Goal: Information Seeking & Learning: Find specific fact

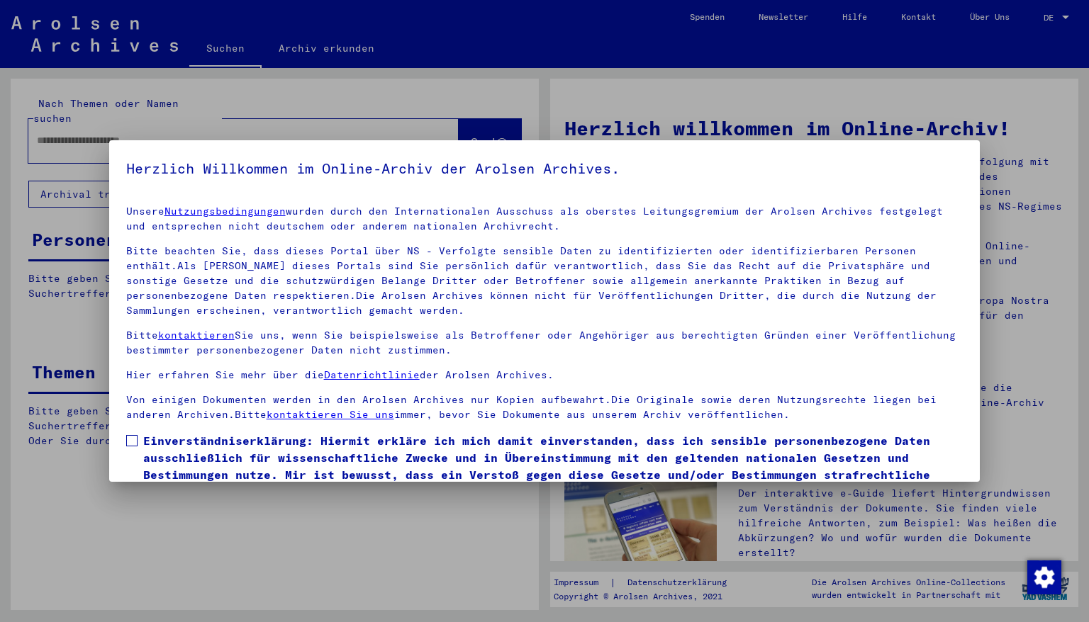
scroll to position [68, 0]
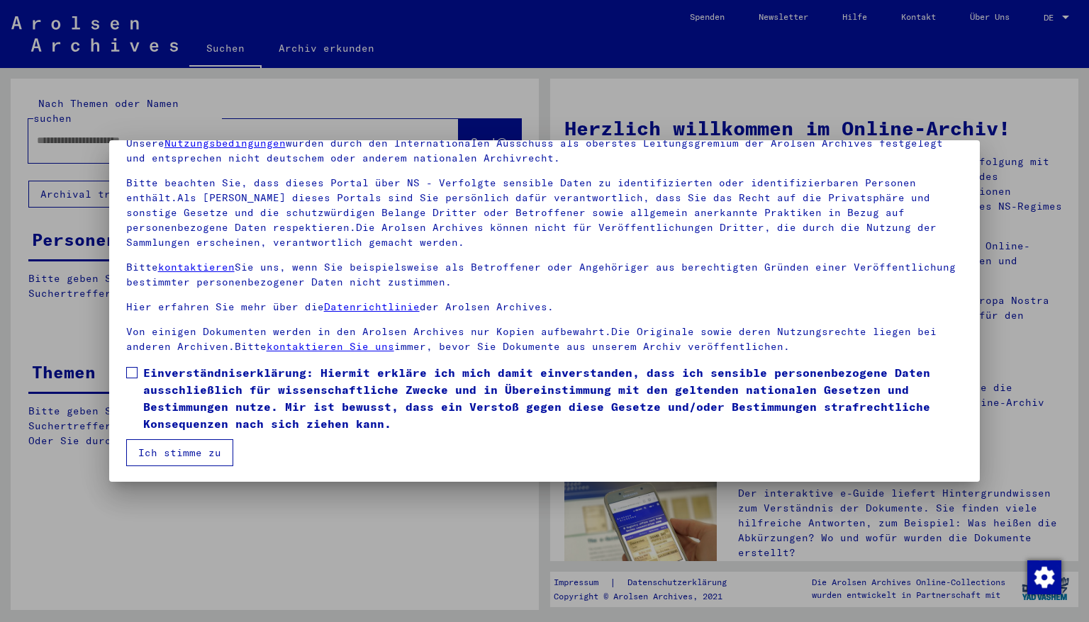
click at [131, 367] on span at bounding box center [131, 372] width 11 height 11
click at [156, 455] on button "Ich stimme zu" at bounding box center [179, 452] width 107 height 27
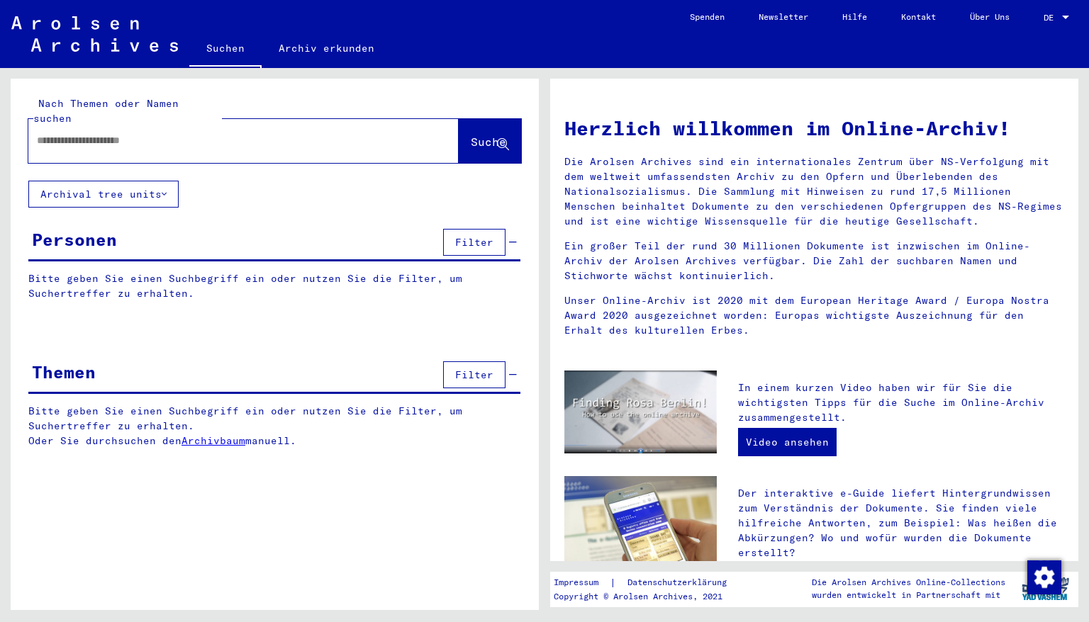
drag, startPoint x: 183, startPoint y: 123, endPoint x: 5, endPoint y: 137, distance: 178.4
click at [5, 137] on div "Nach Themen oder Namen suchen Suche Archival tree units Personen Filter Bitte g…" at bounding box center [272, 339] width 544 height 542
click at [478, 135] on span "Suche" at bounding box center [488, 142] width 35 height 14
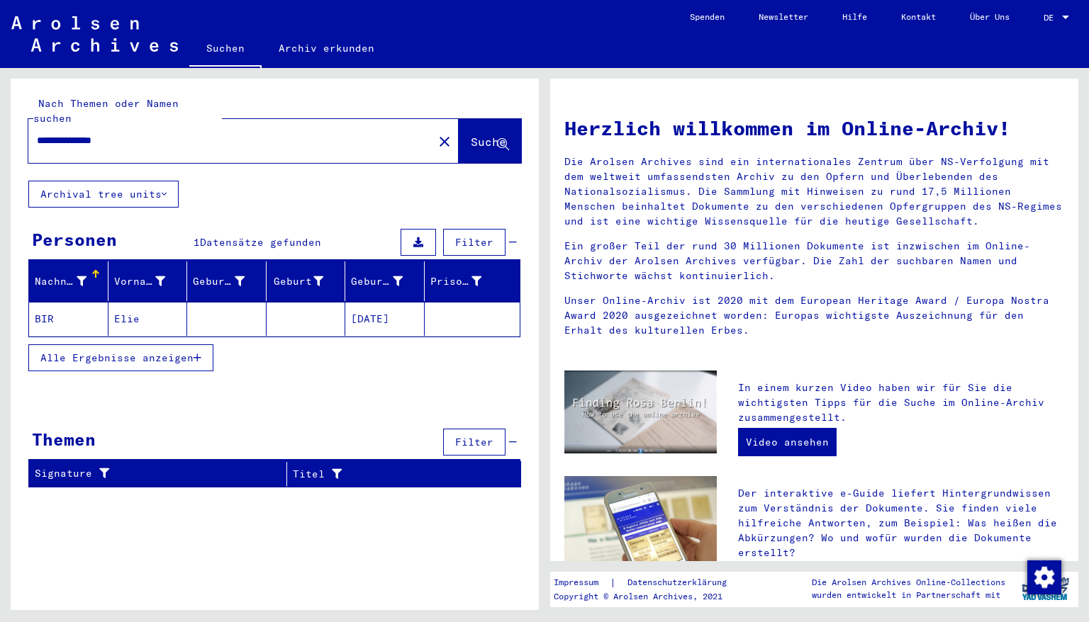
drag, startPoint x: 67, startPoint y: 126, endPoint x: 9, endPoint y: 118, distance: 58.6
click at [9, 118] on div "**********" at bounding box center [272, 339] width 544 height 542
click at [471, 135] on span "Suche" at bounding box center [488, 142] width 35 height 14
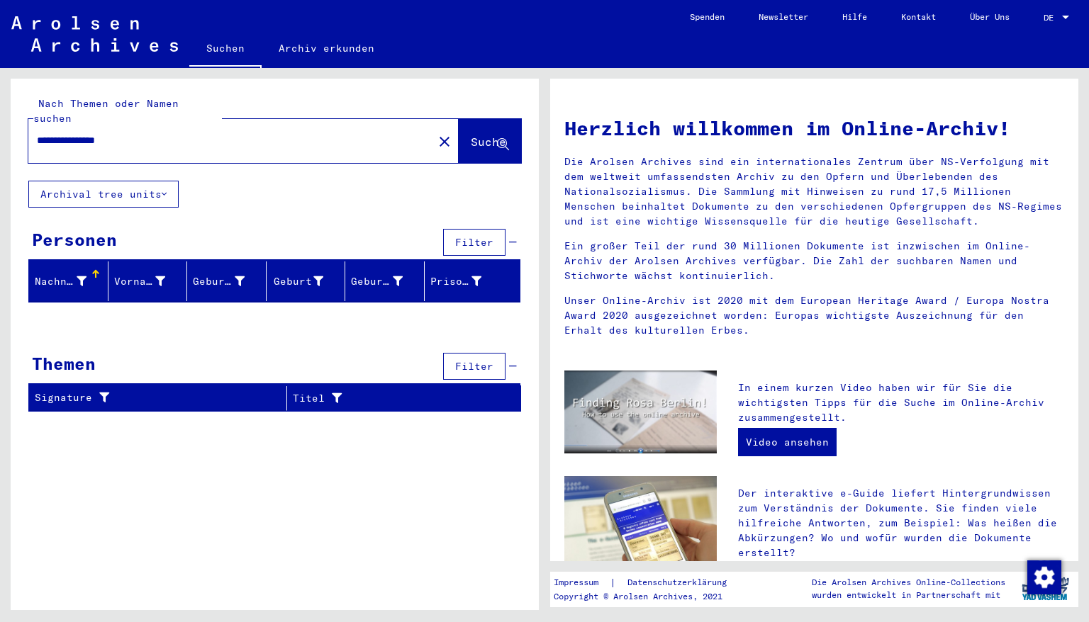
drag, startPoint x: 140, startPoint y: 128, endPoint x: 0, endPoint y: 133, distance: 140.4
click at [0, 133] on div "**********" at bounding box center [272, 339] width 544 height 542
click at [476, 135] on span "Suche" at bounding box center [488, 142] width 35 height 14
drag, startPoint x: 55, startPoint y: 122, endPoint x: 0, endPoint y: 129, distance: 55.7
click at [0, 129] on div "**********" at bounding box center [272, 339] width 544 height 542
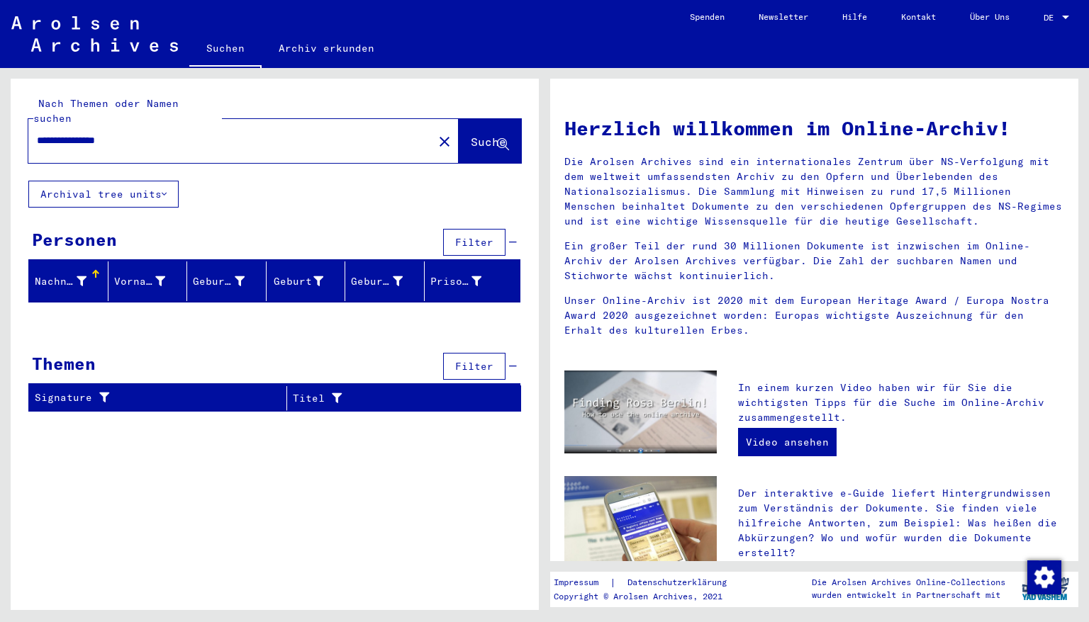
type input "**********"
click at [471, 135] on span "Suche" at bounding box center [488, 142] width 35 height 14
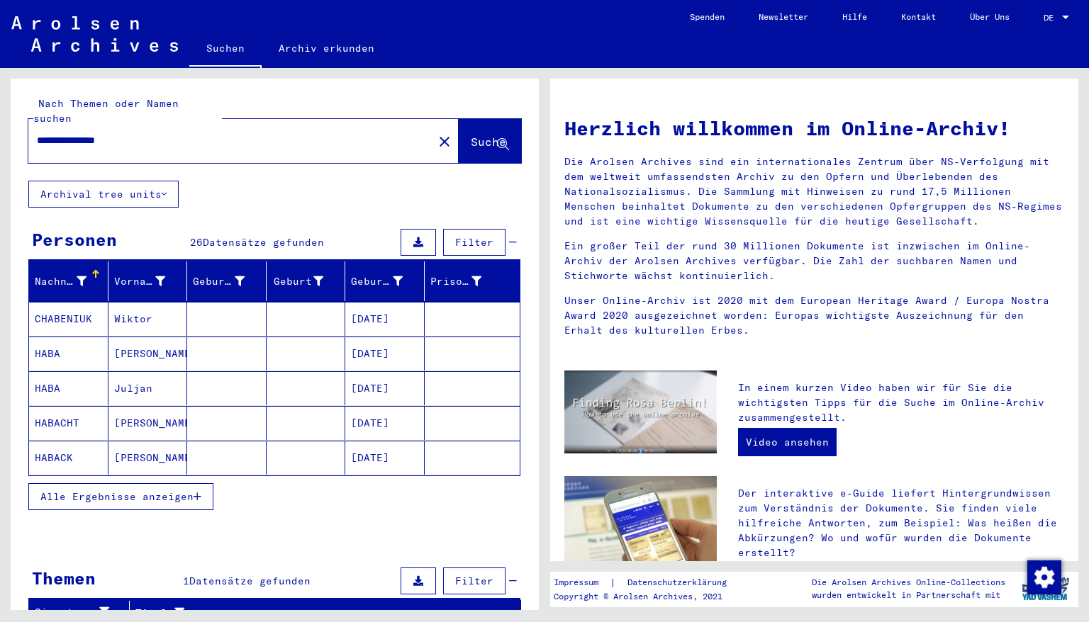
click at [198, 483] on button "Alle Ergebnisse anzeigen" at bounding box center [120, 496] width 185 height 27
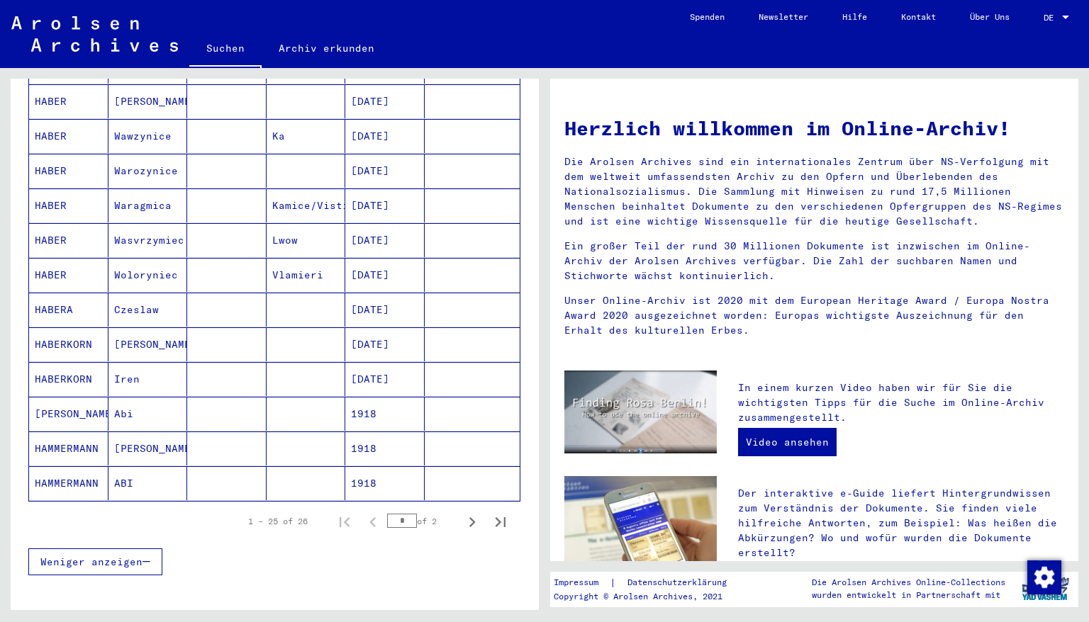
scroll to position [680, 0]
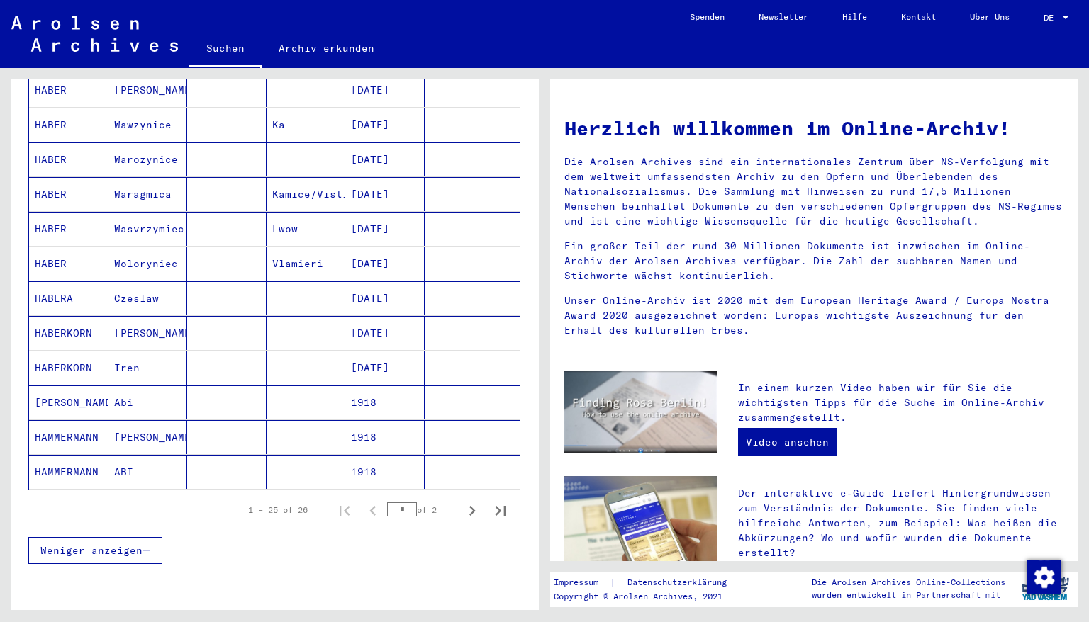
click at [371, 456] on mat-cell "1918" at bounding box center [384, 472] width 79 height 34
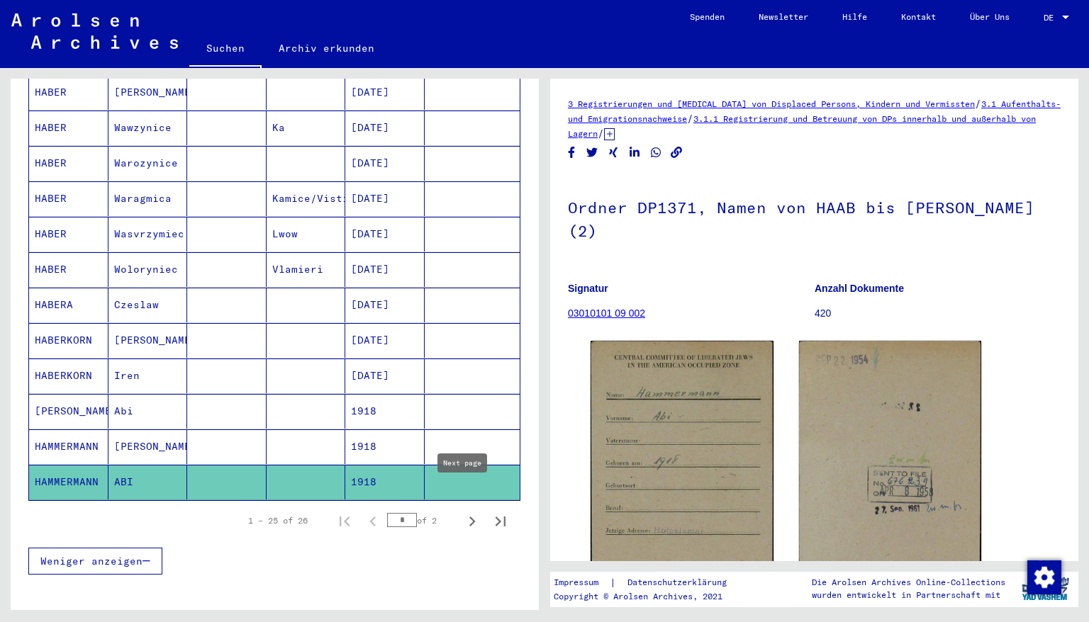
click at [462, 512] on icon "Next page" at bounding box center [472, 522] width 20 height 20
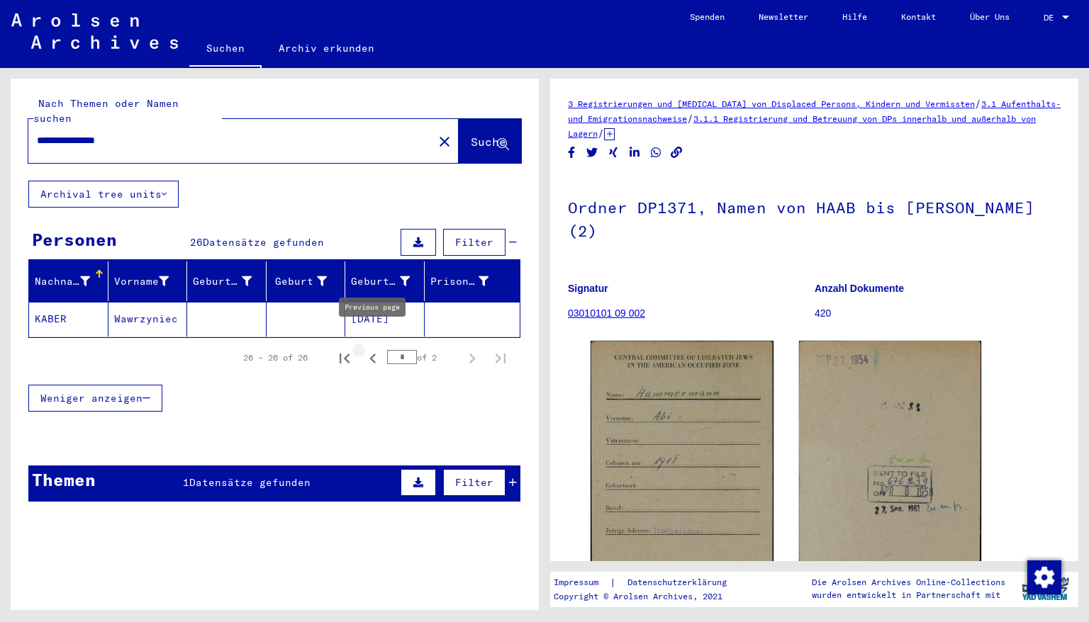
click at [370, 349] on icon "Previous page" at bounding box center [373, 359] width 20 height 20
type input "*"
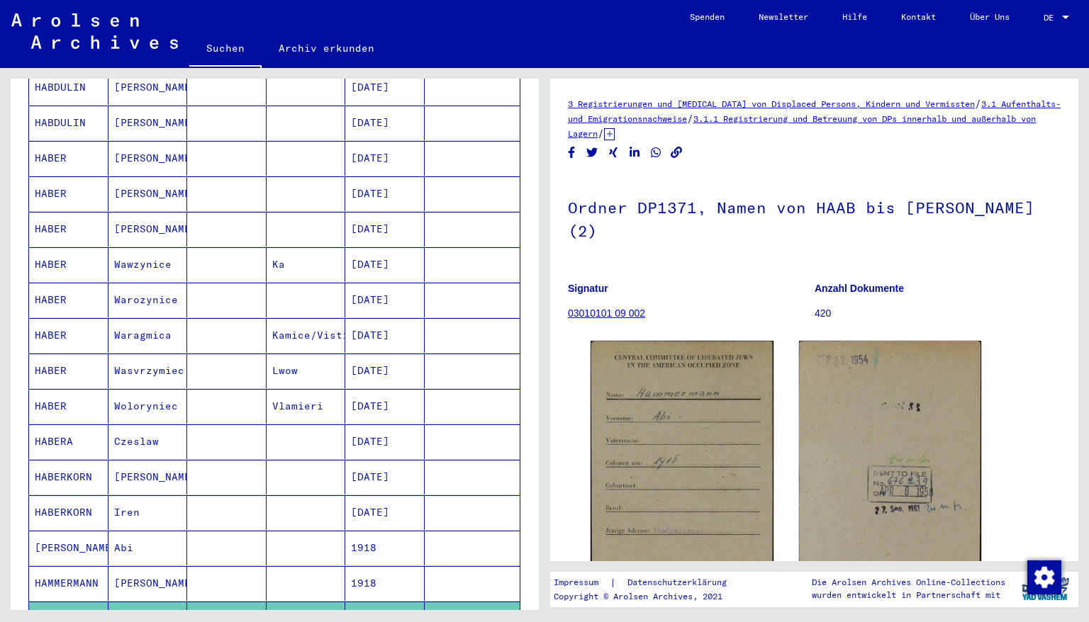
scroll to position [567, 0]
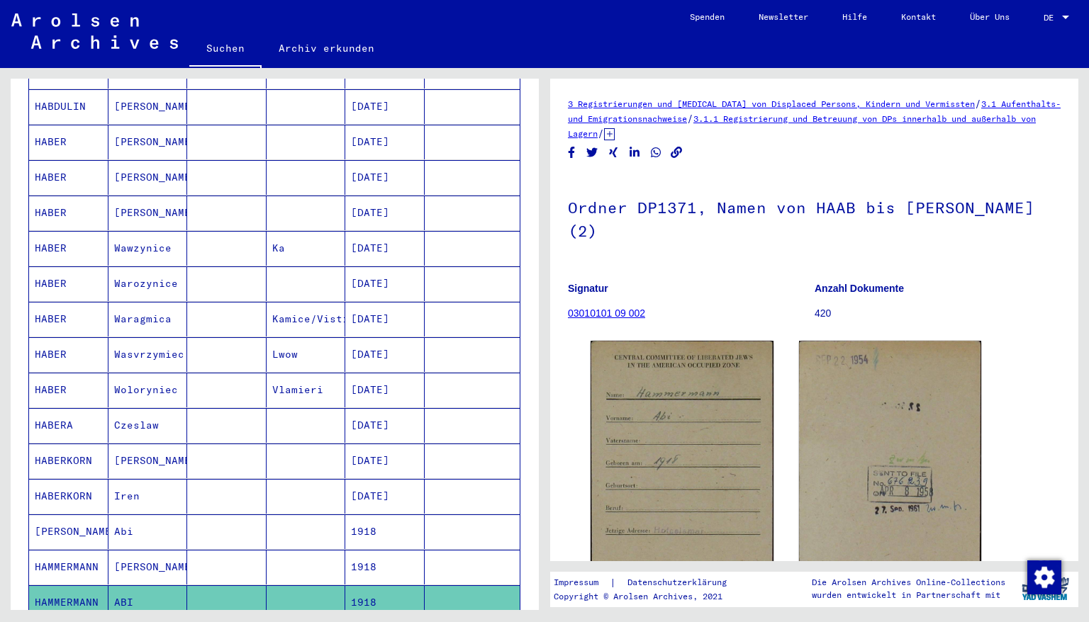
click at [378, 515] on mat-cell "1918" at bounding box center [384, 532] width 79 height 35
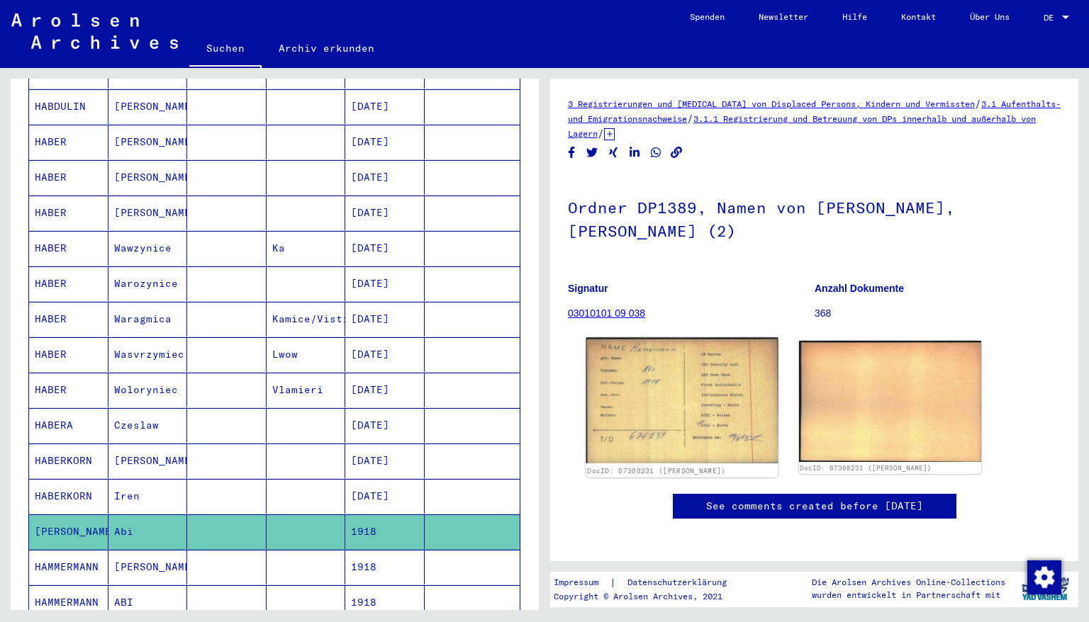
click at [678, 403] on img at bounding box center [681, 401] width 191 height 126
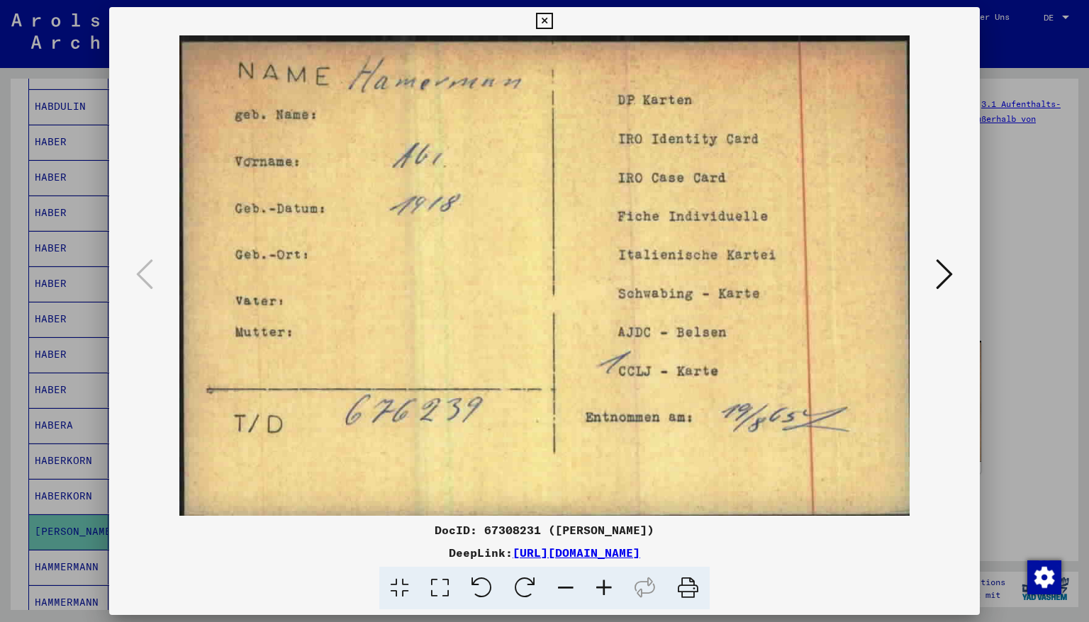
click at [552, 16] on icon at bounding box center [544, 21] width 16 height 17
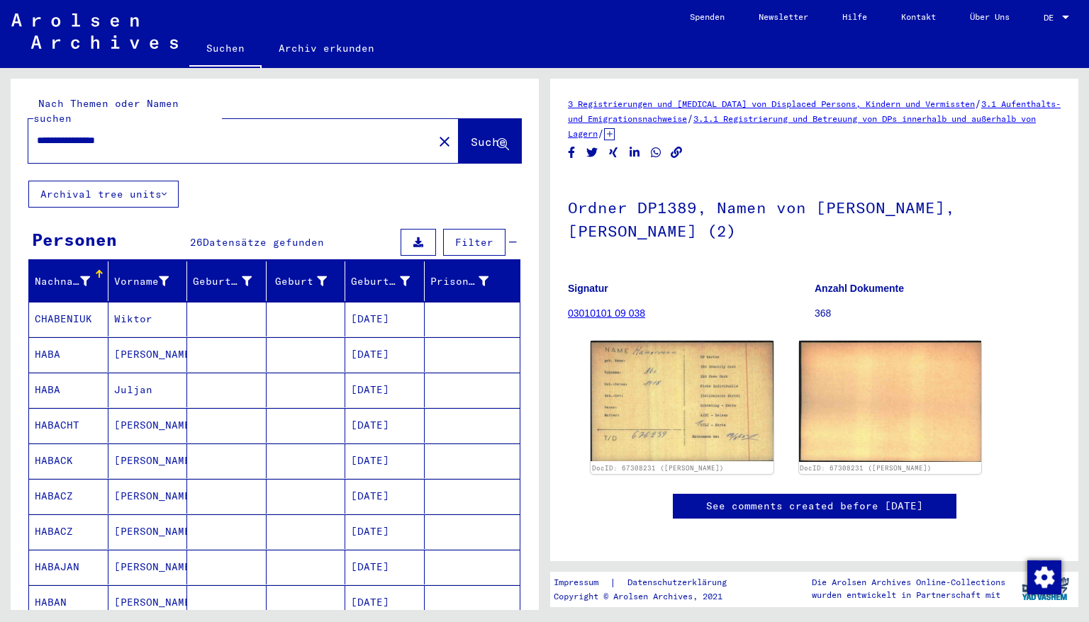
drag, startPoint x: 159, startPoint y: 127, endPoint x: 0, endPoint y: 142, distance: 160.2
click at [0, 142] on div "**********" at bounding box center [272, 339] width 544 height 542
click at [471, 135] on span "Suche" at bounding box center [488, 142] width 35 height 14
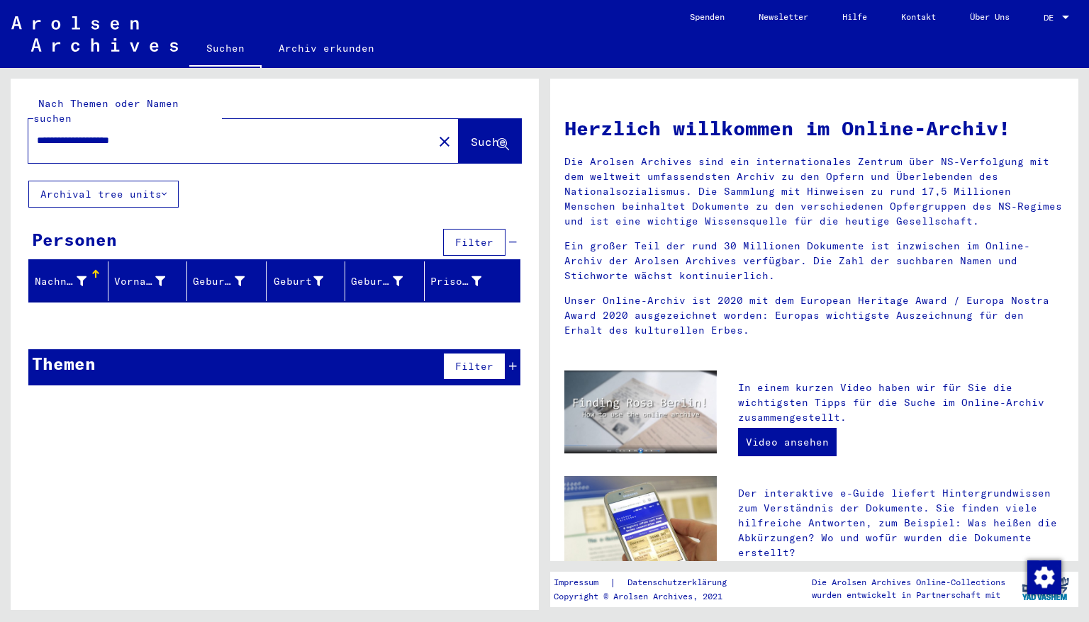
drag, startPoint x: 163, startPoint y: 122, endPoint x: 0, endPoint y: 112, distance: 163.3
click at [0, 112] on div "**********" at bounding box center [272, 339] width 544 height 542
click at [471, 135] on span "Suche" at bounding box center [488, 142] width 35 height 14
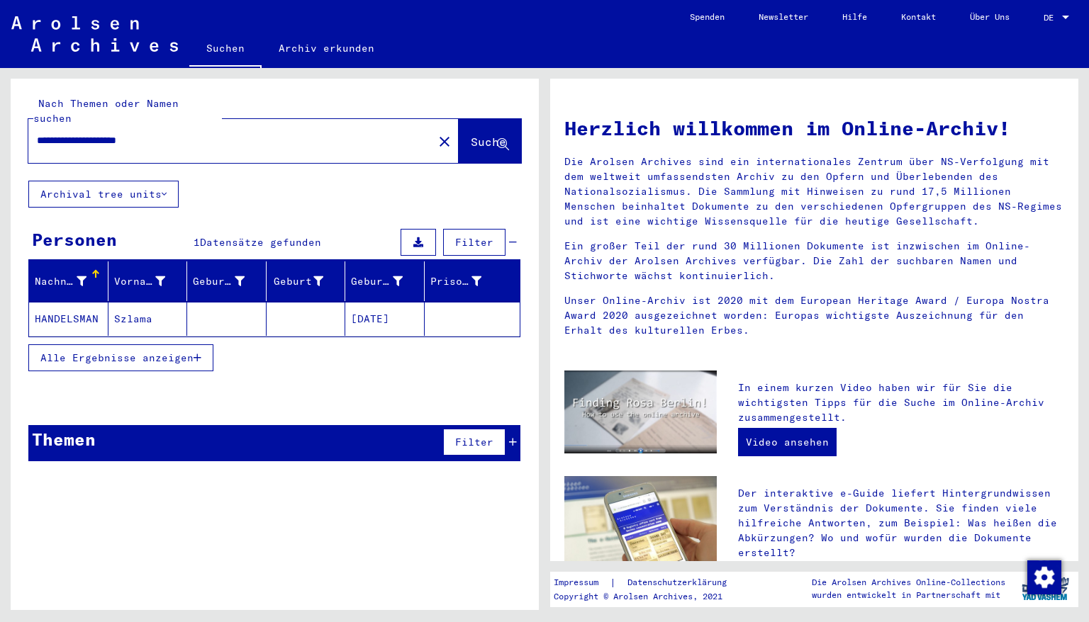
click at [385, 305] on mat-cell "[DATE]" at bounding box center [384, 319] width 79 height 34
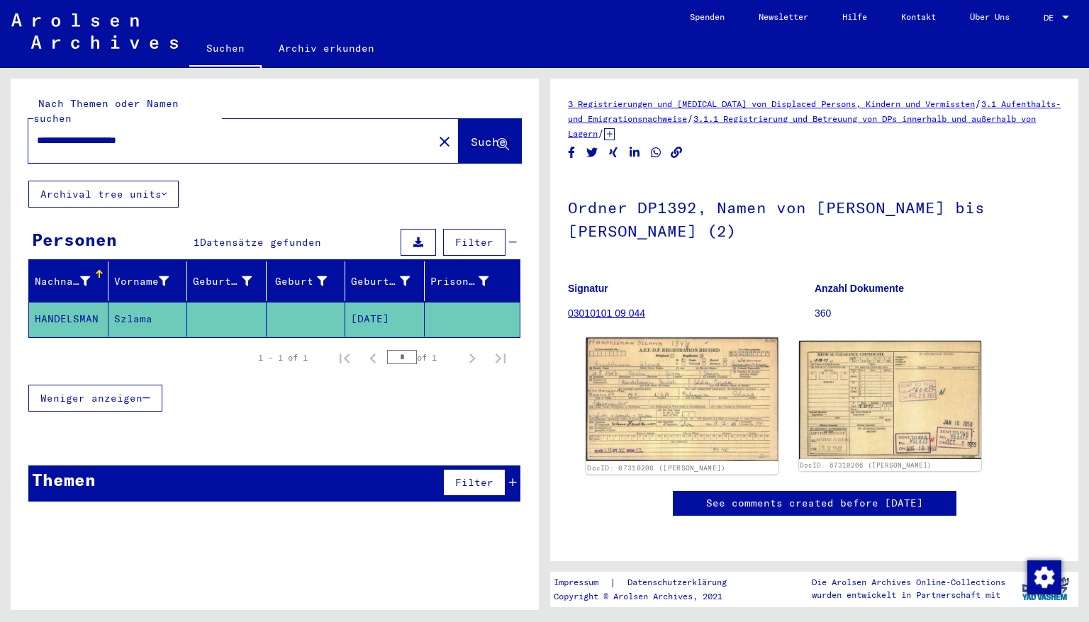
click at [718, 389] on img at bounding box center [681, 399] width 191 height 123
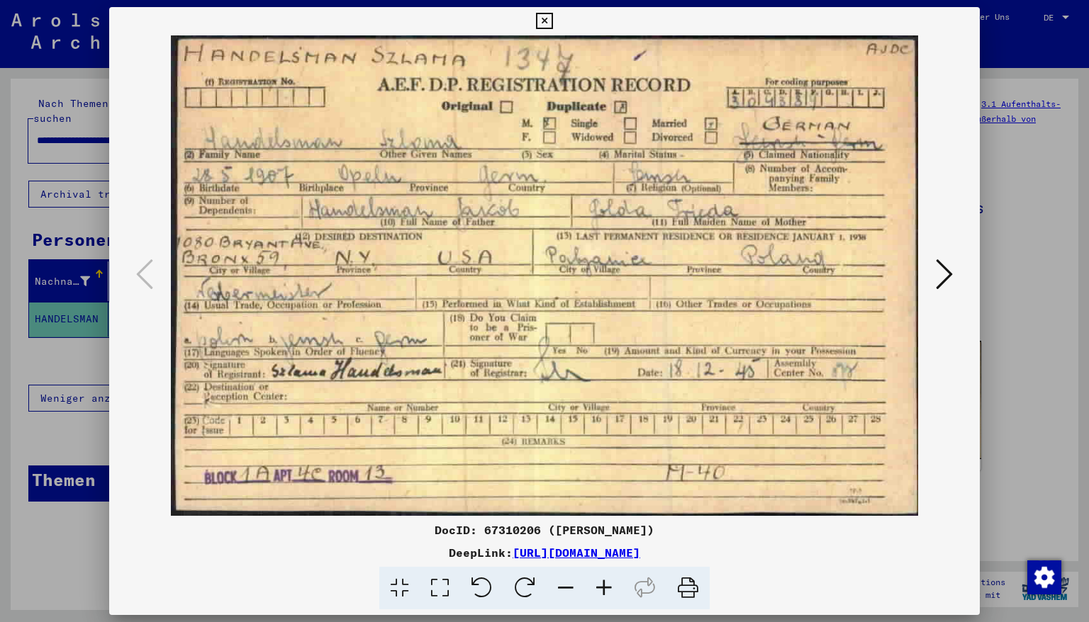
click at [552, 23] on icon at bounding box center [544, 21] width 16 height 17
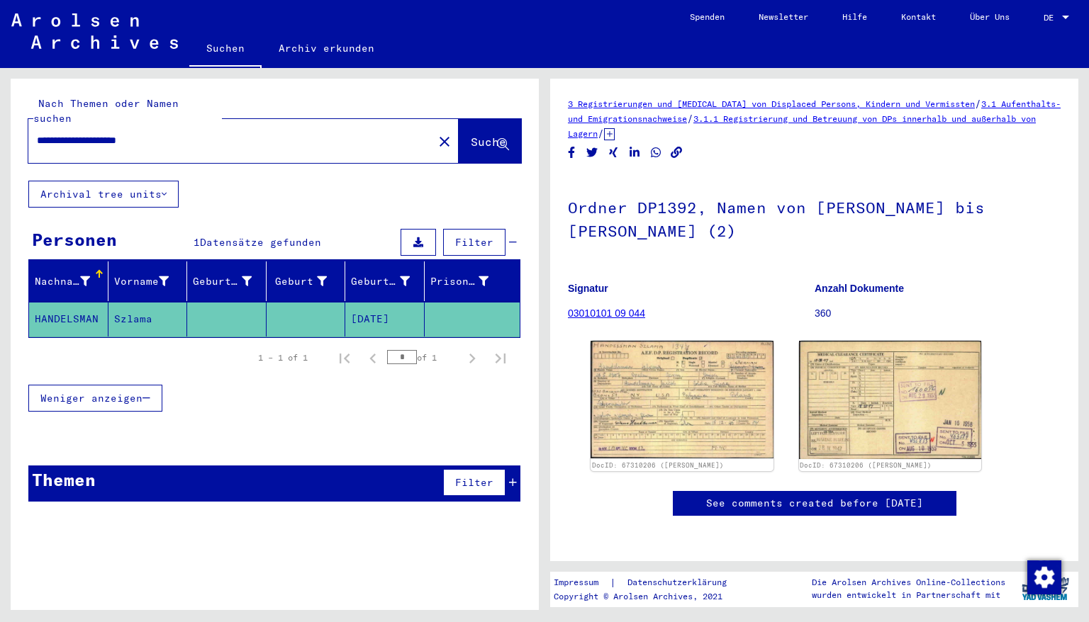
drag, startPoint x: 180, startPoint y: 128, endPoint x: 0, endPoint y: 123, distance: 180.1
click at [0, 123] on div "**********" at bounding box center [272, 339] width 544 height 542
click at [481, 135] on span "Suche" at bounding box center [488, 142] width 35 height 14
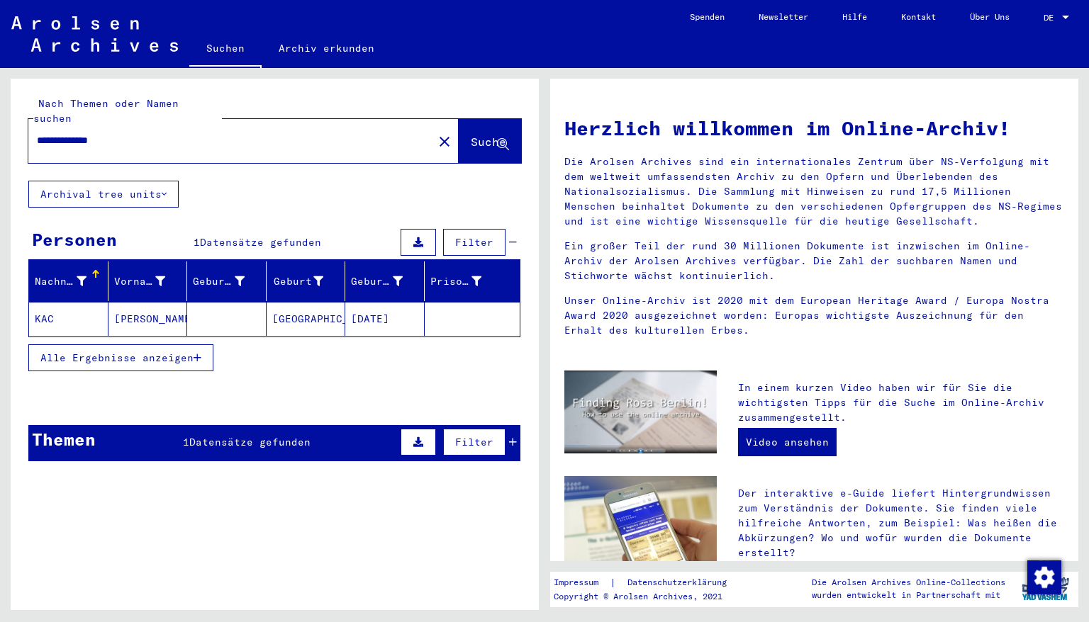
drag, startPoint x: 134, startPoint y: 125, endPoint x: 0, endPoint y: 128, distance: 134.0
click at [0, 128] on div "**********" at bounding box center [272, 339] width 544 height 542
click at [471, 135] on span "Suche" at bounding box center [488, 142] width 35 height 14
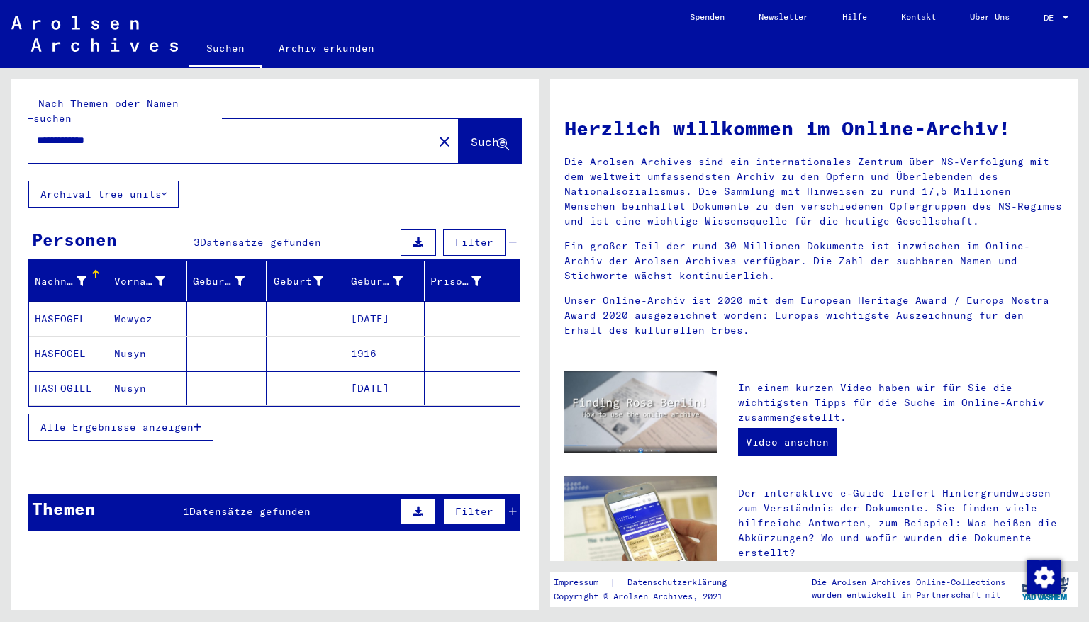
click at [362, 342] on mat-cell "1916" at bounding box center [384, 354] width 79 height 34
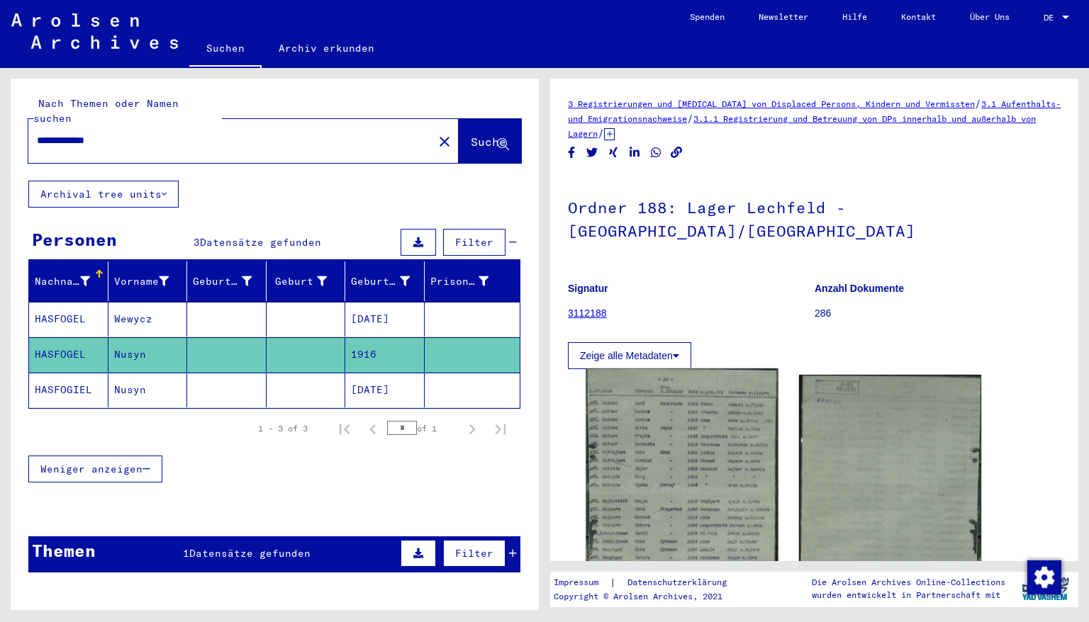
click at [658, 439] on img at bounding box center [681, 495] width 191 height 252
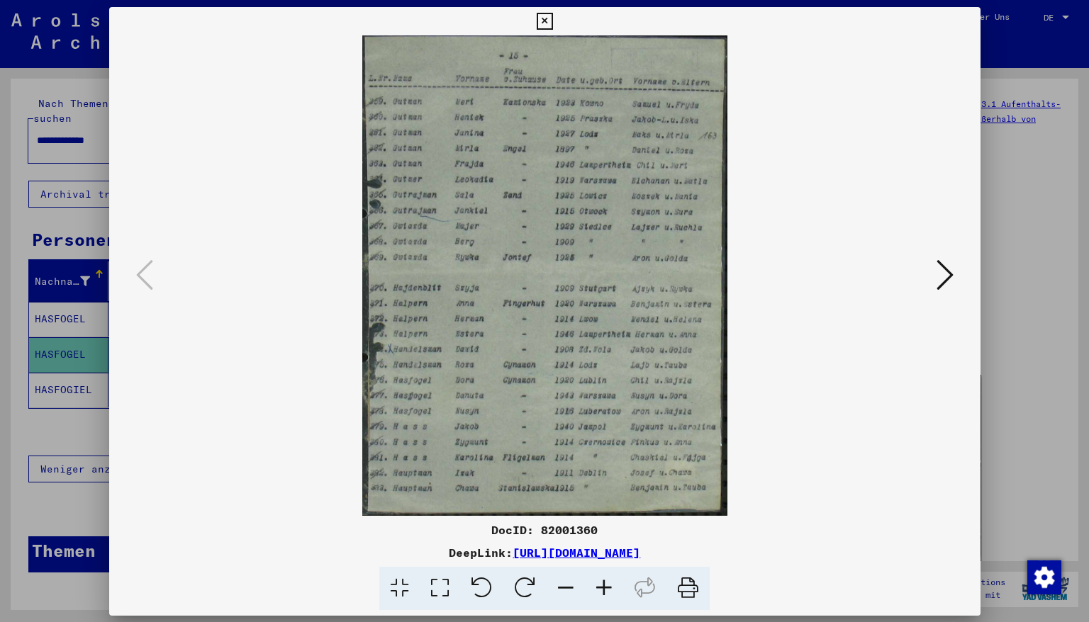
click at [658, 439] on img at bounding box center [544, 275] width 775 height 481
click at [604, 590] on icon at bounding box center [604, 588] width 38 height 43
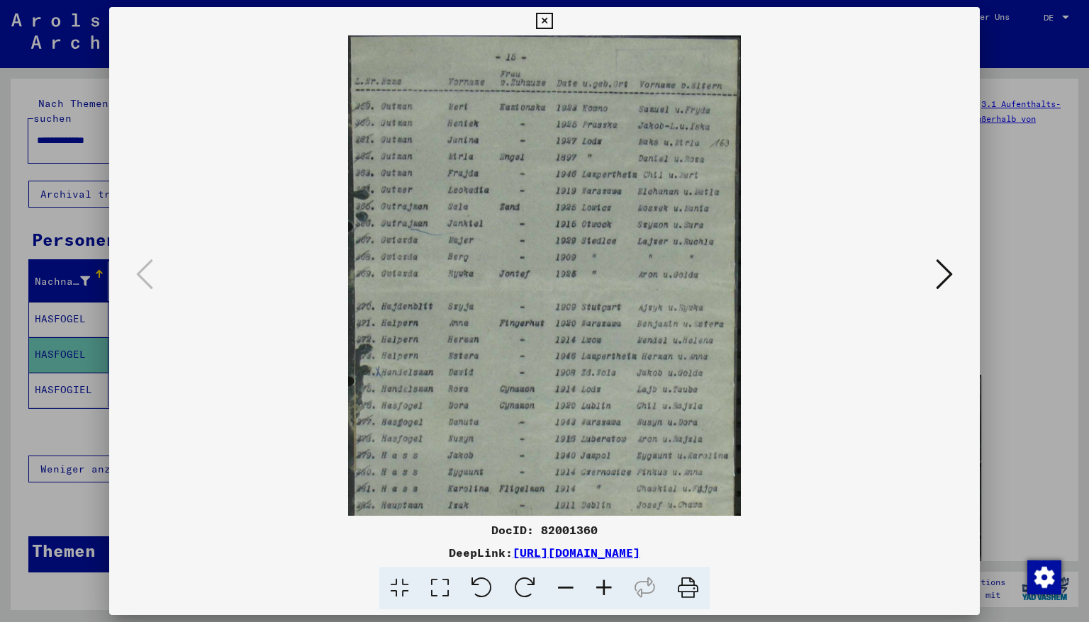
click at [604, 590] on icon at bounding box center [604, 588] width 38 height 43
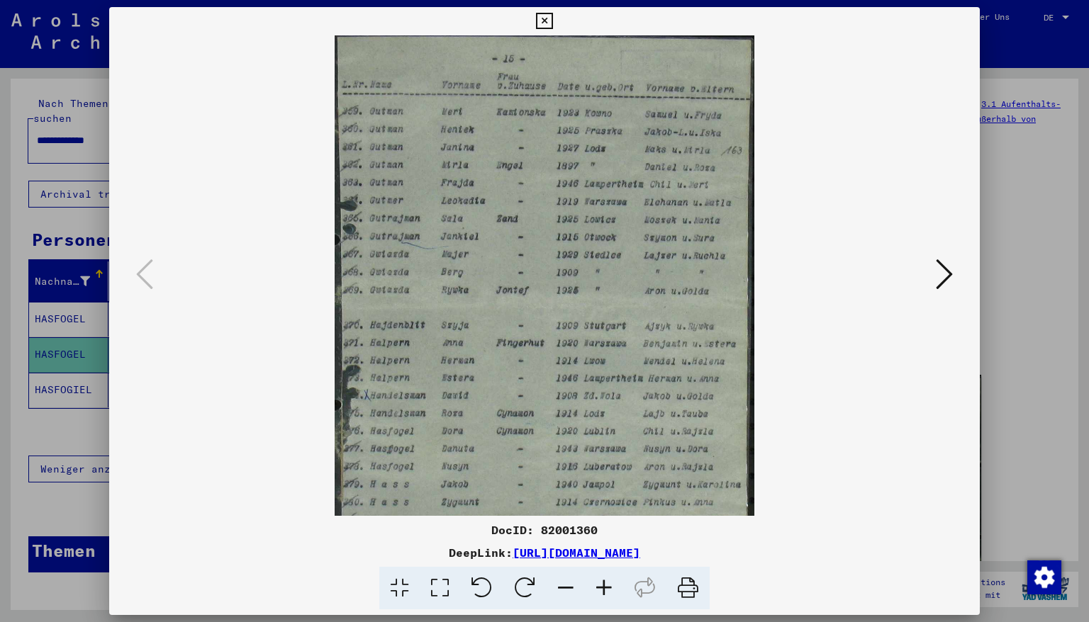
click at [604, 590] on icon at bounding box center [604, 588] width 38 height 43
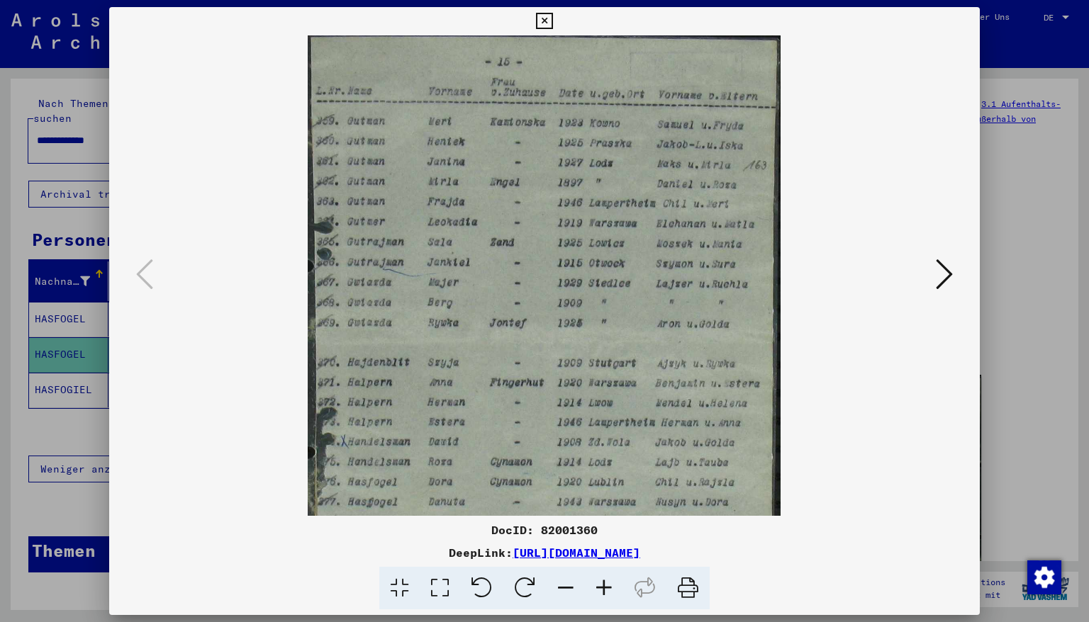
click at [604, 590] on icon at bounding box center [604, 588] width 38 height 43
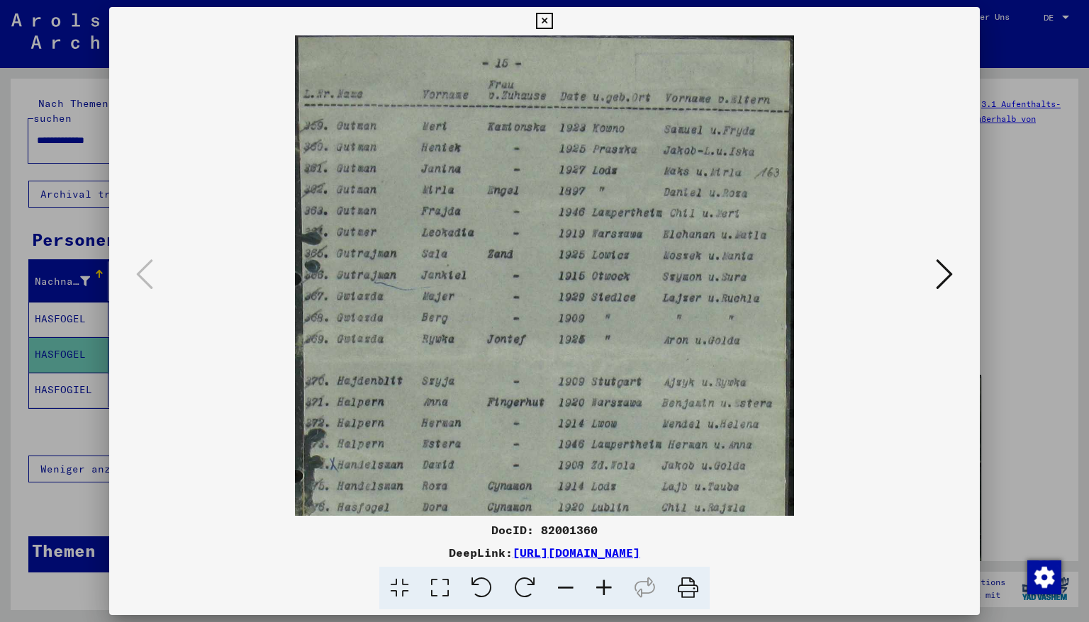
click at [604, 590] on icon at bounding box center [604, 588] width 38 height 43
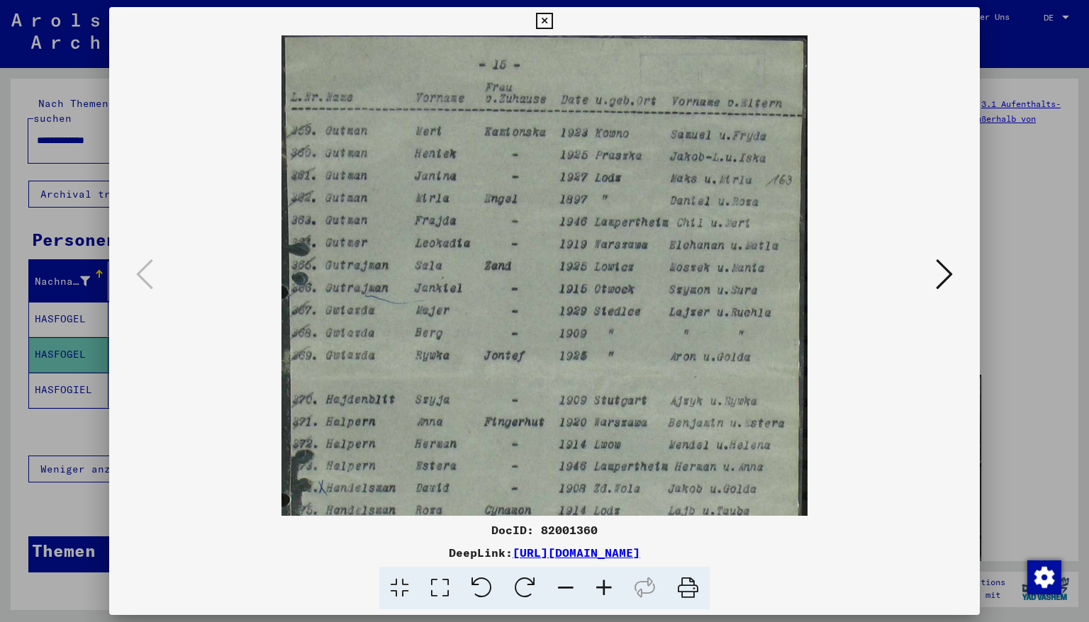
click at [604, 590] on icon at bounding box center [604, 588] width 38 height 43
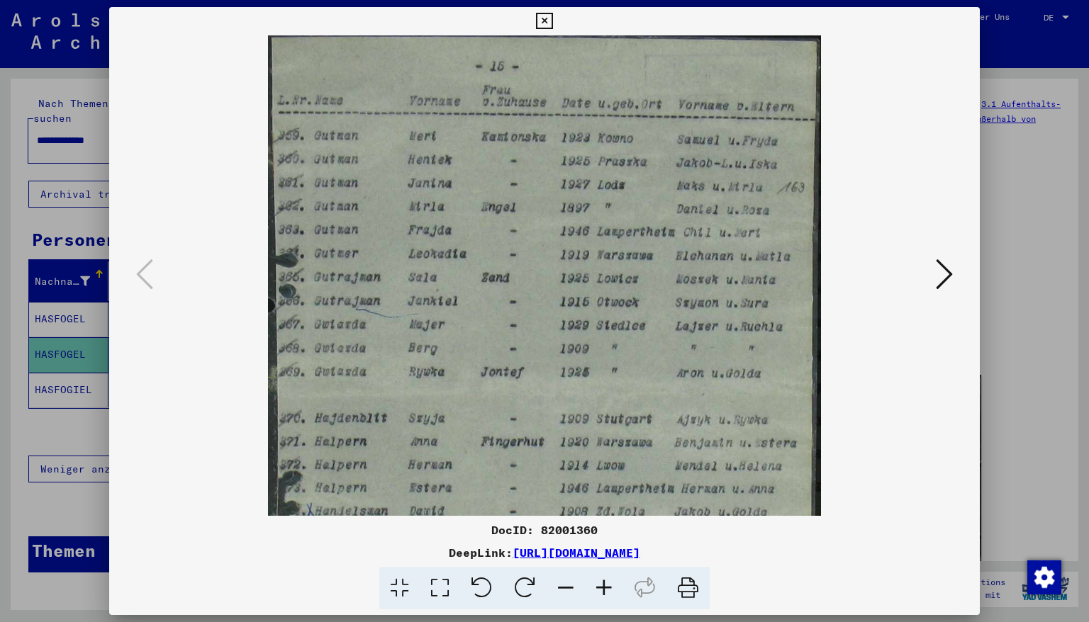
click at [604, 590] on icon at bounding box center [604, 588] width 38 height 43
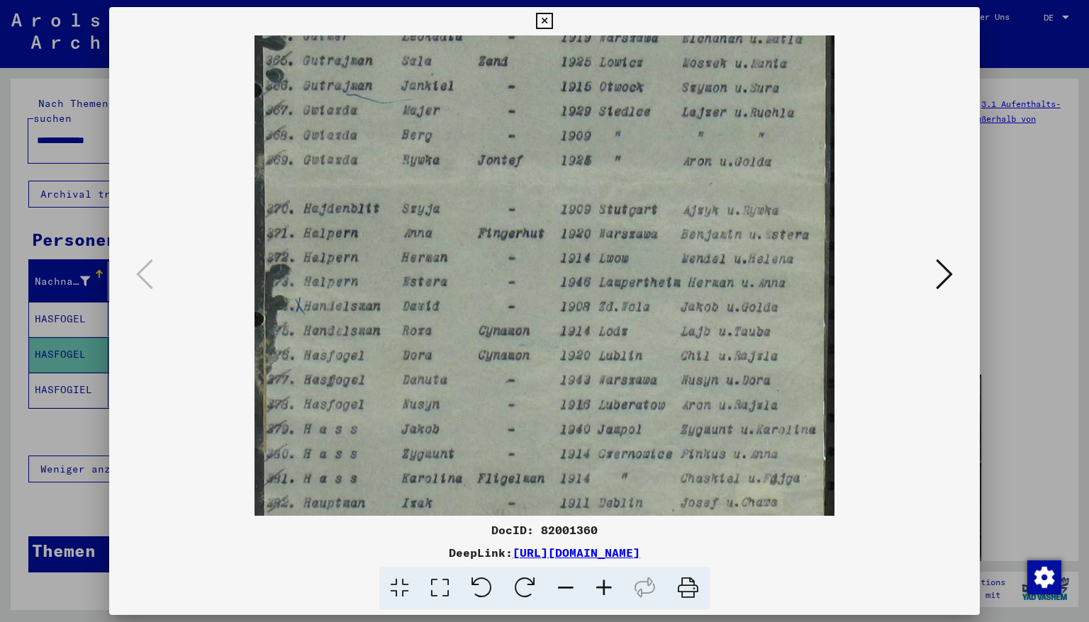
scroll to position [247, 0]
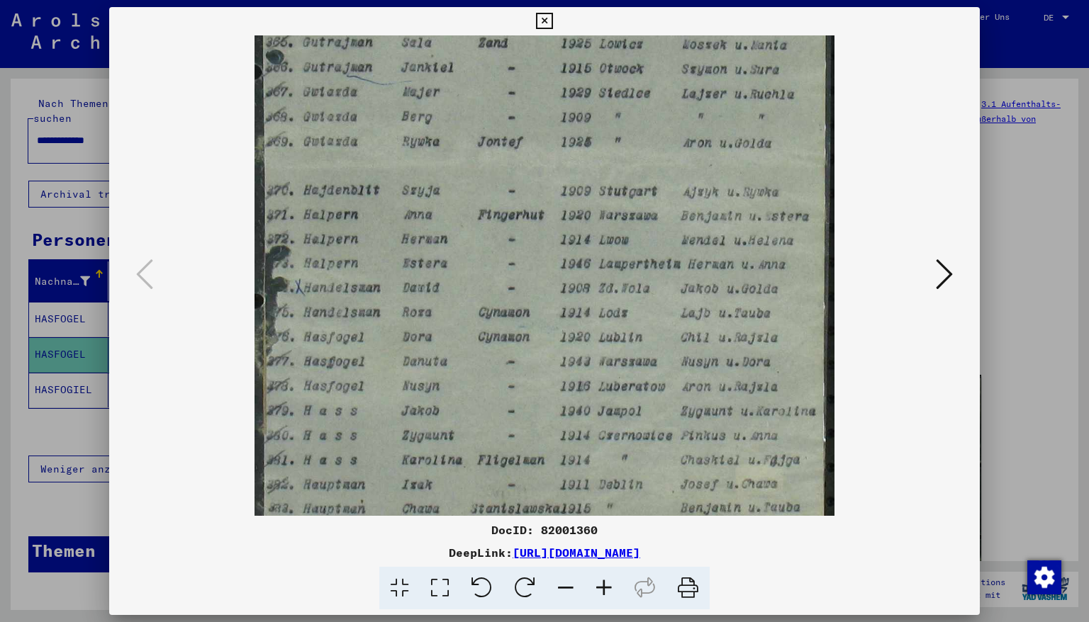
drag, startPoint x: 476, startPoint y: 455, endPoint x: 612, endPoint y: 204, distance: 285.7
click at [612, 204] on img at bounding box center [544, 171] width 580 height 764
click at [552, 19] on icon at bounding box center [544, 21] width 16 height 17
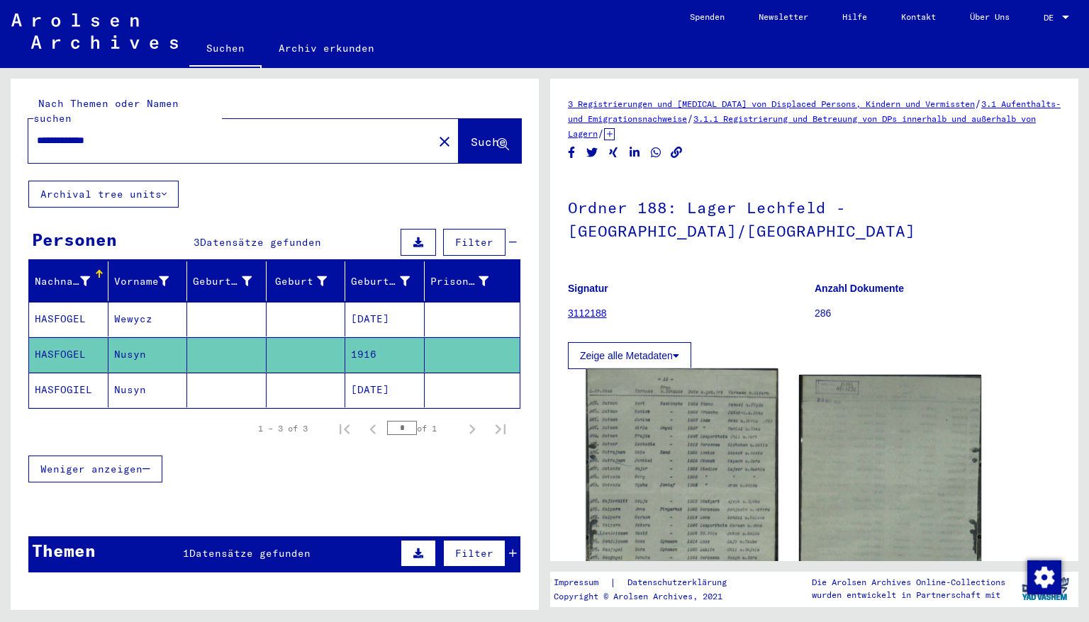
click at [741, 428] on img at bounding box center [681, 495] width 191 height 252
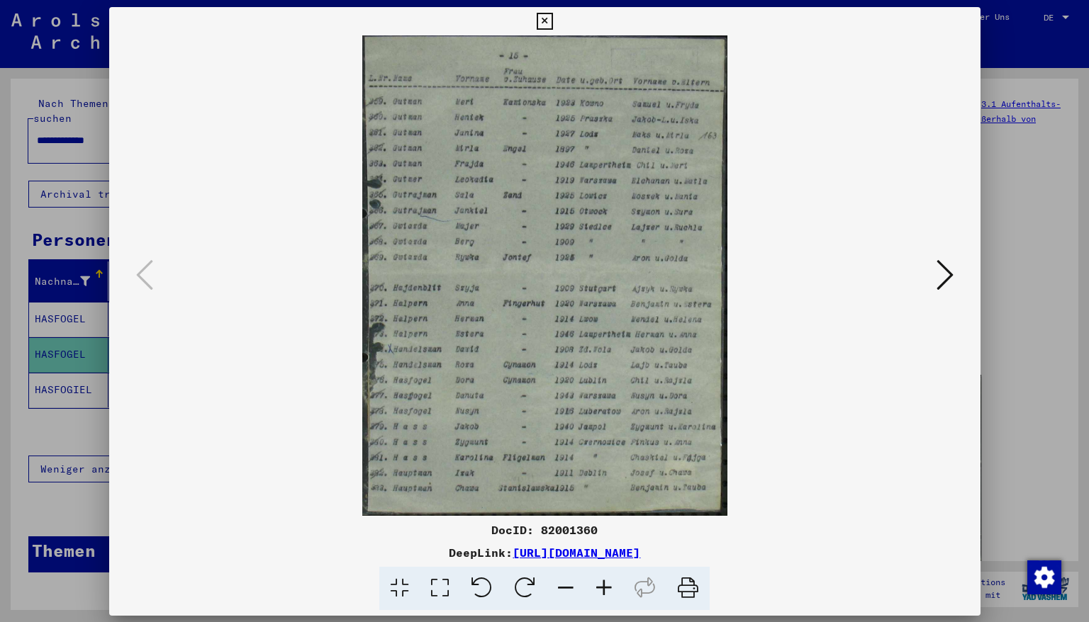
click at [740, 428] on img at bounding box center [544, 275] width 775 height 481
click at [552, 26] on icon at bounding box center [544, 21] width 16 height 17
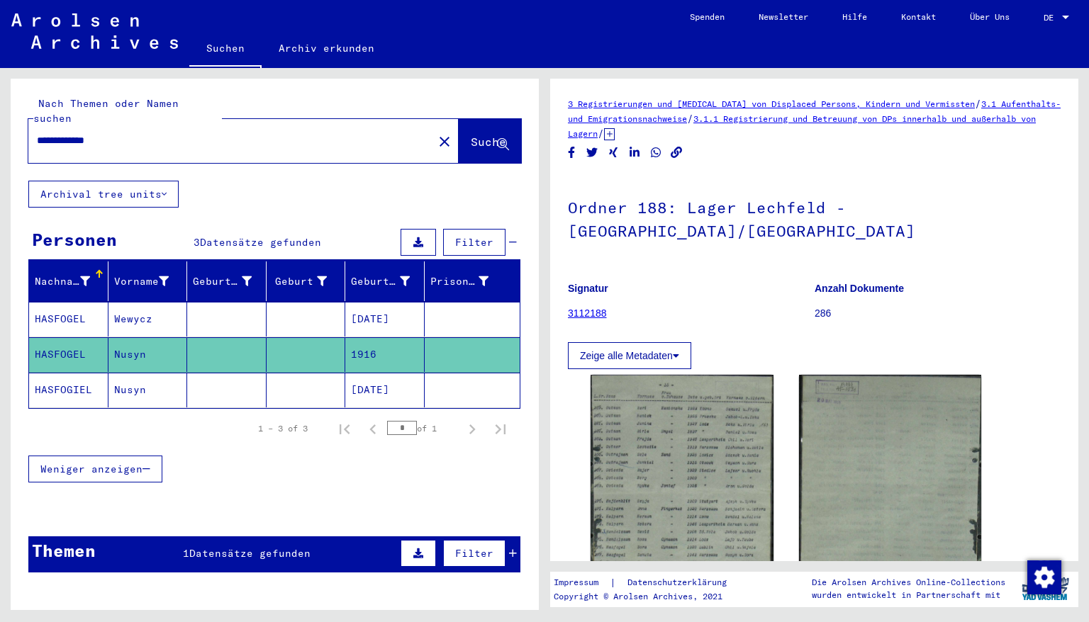
drag, startPoint x: 121, startPoint y: 123, endPoint x: 9, endPoint y: 123, distance: 112.7
click at [9, 123] on div "**********" at bounding box center [272, 339] width 544 height 542
click at [471, 135] on span "Suche" at bounding box center [488, 142] width 35 height 14
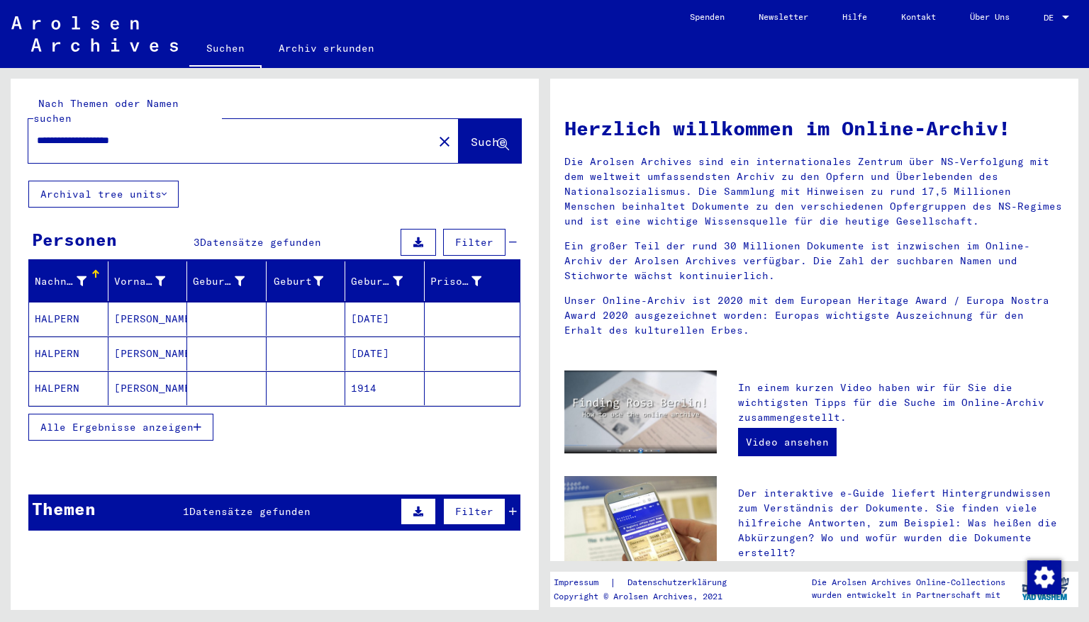
click at [370, 310] on mat-cell "[DATE]" at bounding box center [384, 319] width 79 height 34
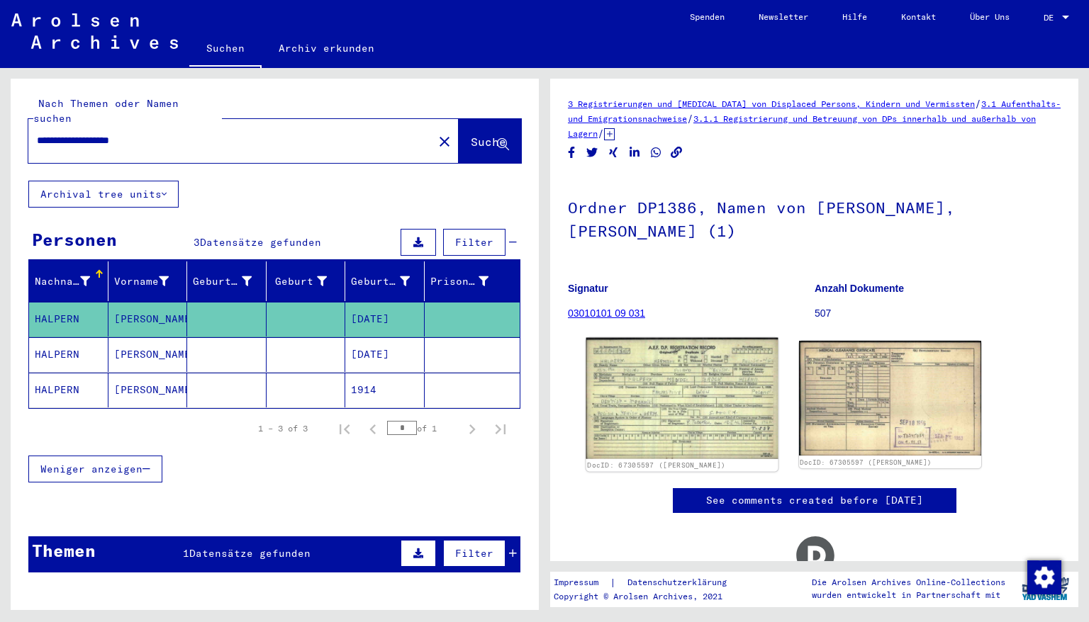
click at [669, 411] on img at bounding box center [681, 398] width 191 height 121
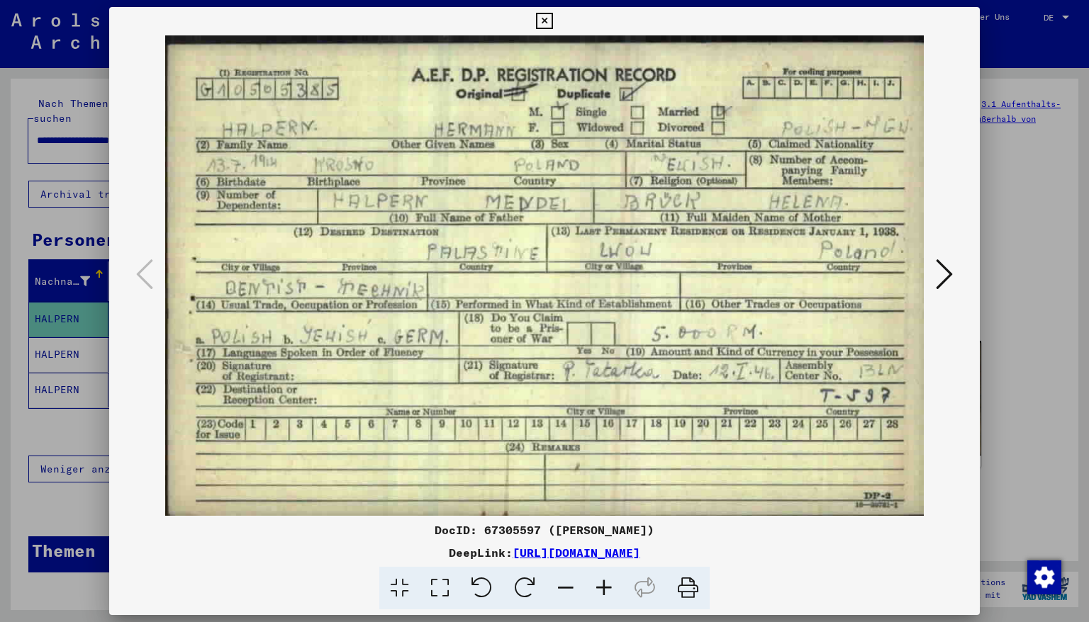
click at [946, 272] on icon at bounding box center [943, 274] width 17 height 34
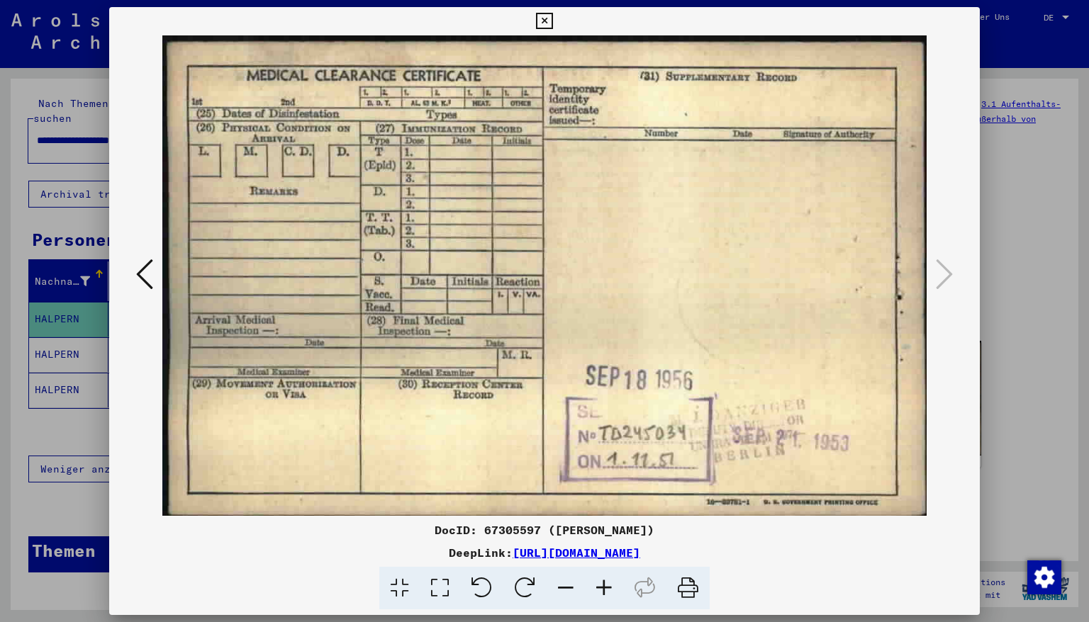
click at [552, 17] on icon at bounding box center [544, 21] width 16 height 17
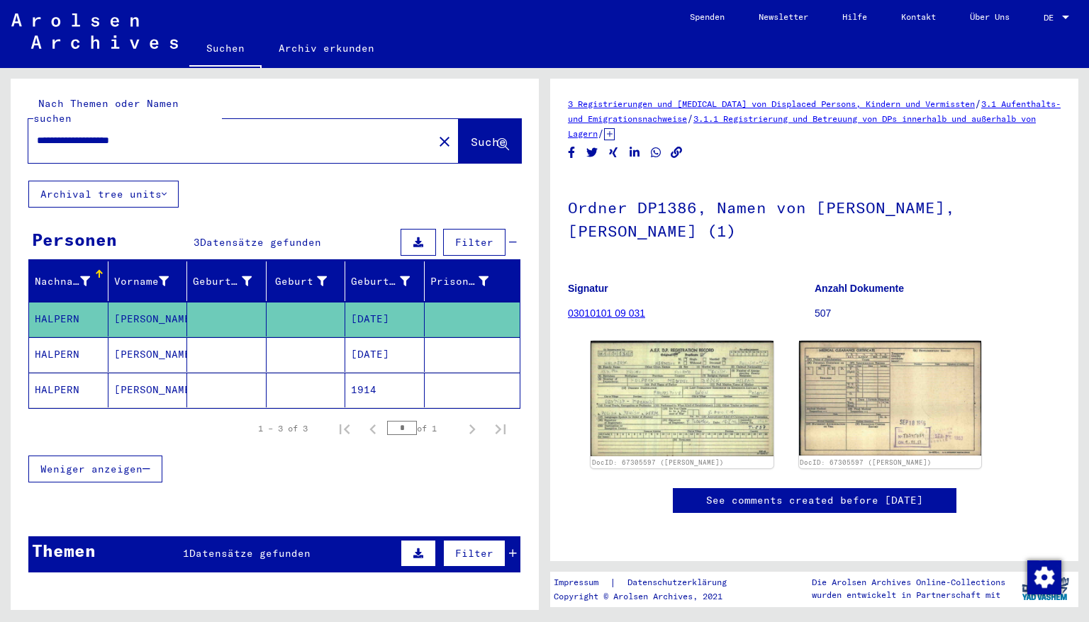
click at [367, 340] on mat-cell "[DATE]" at bounding box center [384, 354] width 79 height 35
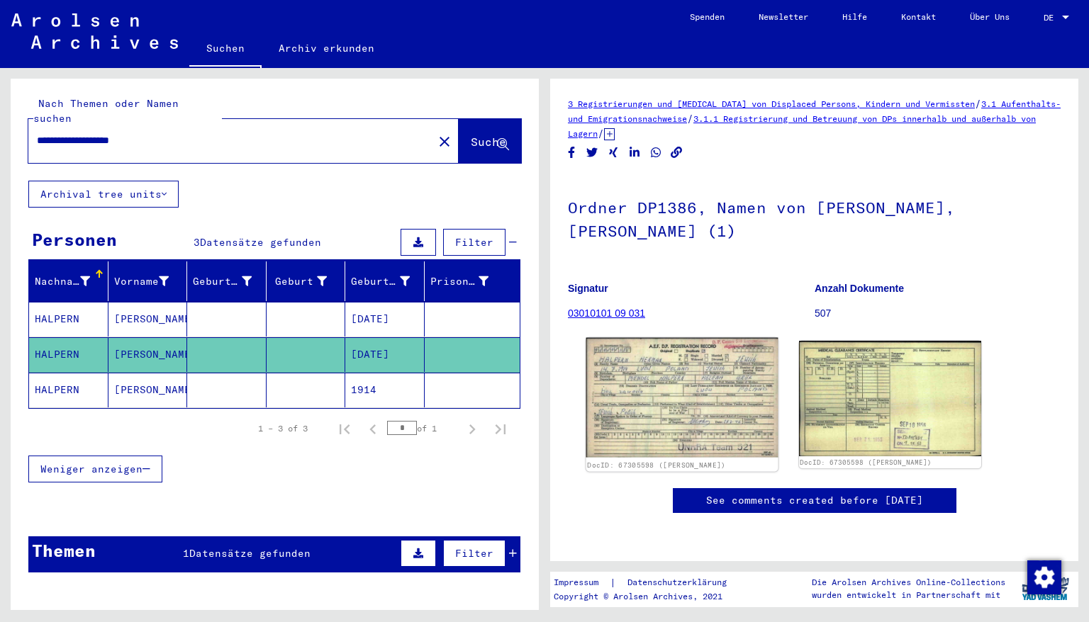
click at [695, 380] on img at bounding box center [681, 398] width 191 height 120
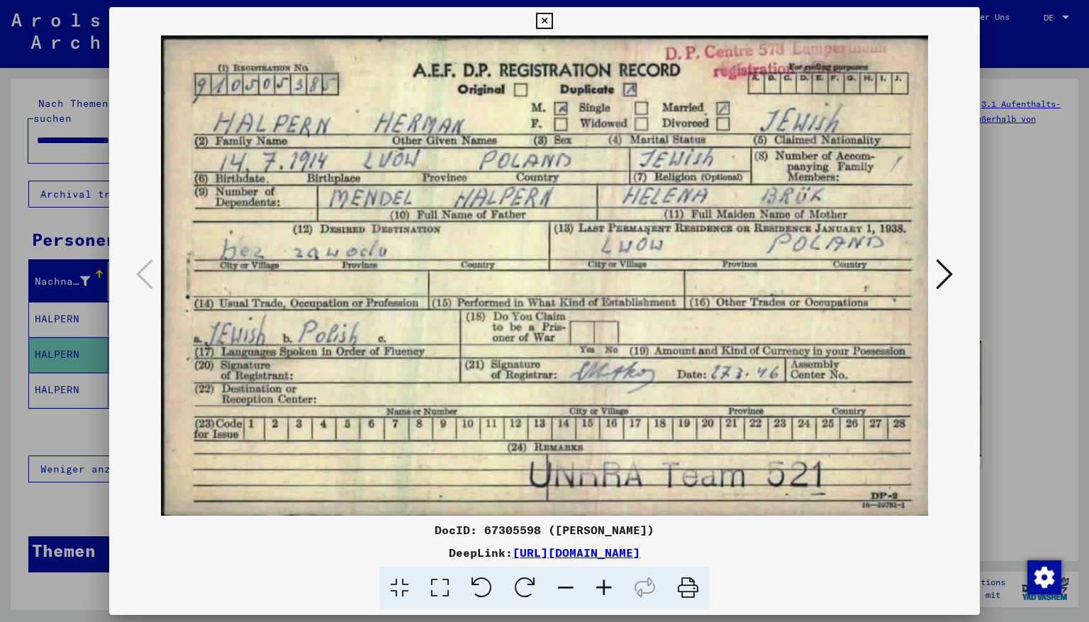
click at [949, 269] on icon at bounding box center [943, 274] width 17 height 34
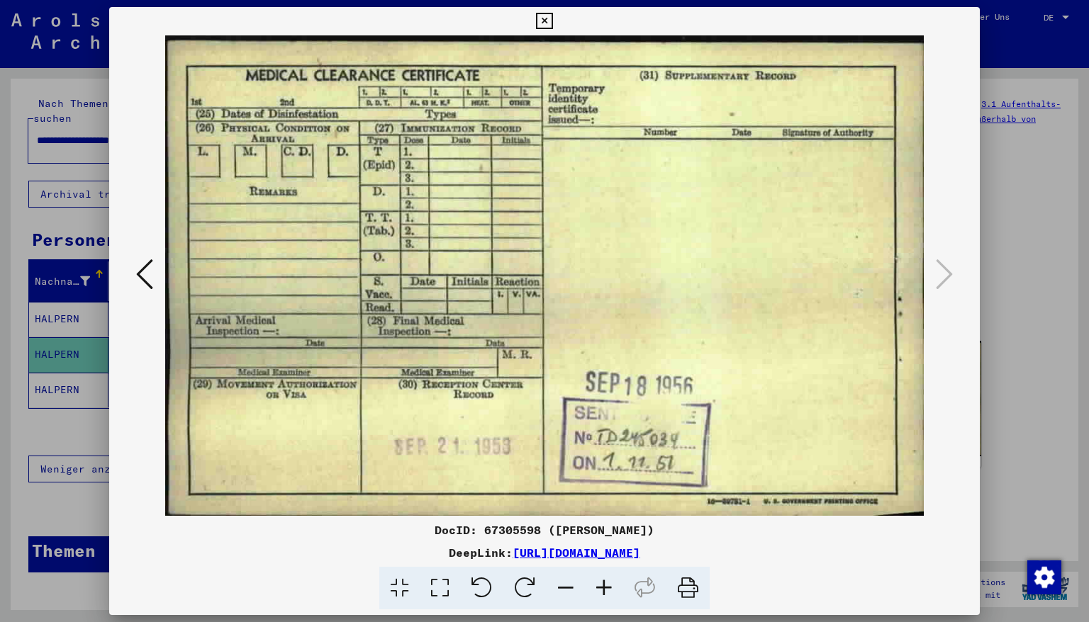
click at [552, 23] on icon at bounding box center [544, 21] width 16 height 17
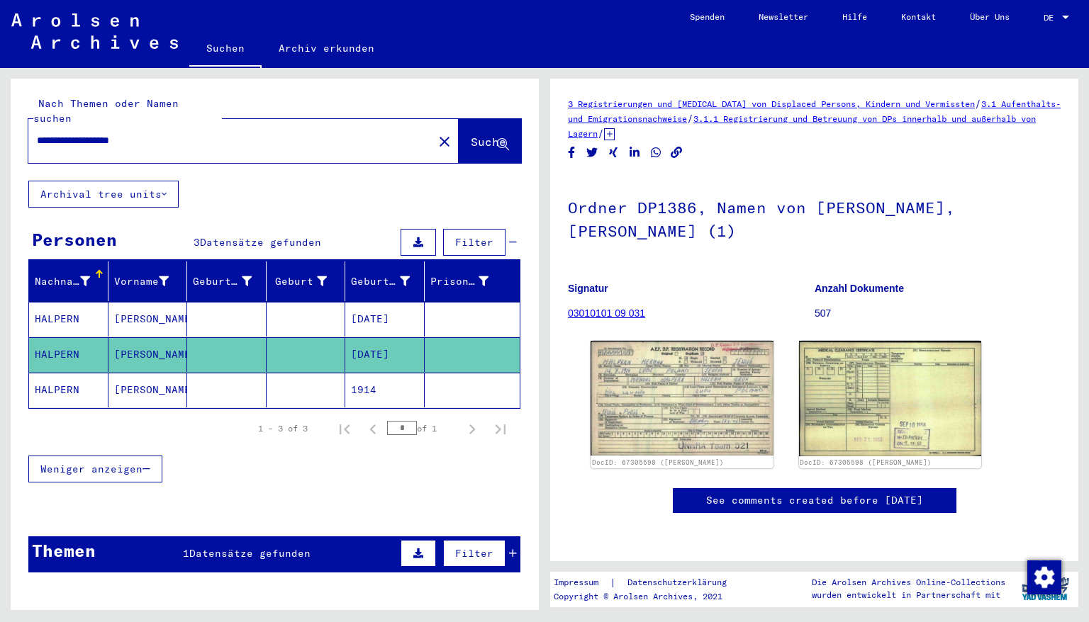
click at [362, 375] on mat-cell "1914" at bounding box center [384, 390] width 79 height 35
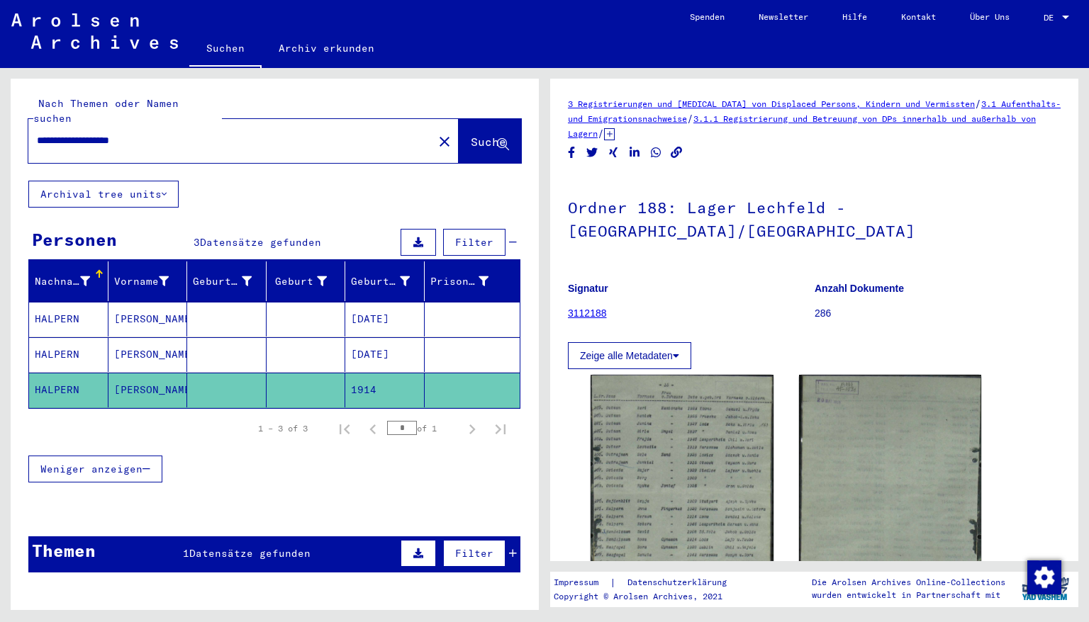
drag, startPoint x: 167, startPoint y: 123, endPoint x: 0, endPoint y: 114, distance: 167.5
click at [0, 114] on div "**********" at bounding box center [272, 339] width 544 height 542
click at [471, 135] on span "Suche" at bounding box center [488, 142] width 35 height 14
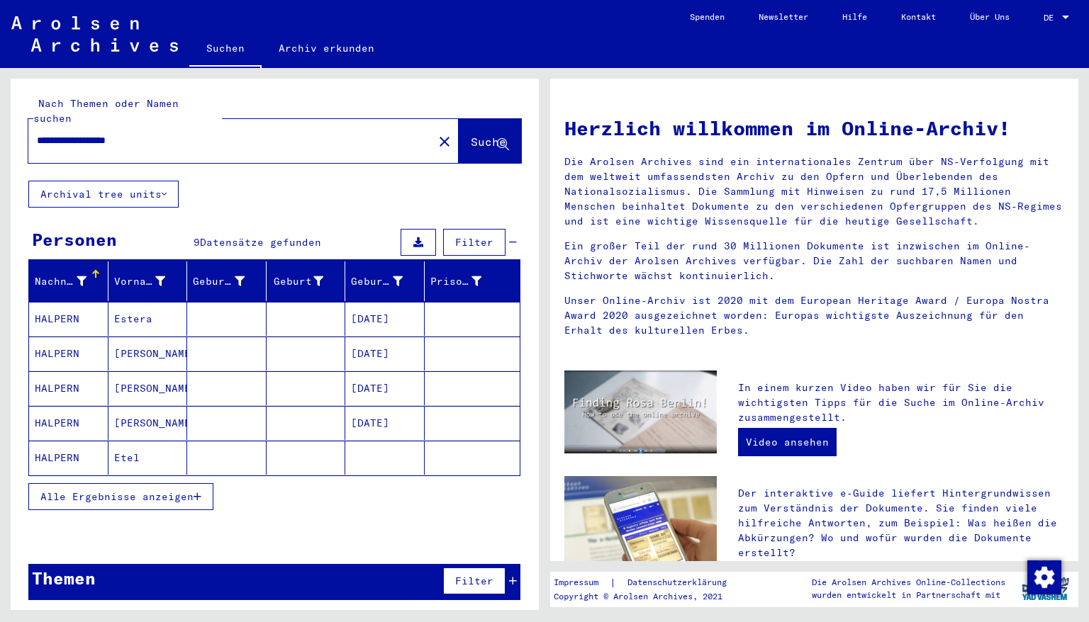
click at [376, 306] on mat-cell "[DATE]" at bounding box center [384, 319] width 79 height 34
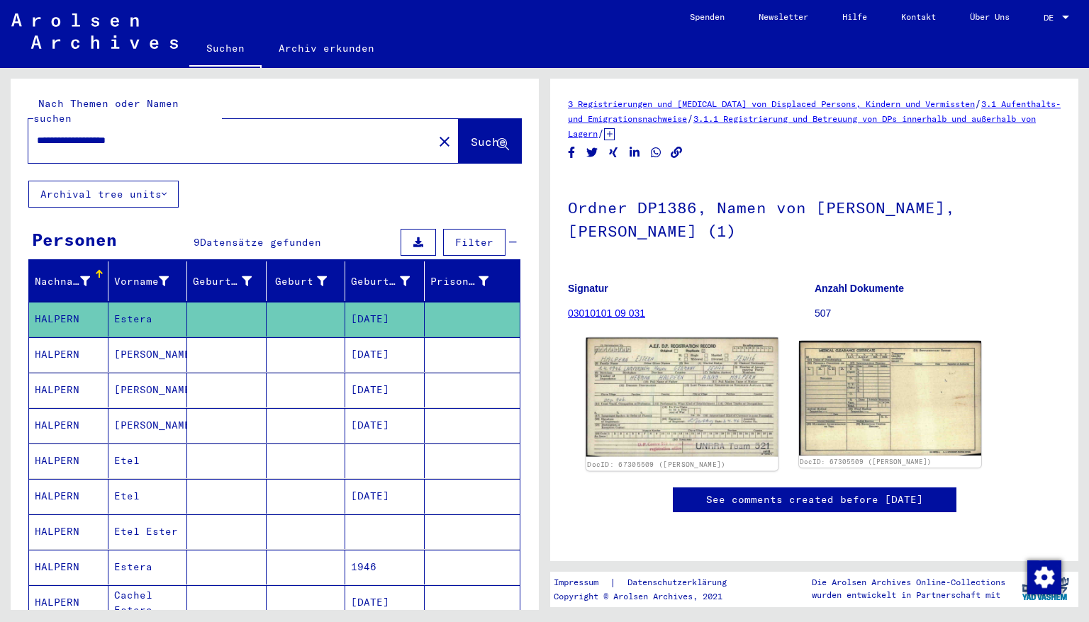
click at [651, 382] on img at bounding box center [681, 397] width 191 height 119
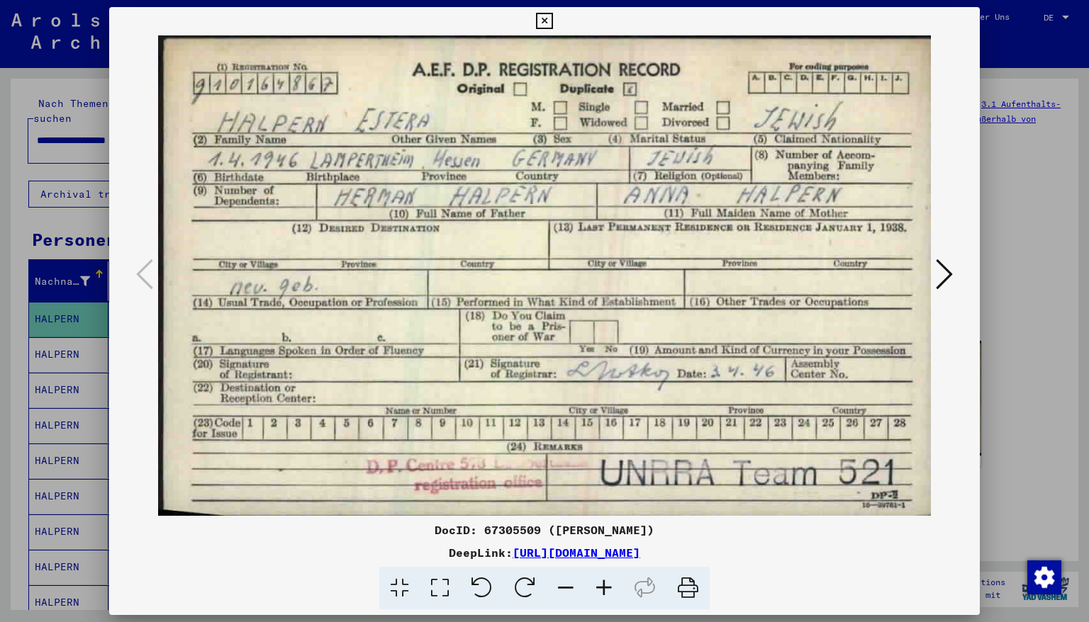
click at [552, 19] on icon at bounding box center [544, 21] width 16 height 17
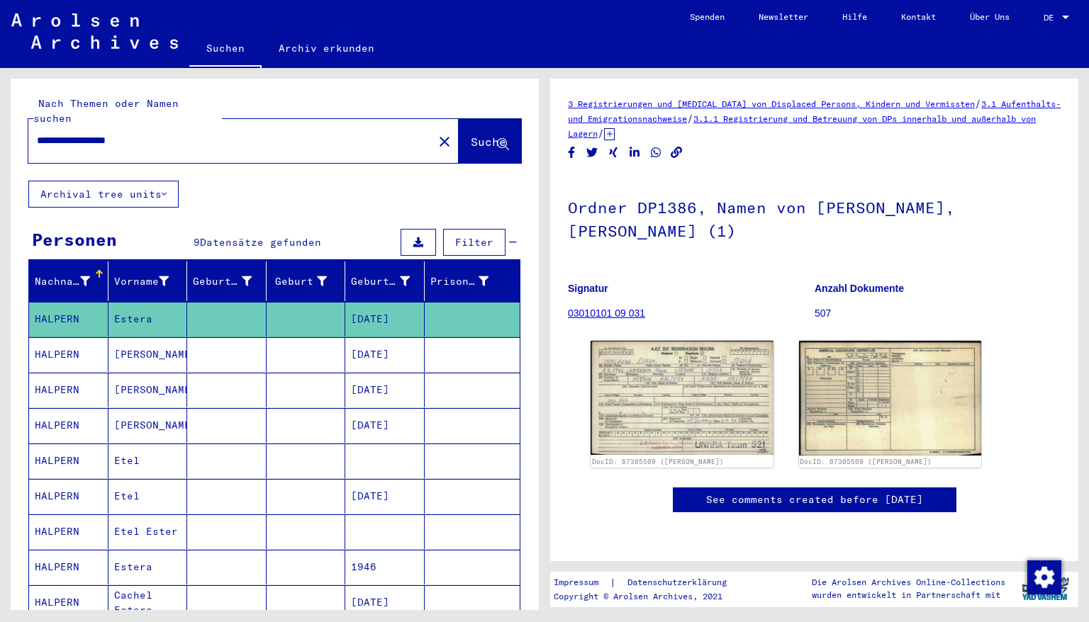
click at [376, 346] on mat-cell "[DATE]" at bounding box center [384, 354] width 79 height 35
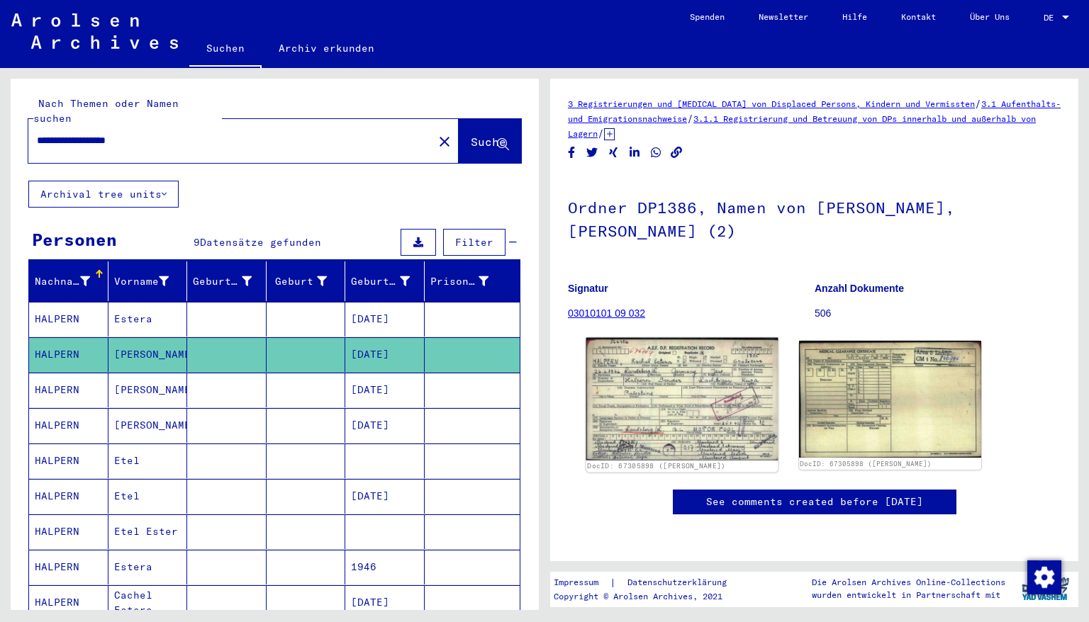
click at [669, 408] on img at bounding box center [681, 399] width 191 height 123
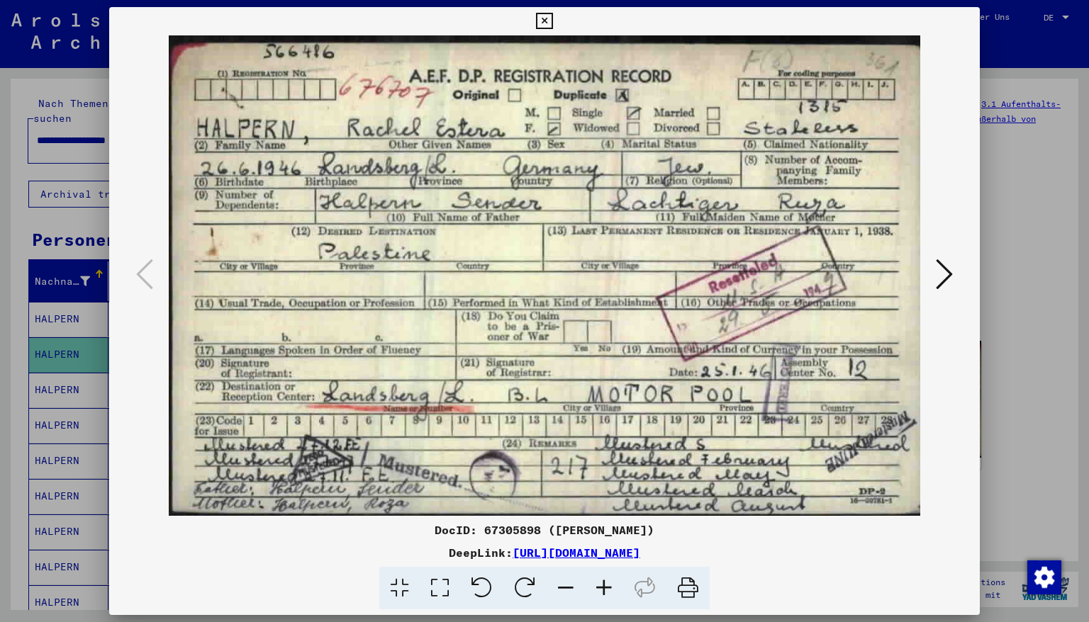
click at [552, 20] on icon at bounding box center [544, 21] width 16 height 17
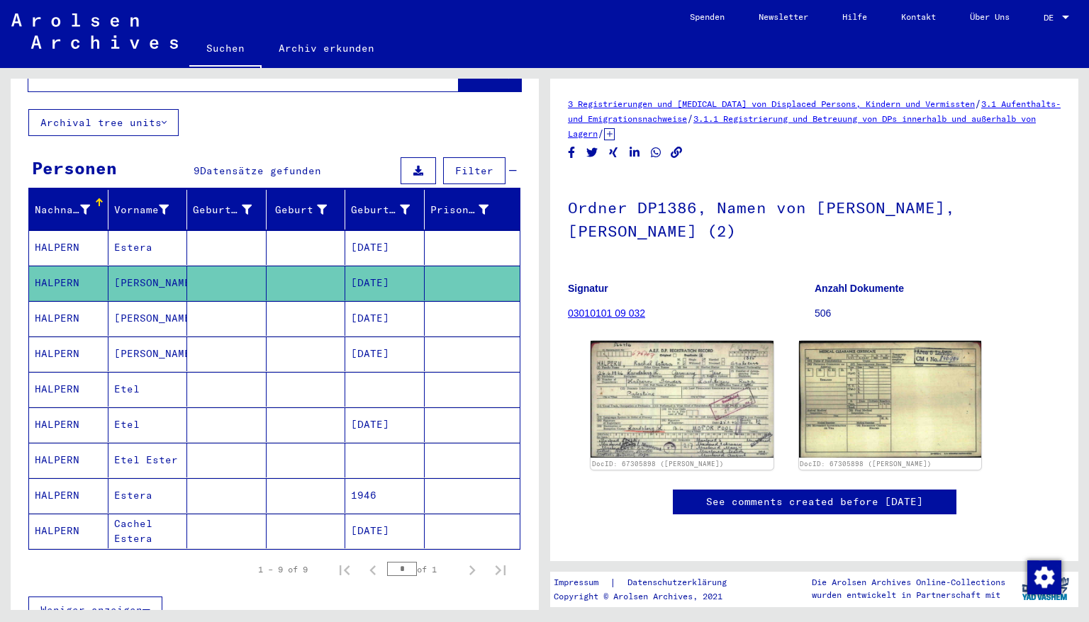
scroll to position [113, 0]
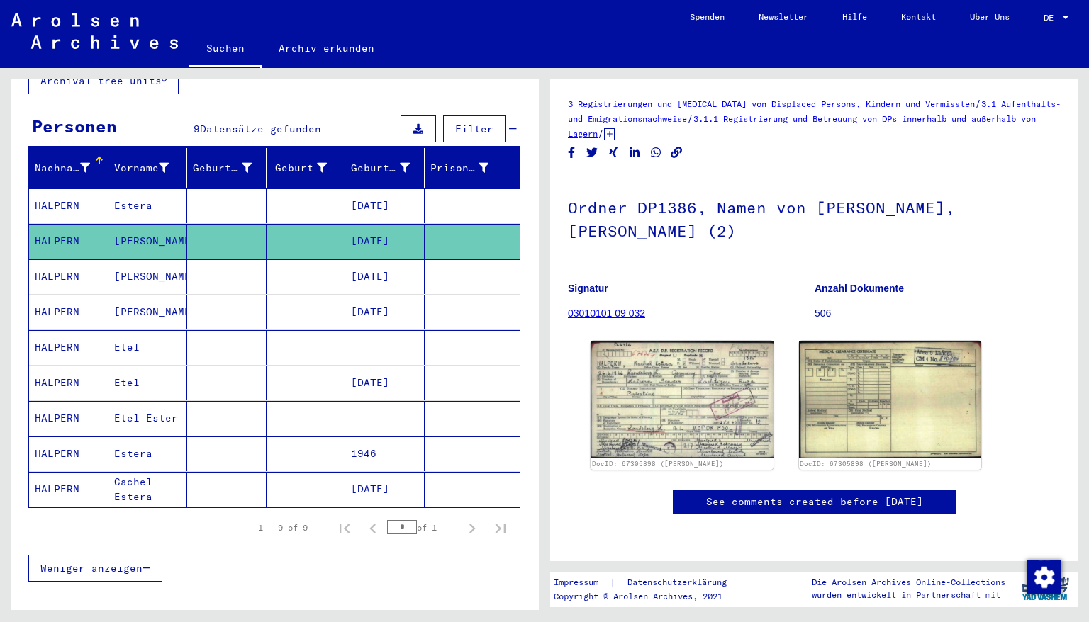
click at [362, 437] on mat-cell "1946" at bounding box center [384, 454] width 79 height 35
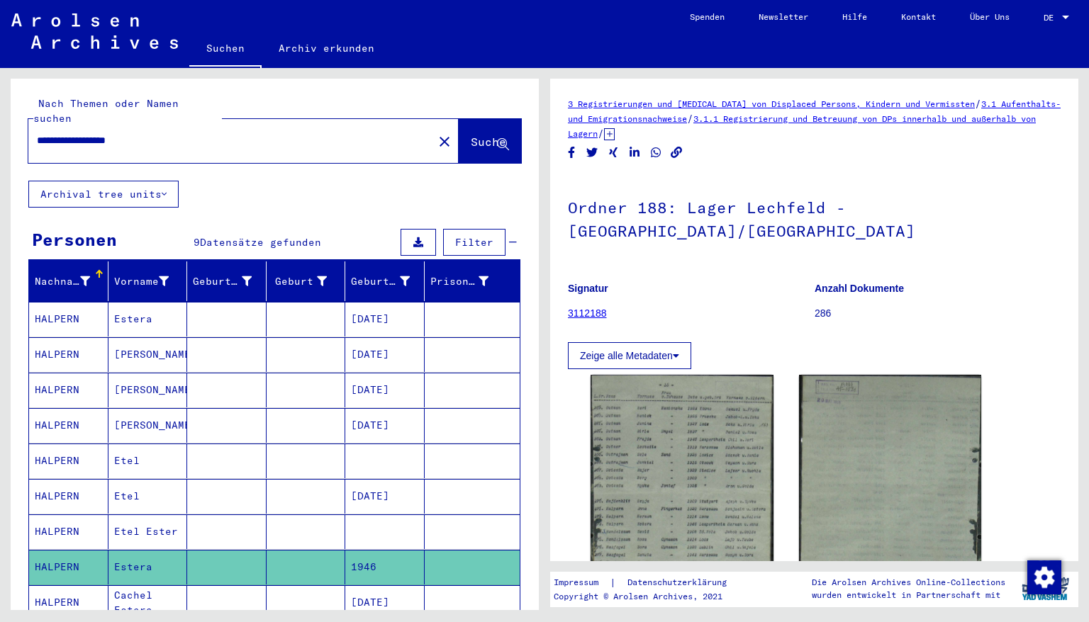
drag, startPoint x: 156, startPoint y: 128, endPoint x: 0, endPoint y: 124, distance: 156.0
click at [0, 124] on div "**********" at bounding box center [272, 339] width 544 height 542
click at [471, 135] on span "Suche" at bounding box center [488, 142] width 35 height 14
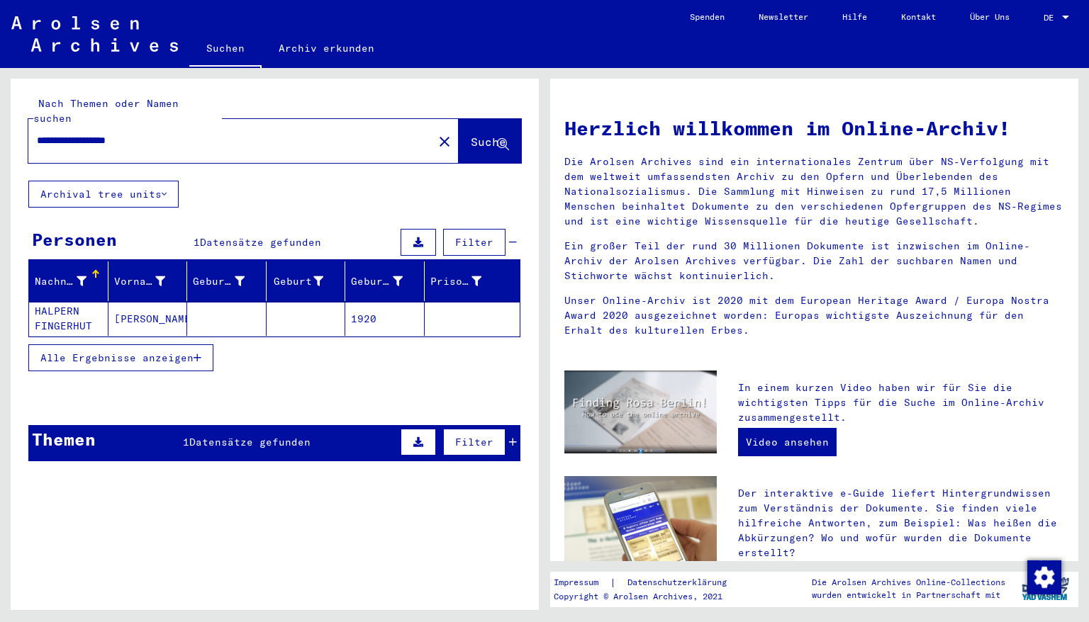
click at [358, 302] on mat-cell "1920" at bounding box center [384, 319] width 79 height 34
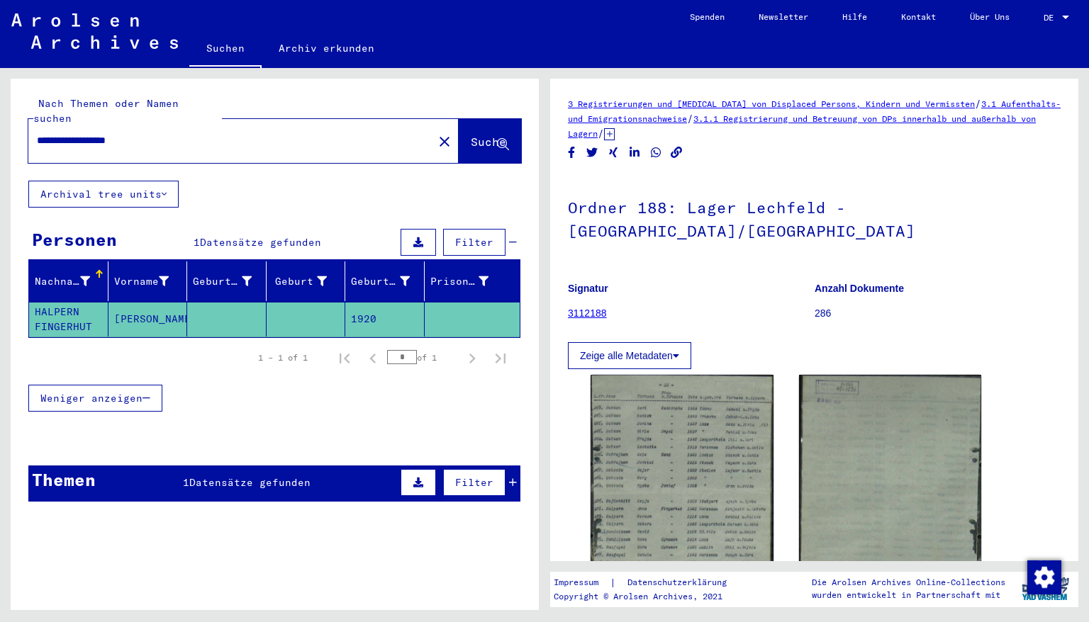
drag, startPoint x: 159, startPoint y: 126, endPoint x: 0, endPoint y: 103, distance: 160.5
click at [0, 103] on div "**********" at bounding box center [272, 339] width 544 height 542
click at [79, 82] on div "**********" at bounding box center [275, 130] width 528 height 102
click at [82, 82] on div "**********" at bounding box center [275, 130] width 528 height 102
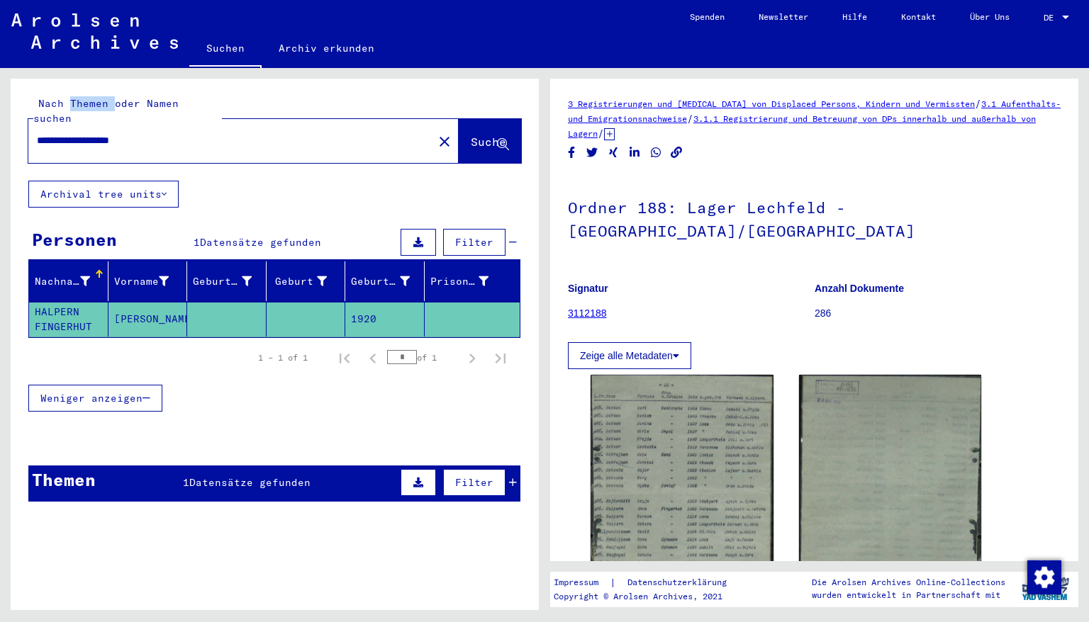
click at [108, 133] on input "**********" at bounding box center [231, 140] width 388 height 15
click at [109, 133] on input "**********" at bounding box center [231, 140] width 388 height 15
click at [471, 135] on span "Suche" at bounding box center [488, 142] width 35 height 14
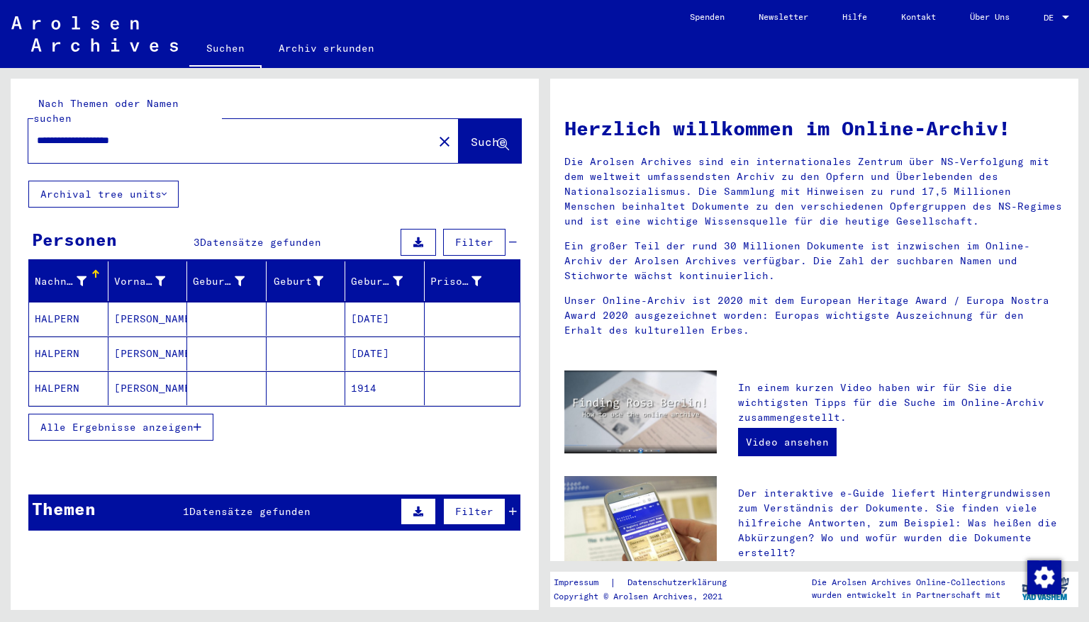
click at [373, 311] on mat-cell "[DATE]" at bounding box center [384, 319] width 79 height 34
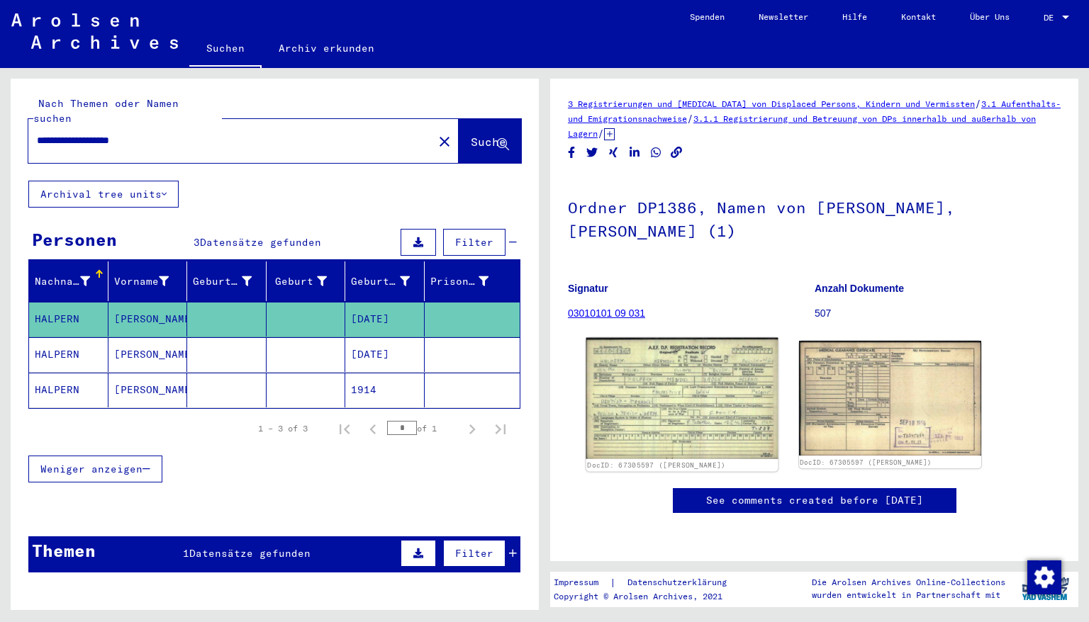
click at [638, 376] on img at bounding box center [681, 398] width 191 height 121
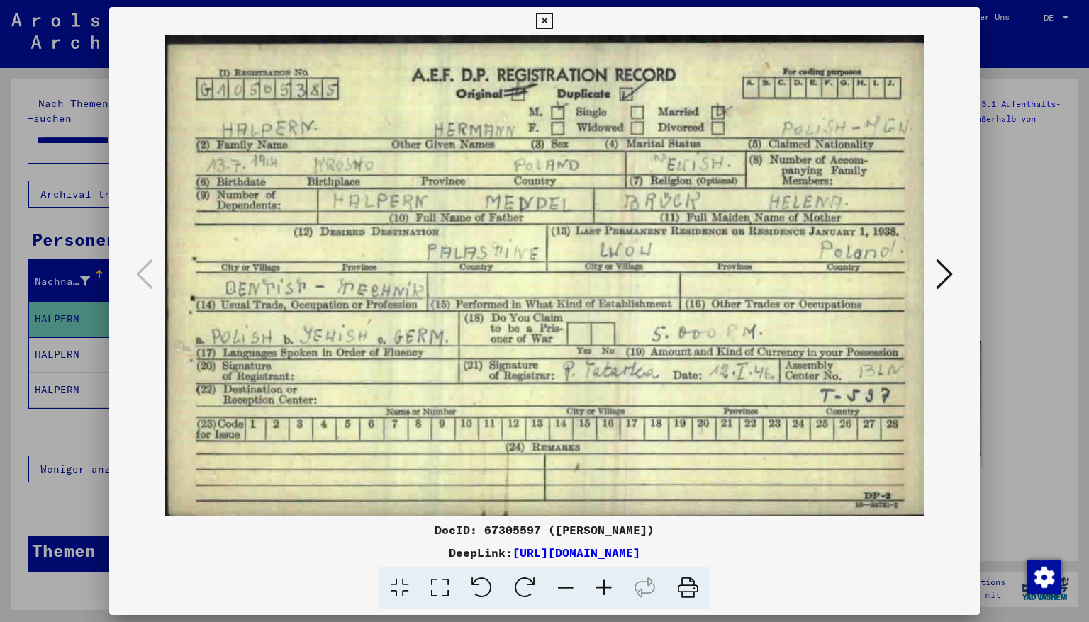
click at [552, 21] on icon at bounding box center [544, 21] width 16 height 17
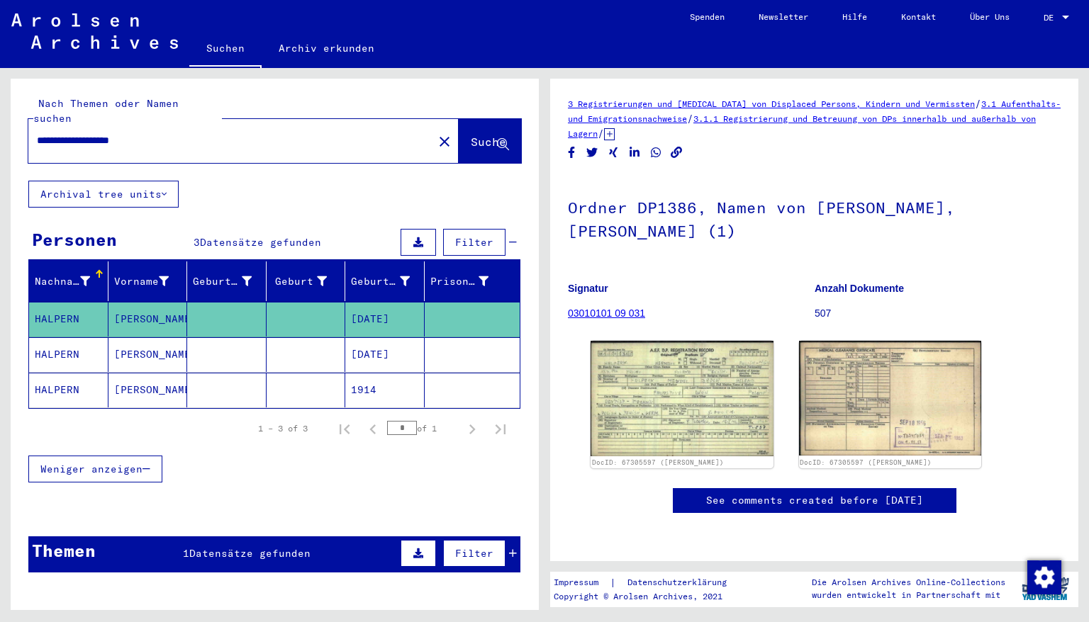
click at [366, 344] on mat-cell "[DATE]" at bounding box center [384, 354] width 79 height 35
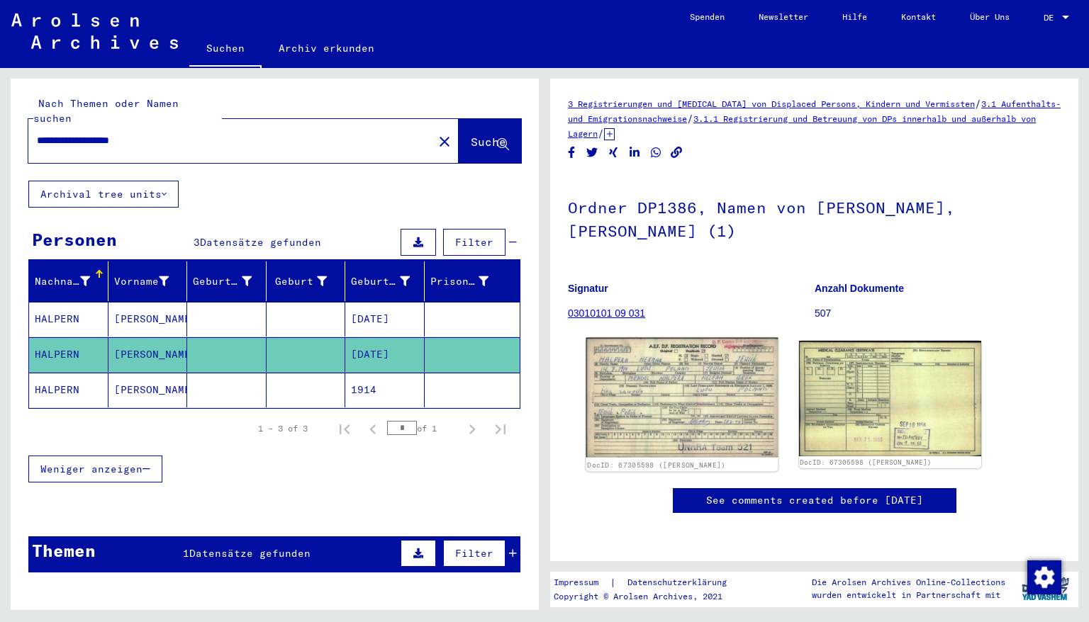
click at [663, 358] on img at bounding box center [681, 398] width 191 height 120
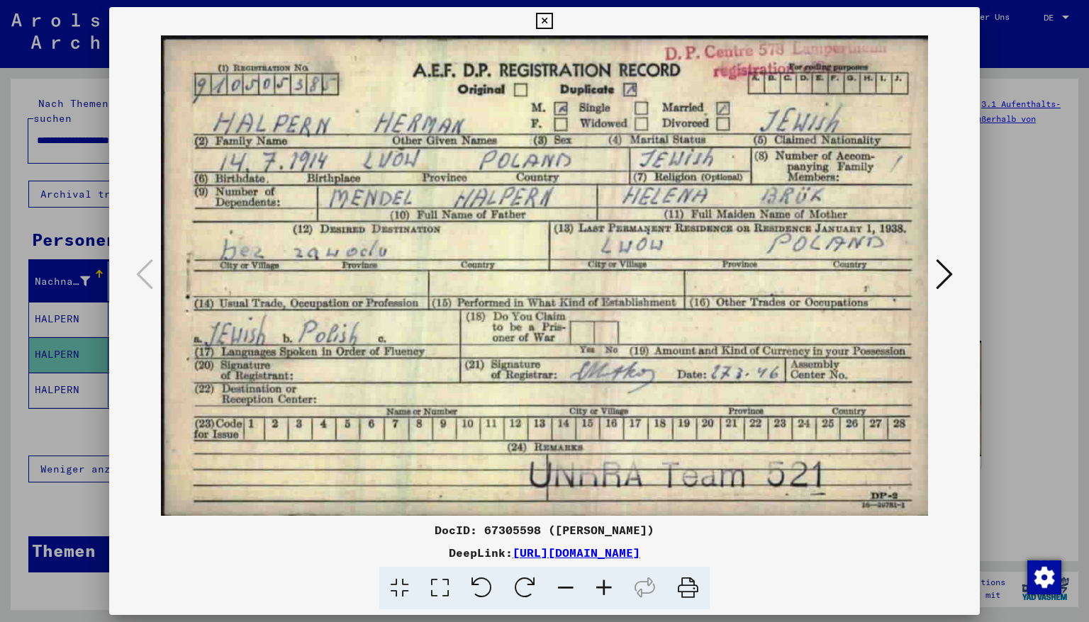
click at [552, 16] on icon at bounding box center [544, 21] width 16 height 17
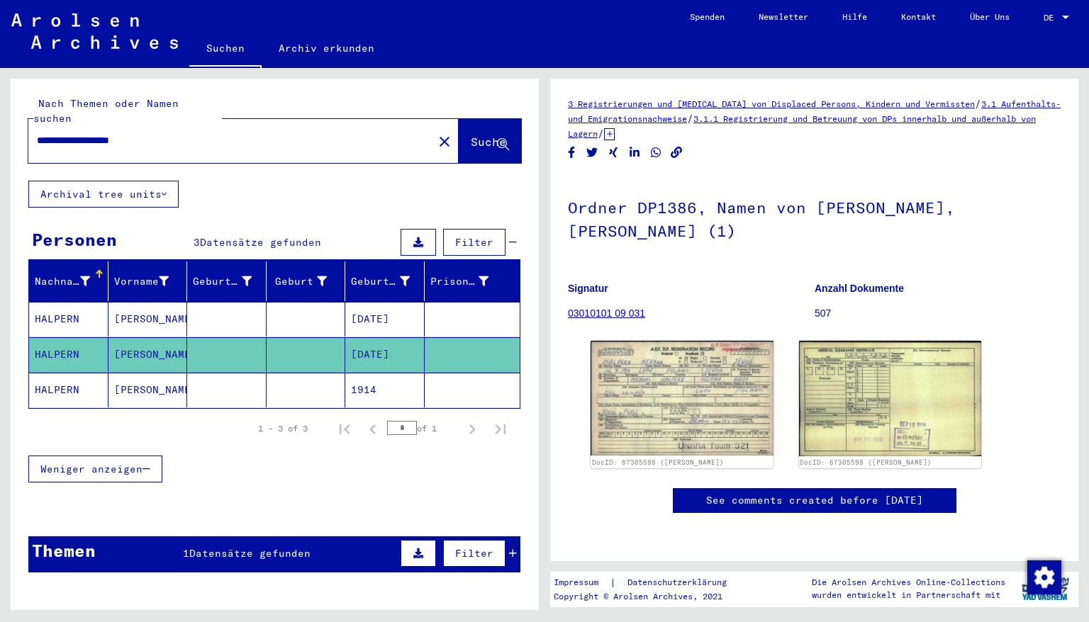
click at [349, 373] on mat-cell "1914" at bounding box center [384, 390] width 79 height 35
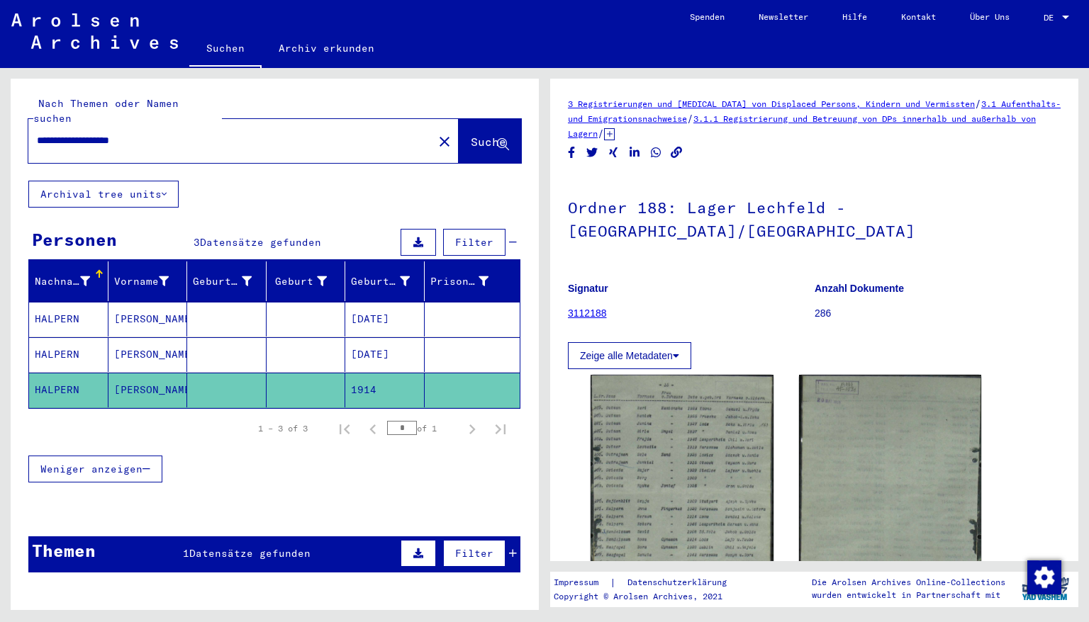
drag, startPoint x: 179, startPoint y: 125, endPoint x: 0, endPoint y: 116, distance: 179.5
click at [0, 116] on div "**********" at bounding box center [272, 339] width 544 height 542
click at [471, 135] on span "Suche" at bounding box center [488, 142] width 35 height 14
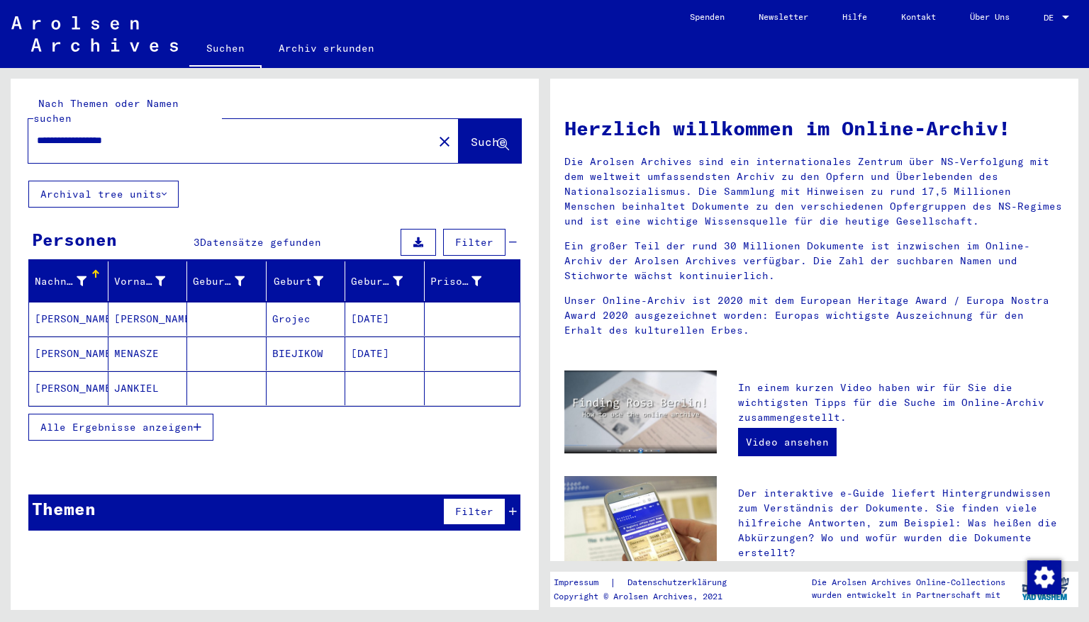
click at [371, 311] on mat-cell "[DATE]" at bounding box center [384, 319] width 79 height 34
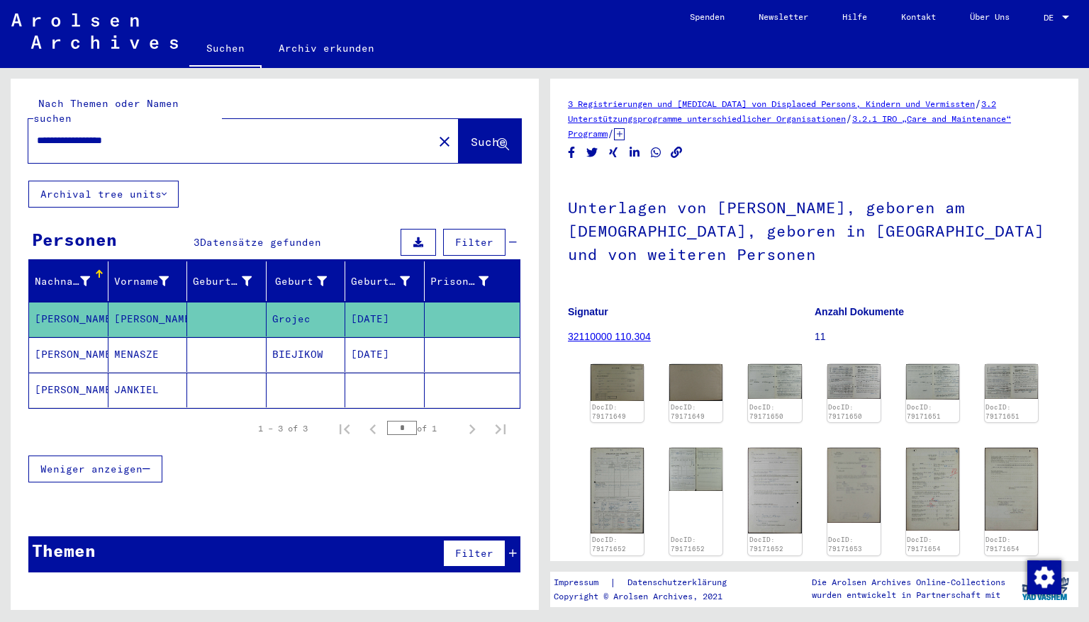
click at [374, 341] on mat-cell "[DATE]" at bounding box center [384, 354] width 79 height 35
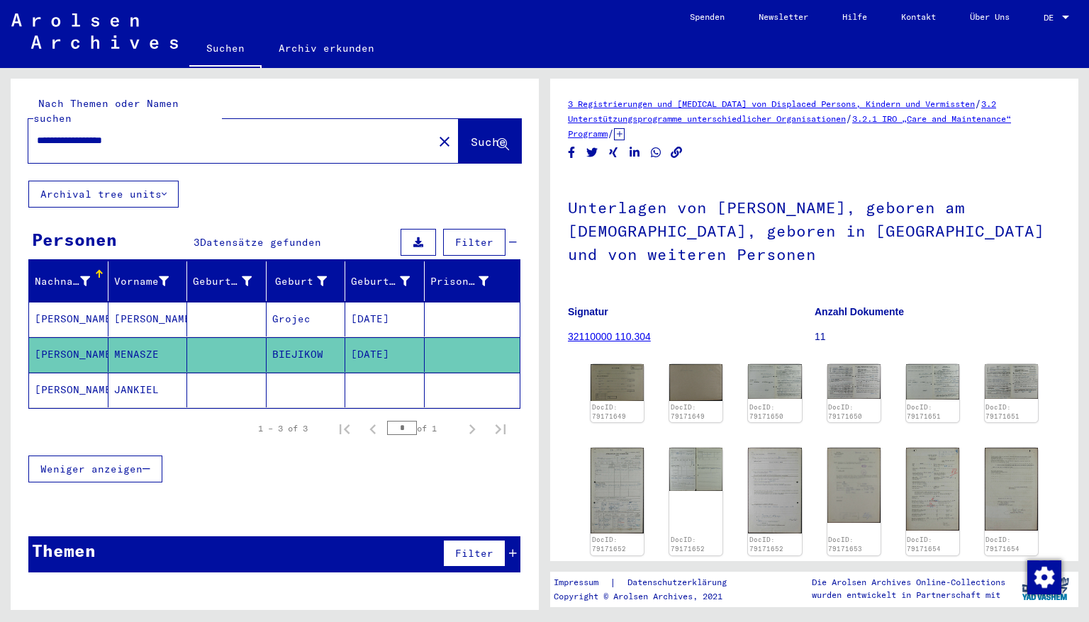
click at [377, 383] on mat-cell at bounding box center [384, 390] width 79 height 35
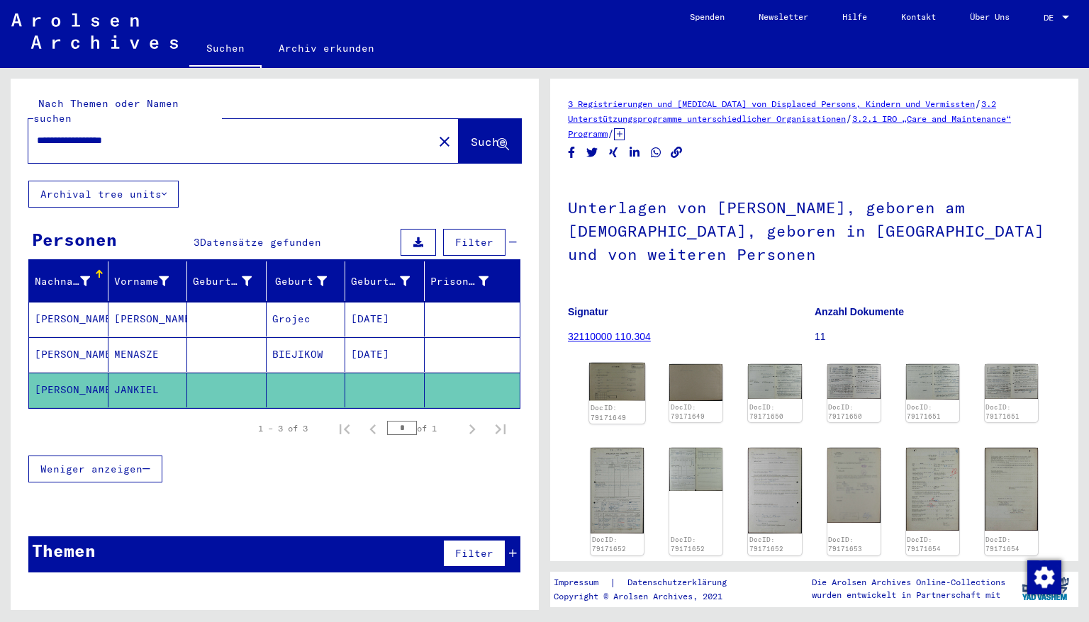
click at [618, 379] on img at bounding box center [617, 382] width 56 height 38
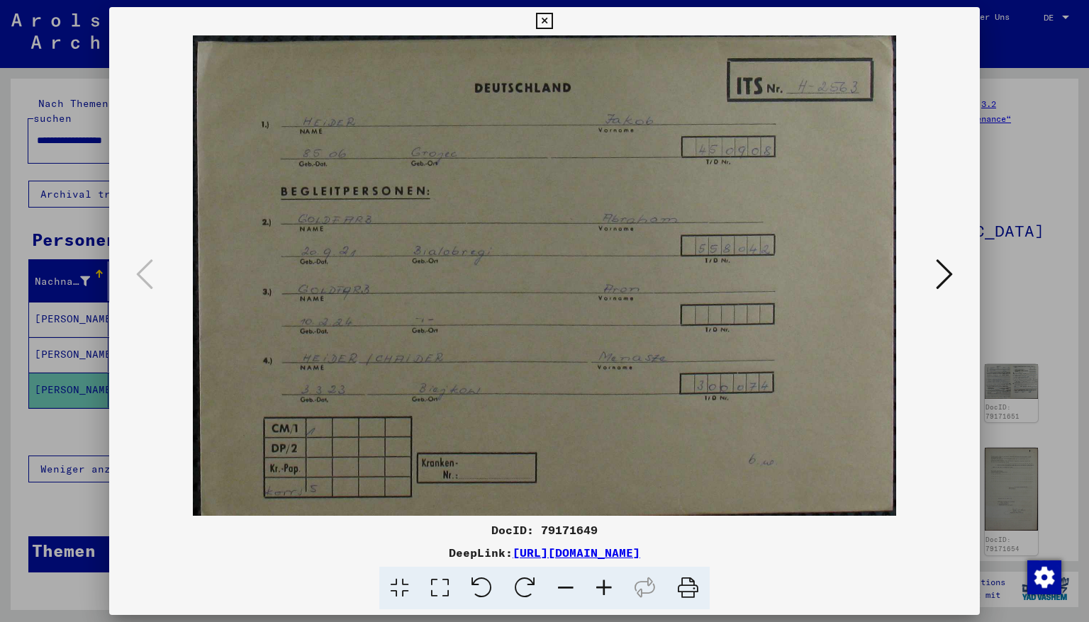
click at [552, 23] on icon at bounding box center [544, 21] width 16 height 17
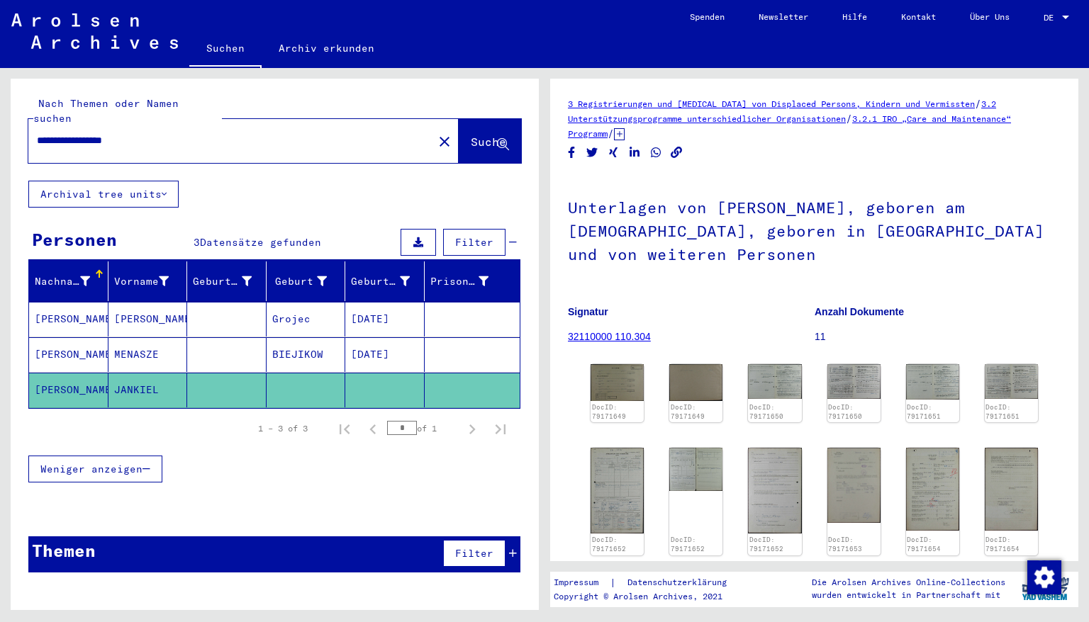
drag, startPoint x: 68, startPoint y: 128, endPoint x: 0, endPoint y: 133, distance: 68.3
click at [0, 133] on div "**********" at bounding box center [272, 339] width 544 height 542
click at [167, 133] on input "**********" at bounding box center [231, 140] width 388 height 15
click at [471, 135] on span "Suche" at bounding box center [488, 142] width 35 height 14
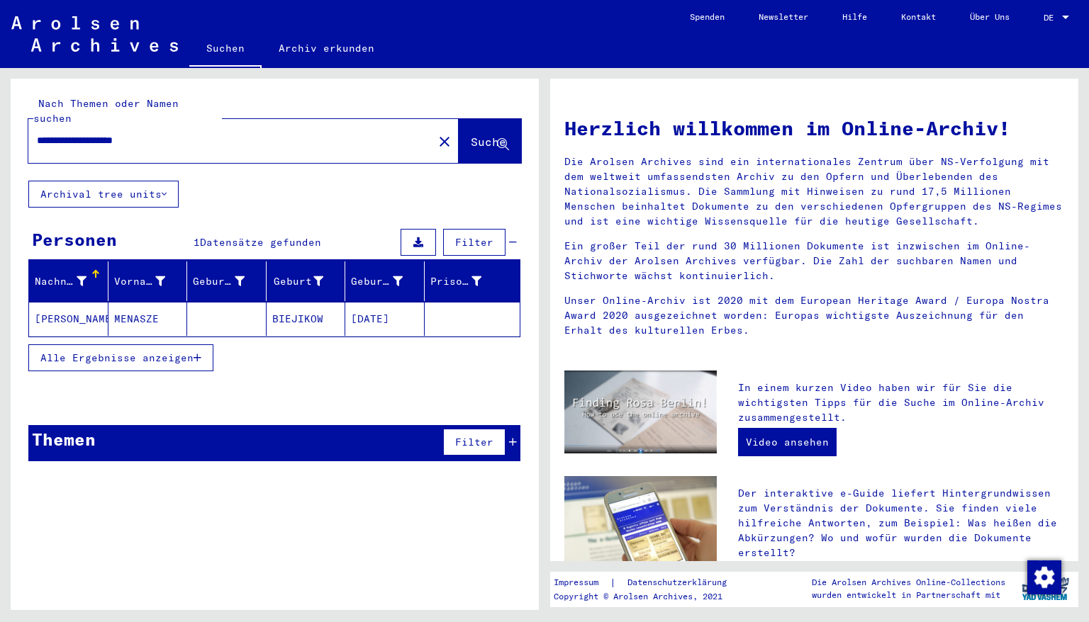
click at [378, 307] on mat-cell "[DATE]" at bounding box center [384, 319] width 79 height 34
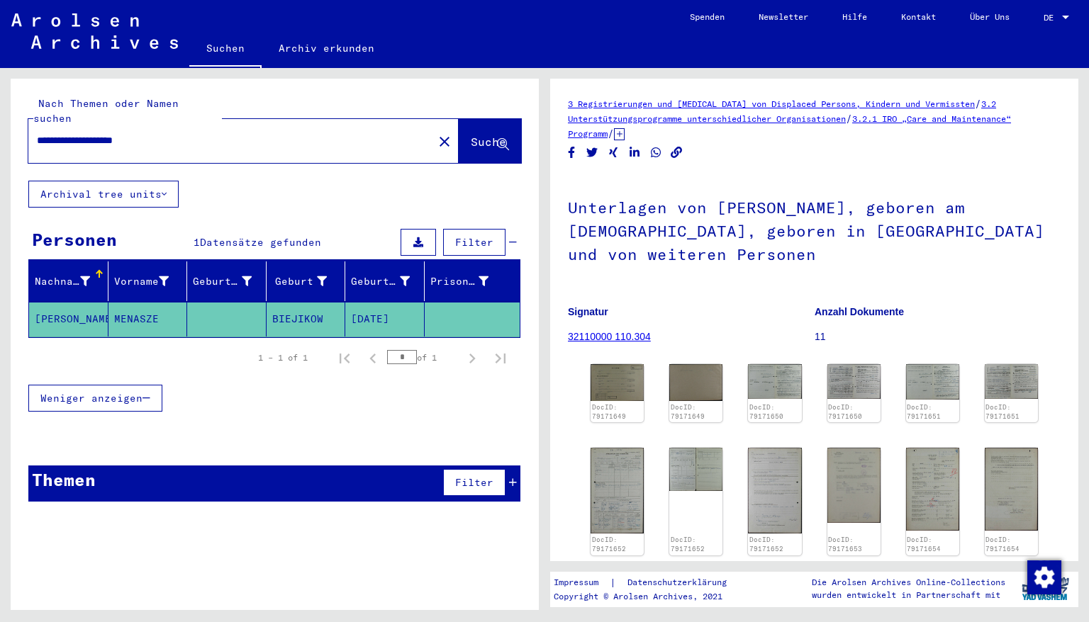
drag, startPoint x: 170, startPoint y: 122, endPoint x: 0, endPoint y: 107, distance: 170.7
click at [0, 107] on div "**********" at bounding box center [272, 339] width 544 height 542
click at [482, 135] on span "Suche" at bounding box center [488, 142] width 35 height 14
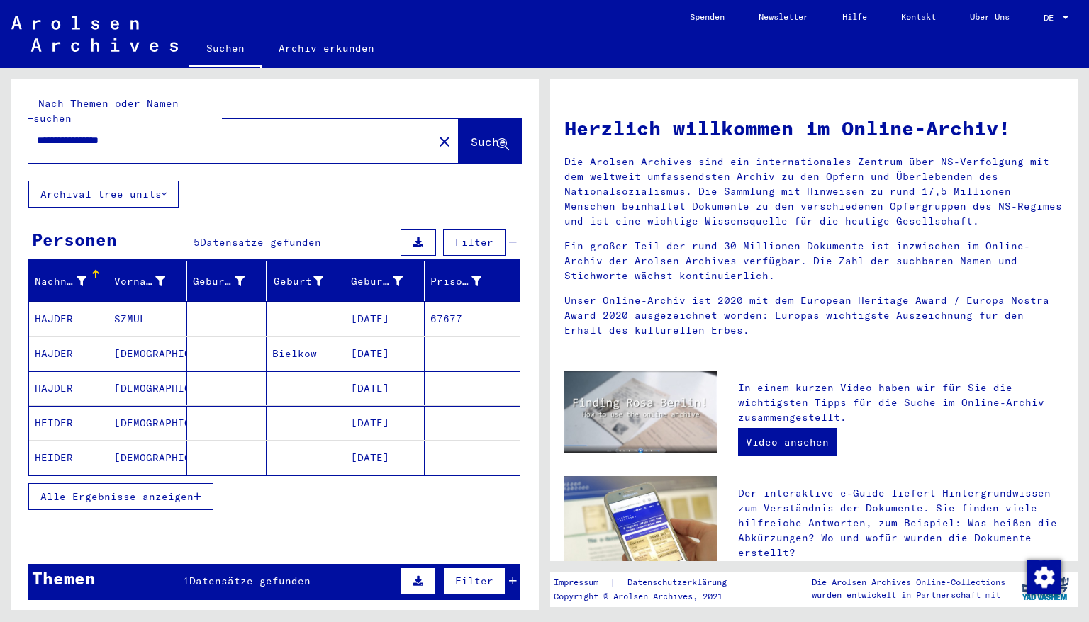
click at [380, 372] on mat-cell "[DATE]" at bounding box center [384, 388] width 79 height 34
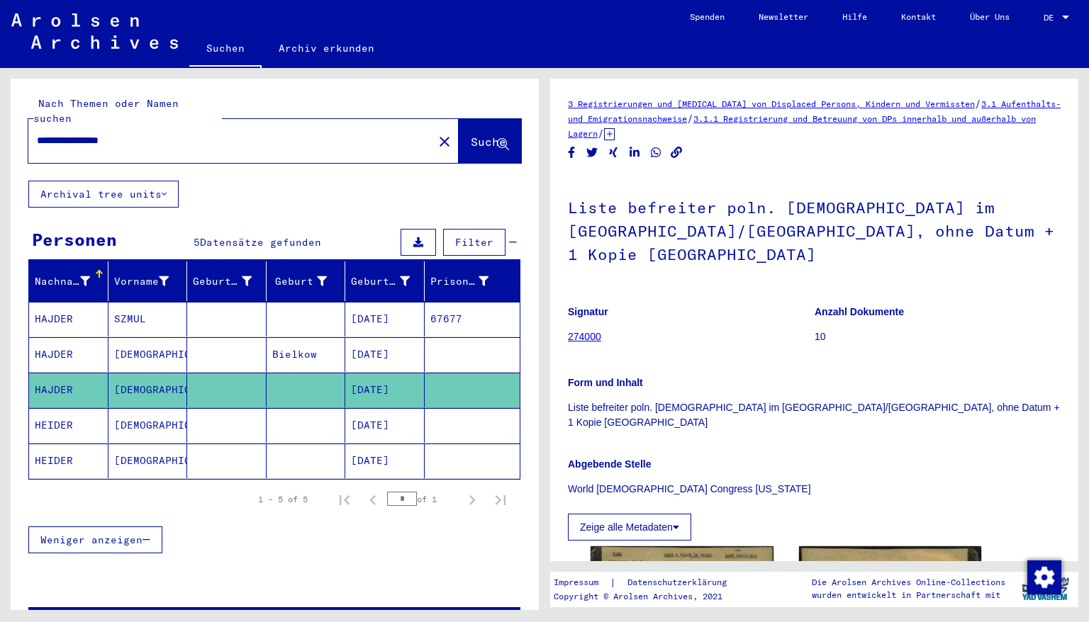
click at [366, 414] on mat-cell "[DATE]" at bounding box center [384, 425] width 79 height 35
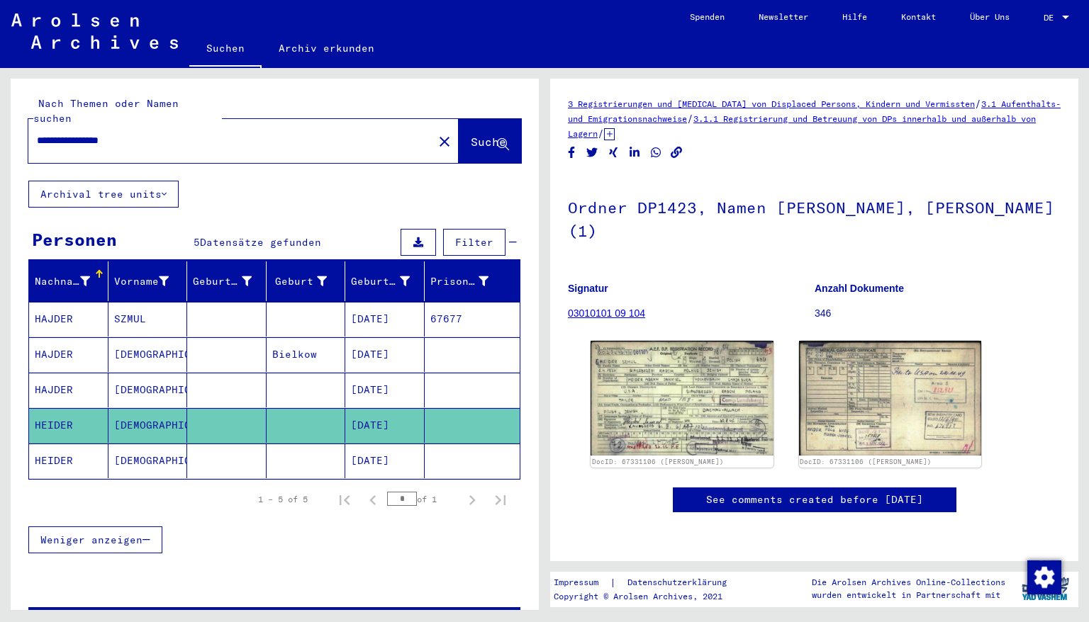
click at [369, 446] on mat-cell "[DATE]" at bounding box center [384, 461] width 79 height 35
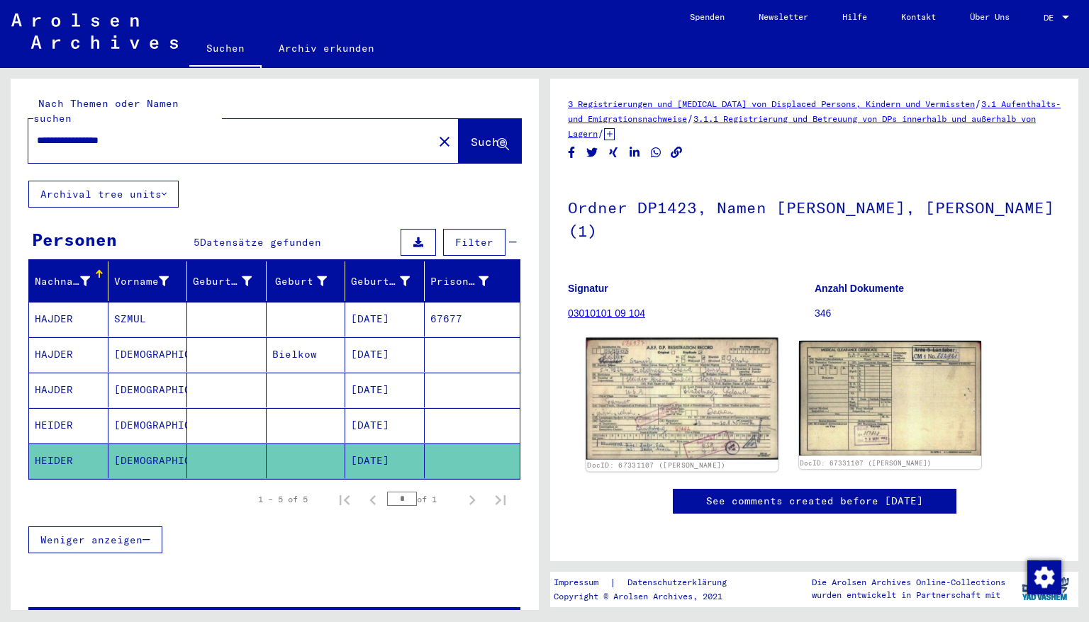
click at [650, 388] on img at bounding box center [681, 399] width 191 height 122
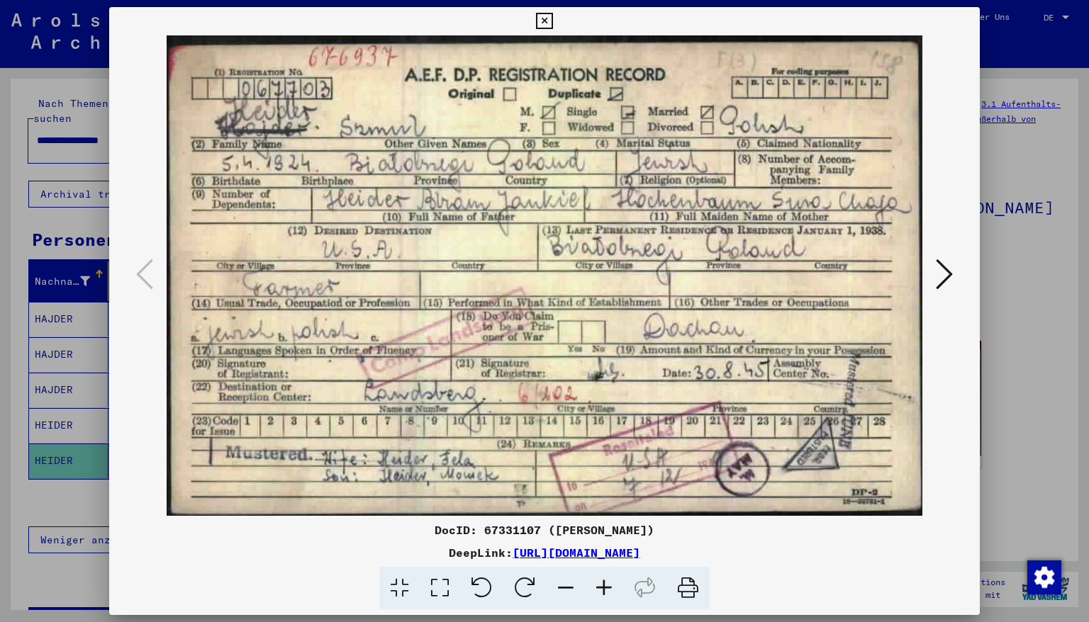
click at [552, 17] on icon at bounding box center [544, 21] width 16 height 17
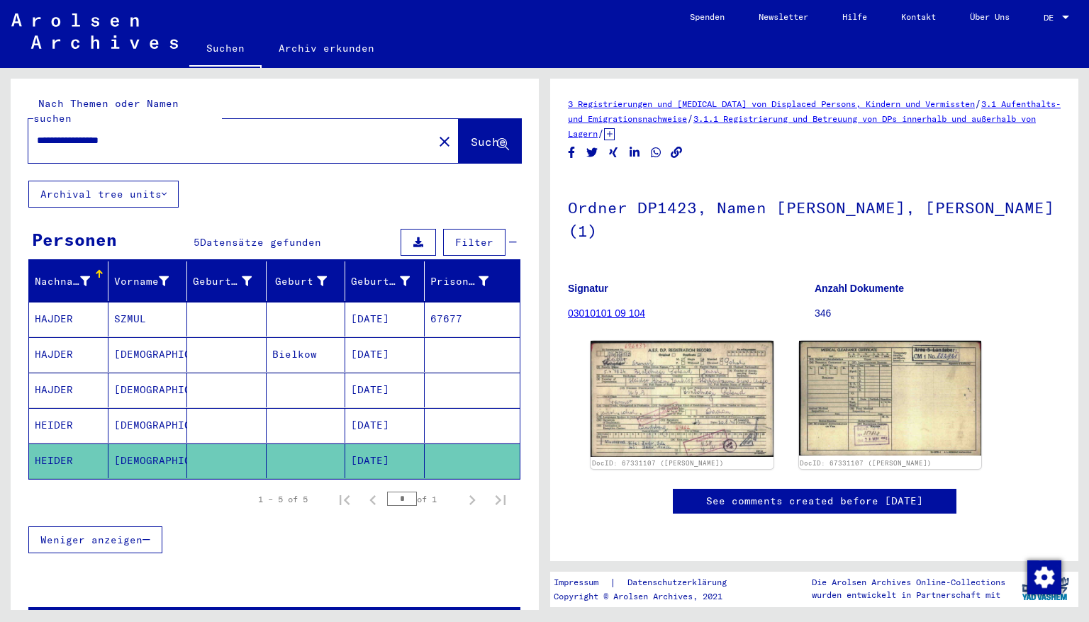
click at [377, 343] on mat-cell "[DATE]" at bounding box center [384, 354] width 79 height 35
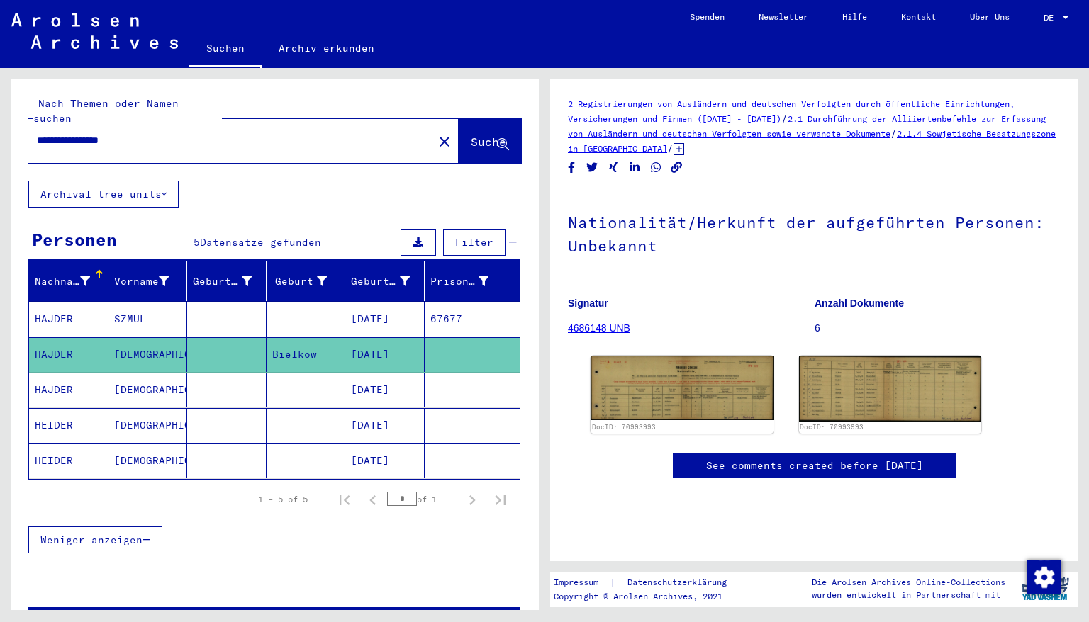
click at [373, 377] on mat-cell "[DATE]" at bounding box center [384, 390] width 79 height 35
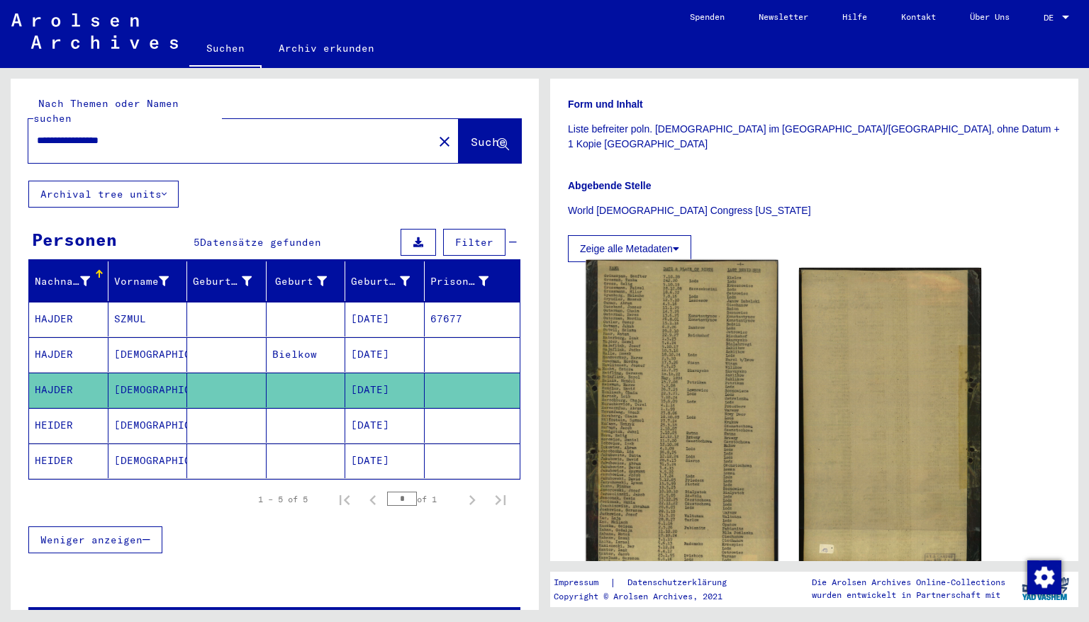
scroll to position [283, 0]
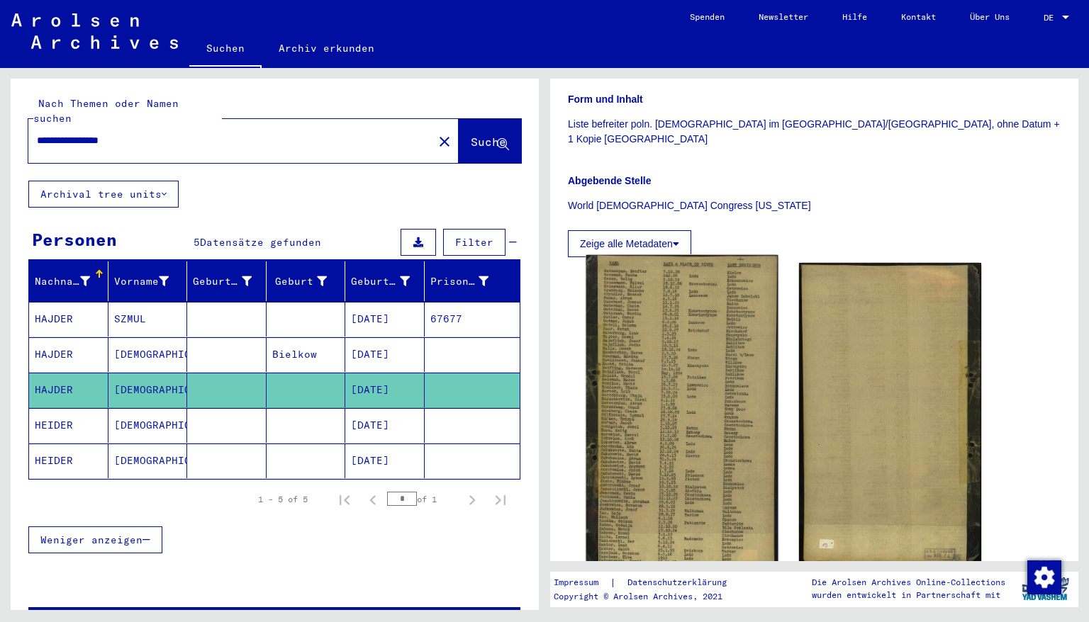
click at [663, 377] on img at bounding box center [681, 416] width 191 height 322
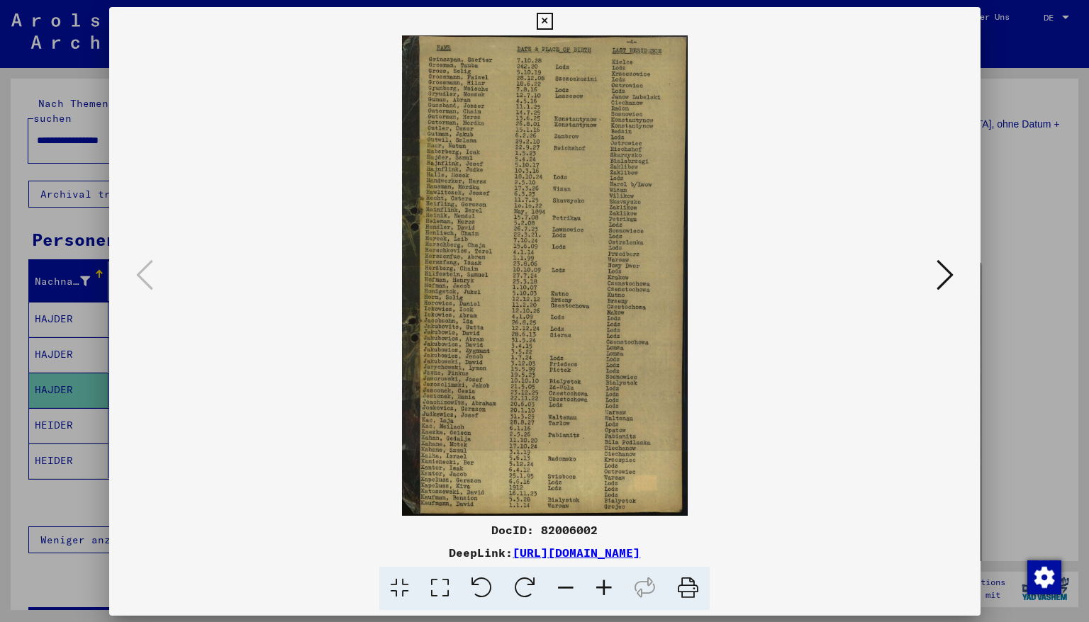
click at [663, 377] on img at bounding box center [544, 275] width 775 height 481
click at [602, 595] on icon at bounding box center [604, 588] width 38 height 43
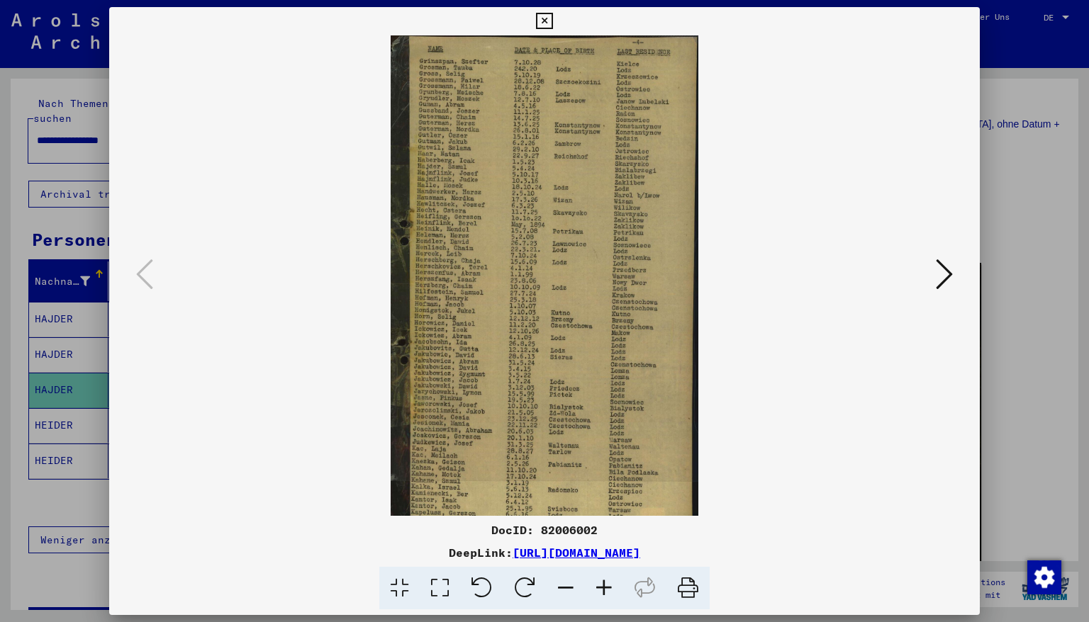
click at [602, 595] on icon at bounding box center [604, 588] width 38 height 43
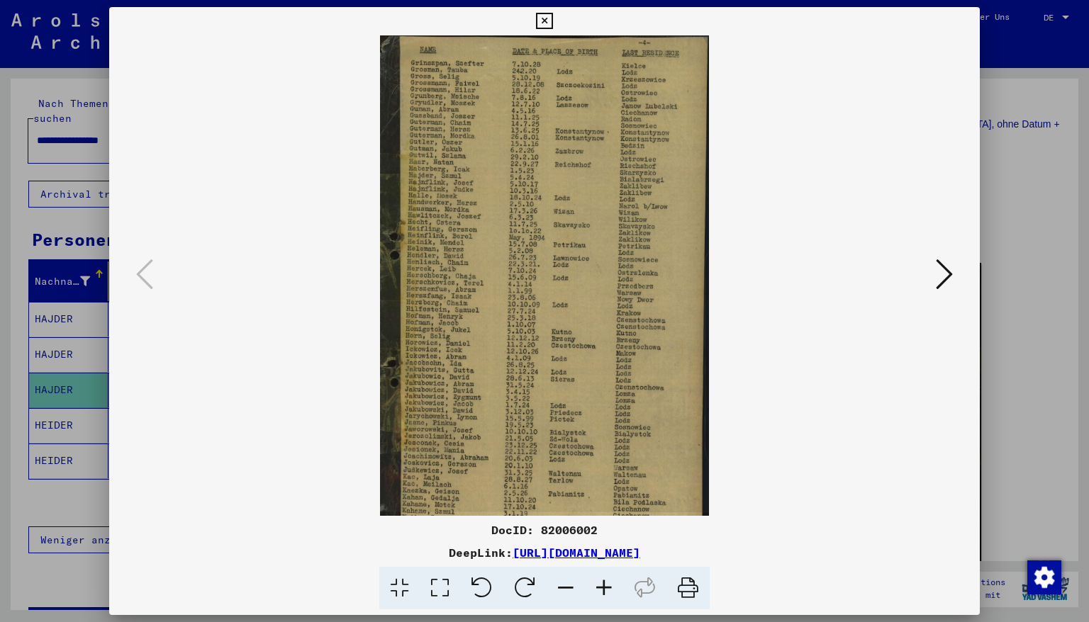
click at [602, 595] on icon at bounding box center [604, 588] width 38 height 43
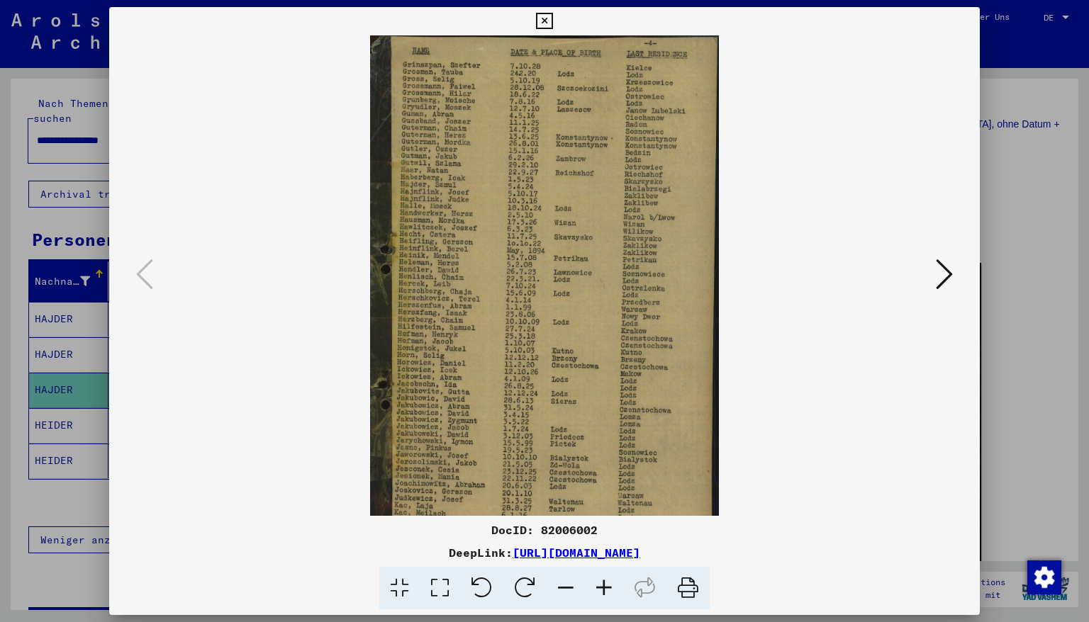
click at [602, 595] on icon at bounding box center [604, 588] width 38 height 43
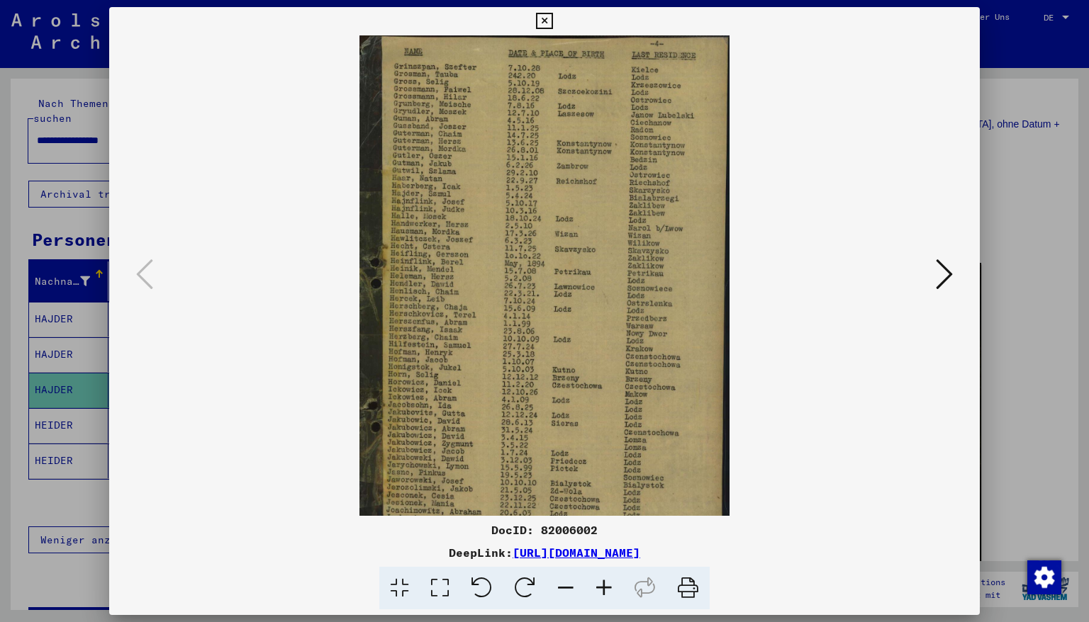
click at [602, 595] on icon at bounding box center [604, 588] width 38 height 43
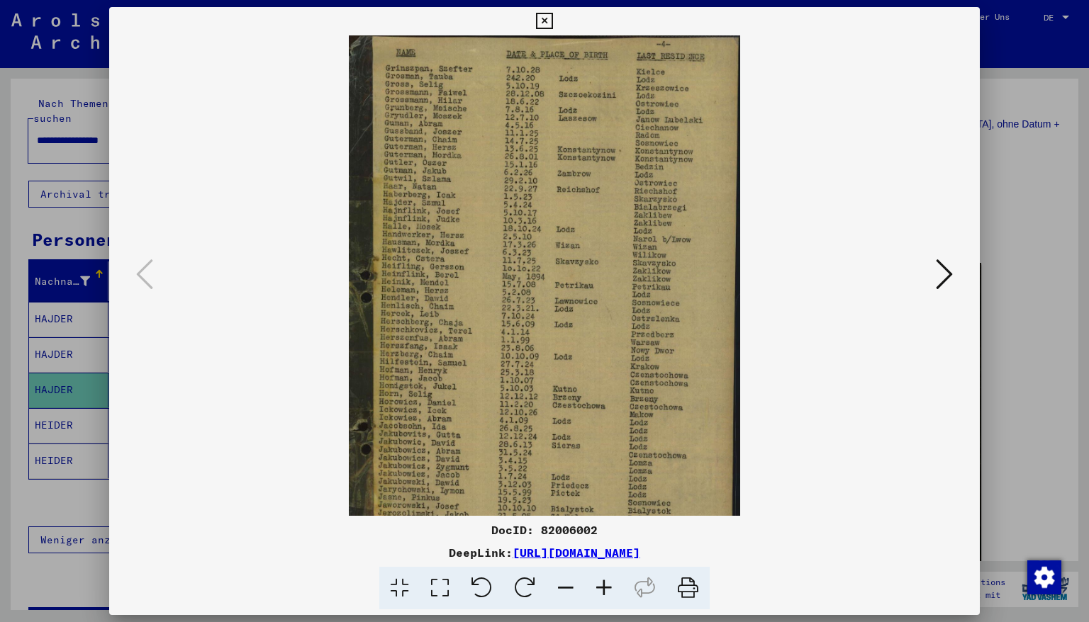
click at [602, 595] on icon at bounding box center [604, 588] width 38 height 43
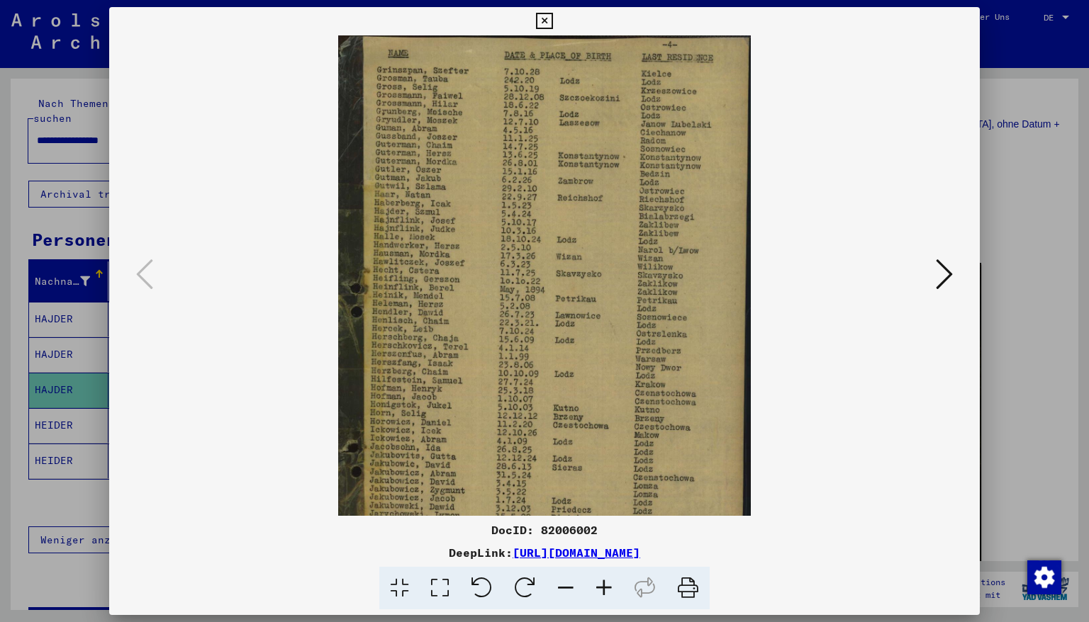
click at [602, 595] on icon at bounding box center [604, 588] width 38 height 43
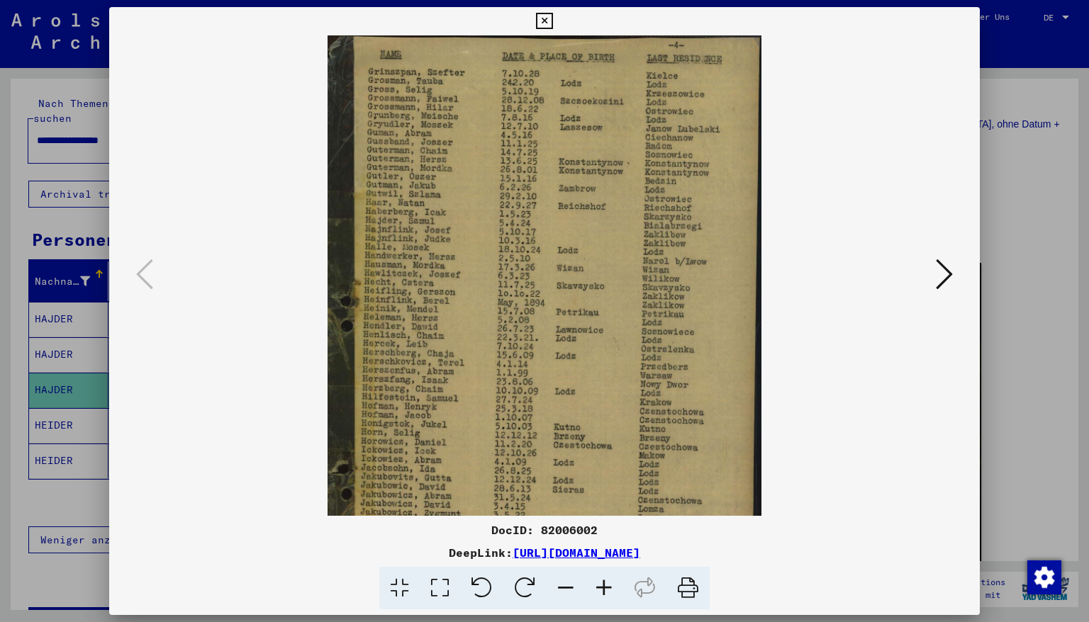
click at [602, 595] on icon at bounding box center [604, 588] width 38 height 43
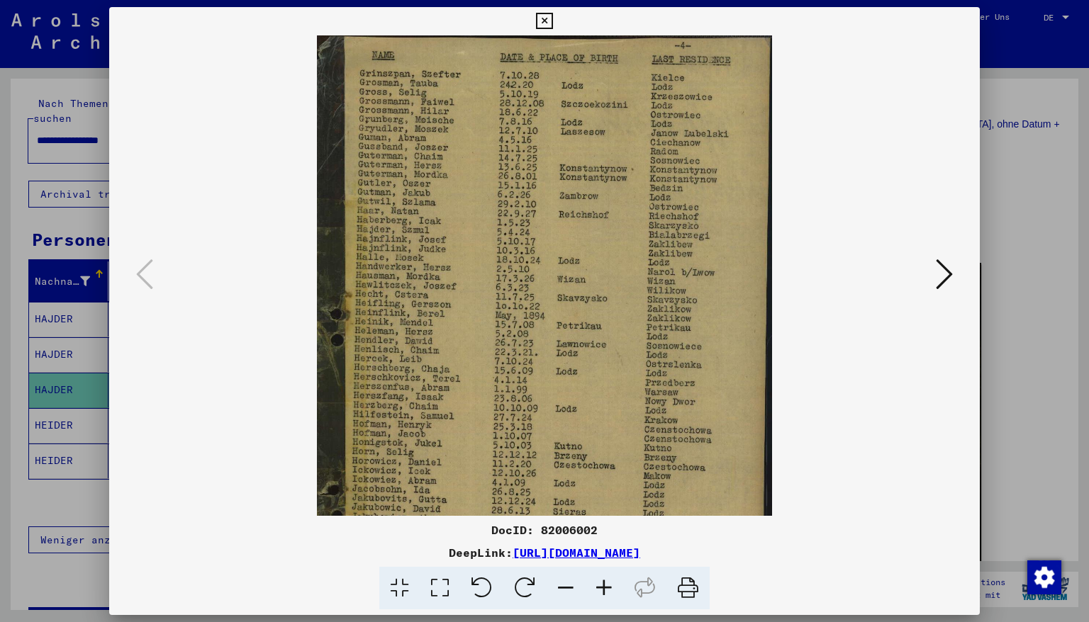
click at [601, 594] on icon at bounding box center [604, 588] width 38 height 43
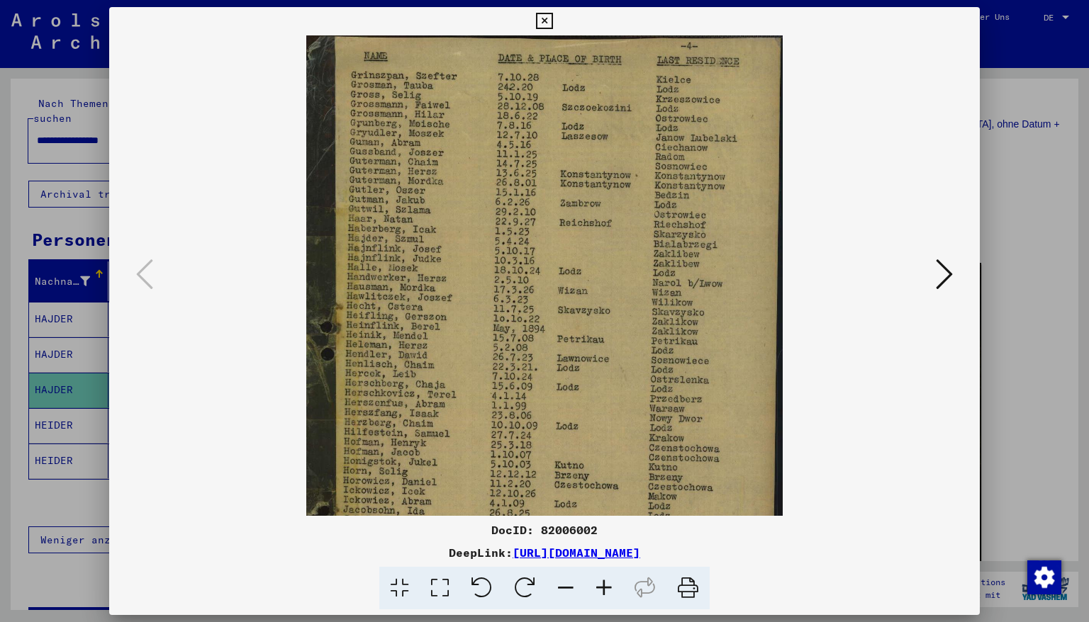
click at [601, 594] on icon at bounding box center [604, 588] width 38 height 43
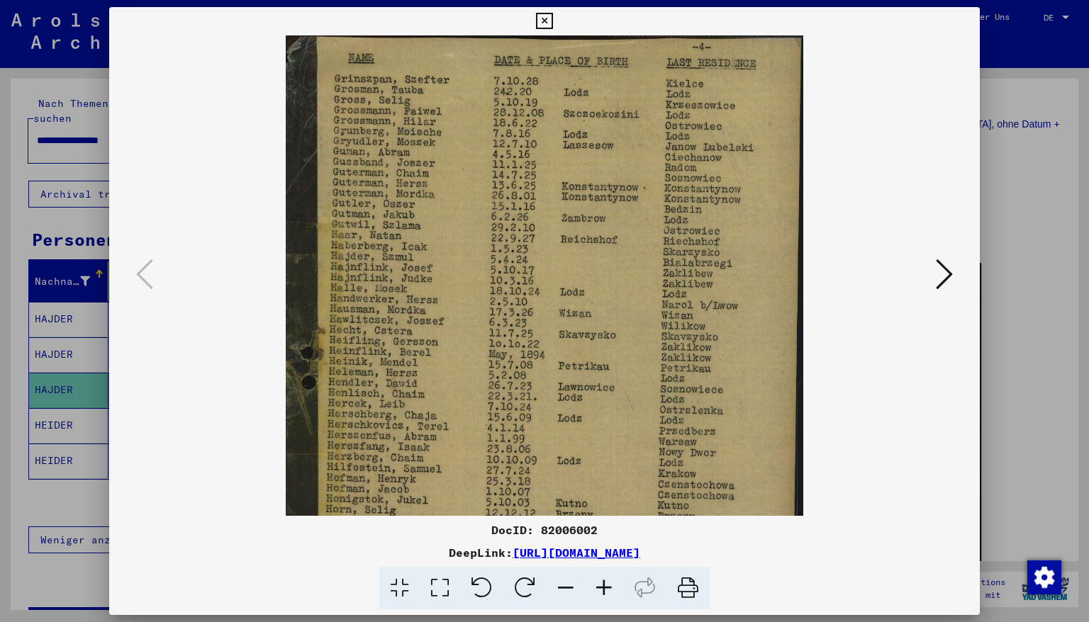
click at [601, 594] on icon at bounding box center [604, 588] width 38 height 43
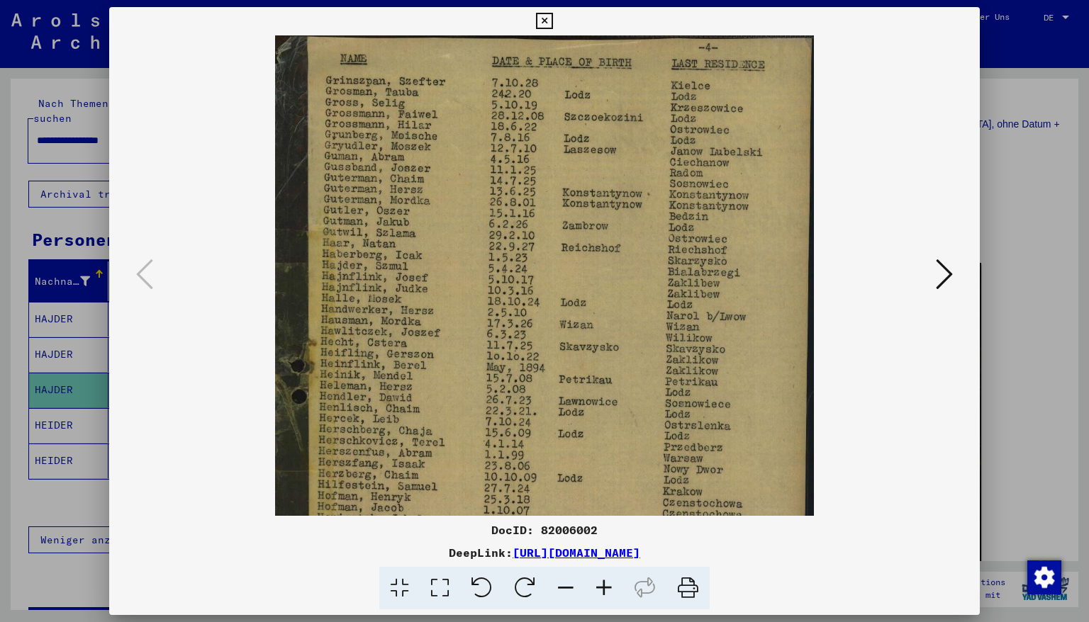
click at [552, 26] on icon at bounding box center [544, 21] width 16 height 17
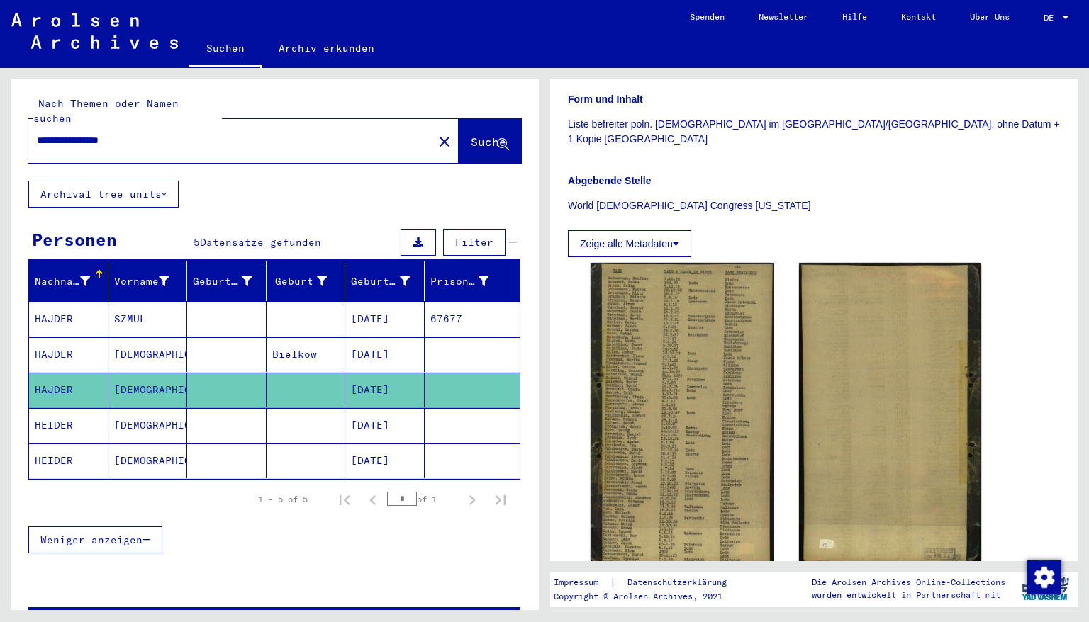
drag, startPoint x: 145, startPoint y: 122, endPoint x: 0, endPoint y: 133, distance: 145.0
click at [0, 133] on div "**********" at bounding box center [272, 339] width 544 height 542
click at [471, 135] on span "Suche" at bounding box center [488, 142] width 35 height 14
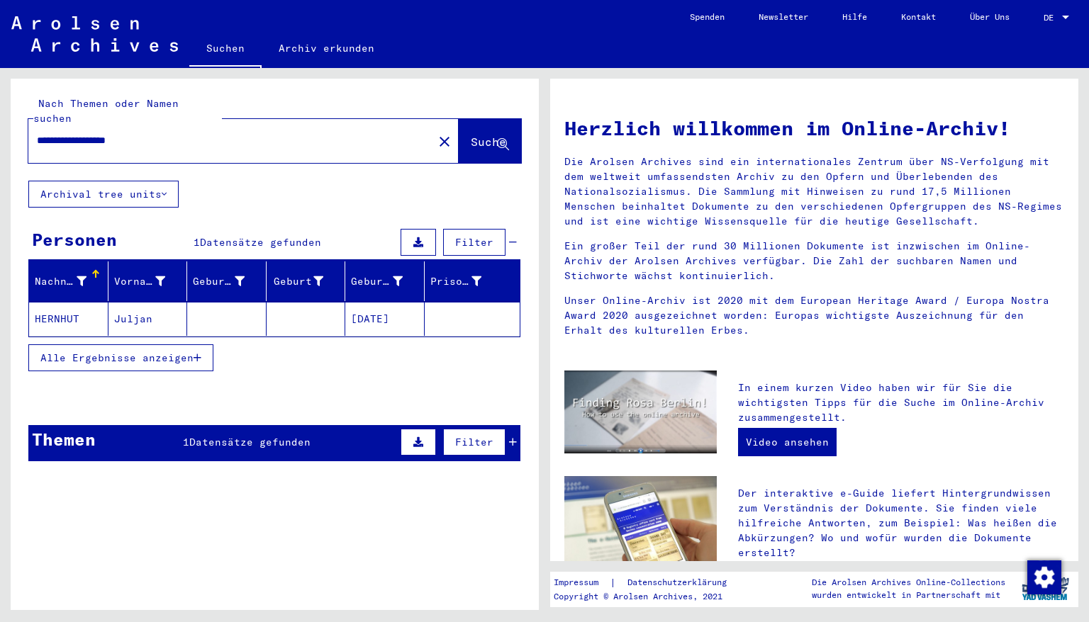
click at [366, 310] on mat-cell "[DATE]" at bounding box center [384, 319] width 79 height 34
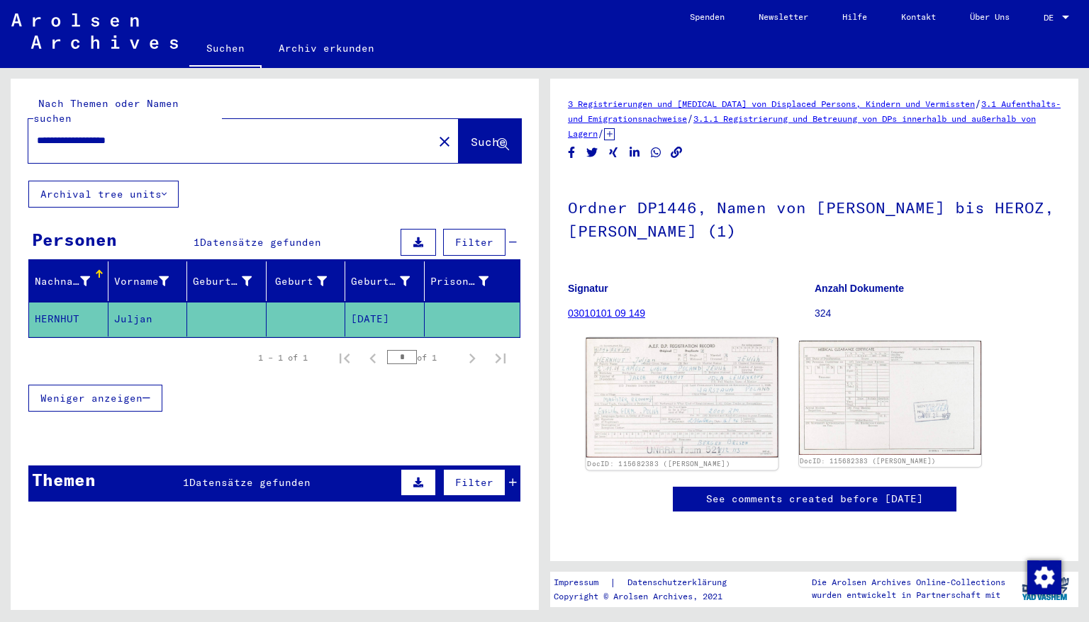
click at [691, 381] on img at bounding box center [681, 398] width 191 height 120
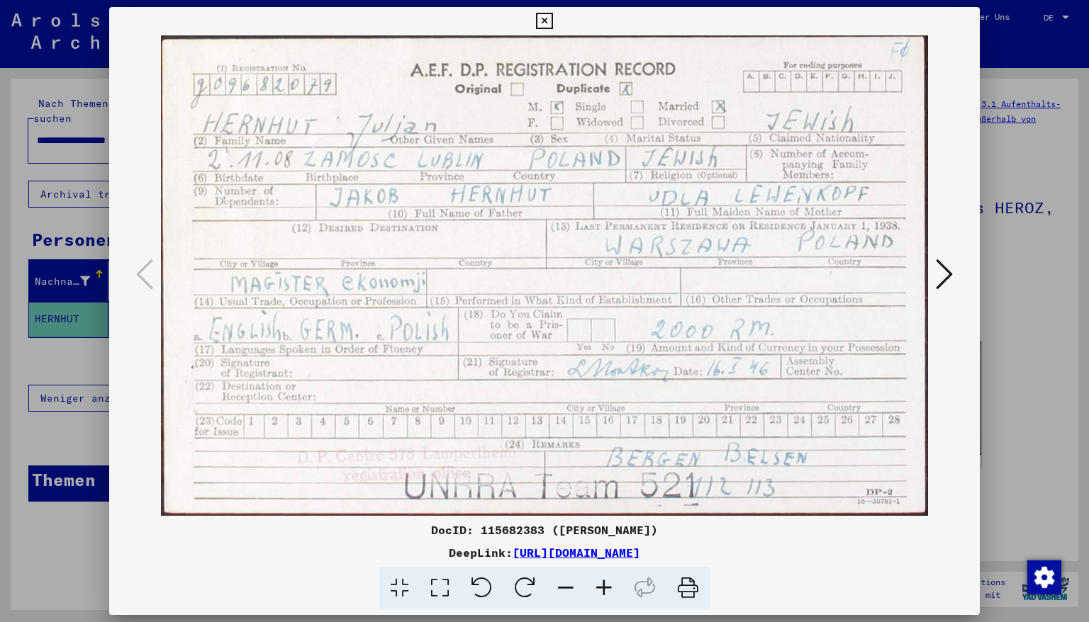
click at [552, 20] on icon at bounding box center [544, 21] width 16 height 17
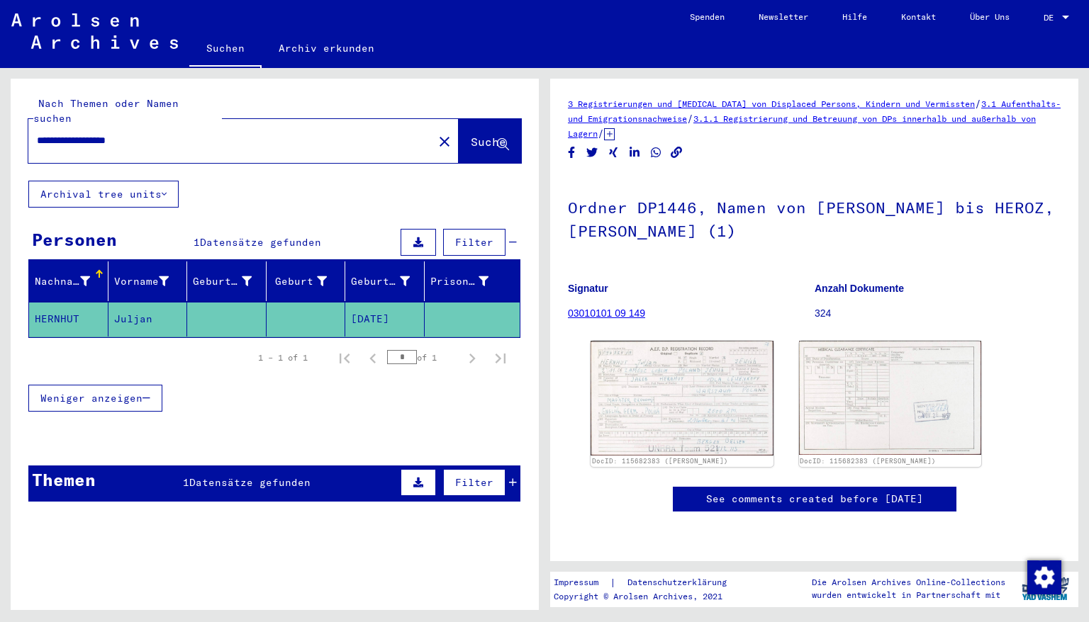
drag, startPoint x: 156, startPoint y: 128, endPoint x: 0, endPoint y: 125, distance: 156.0
click at [0, 125] on div "**********" at bounding box center [272, 339] width 544 height 542
click at [471, 135] on span "Suche" at bounding box center [488, 142] width 35 height 14
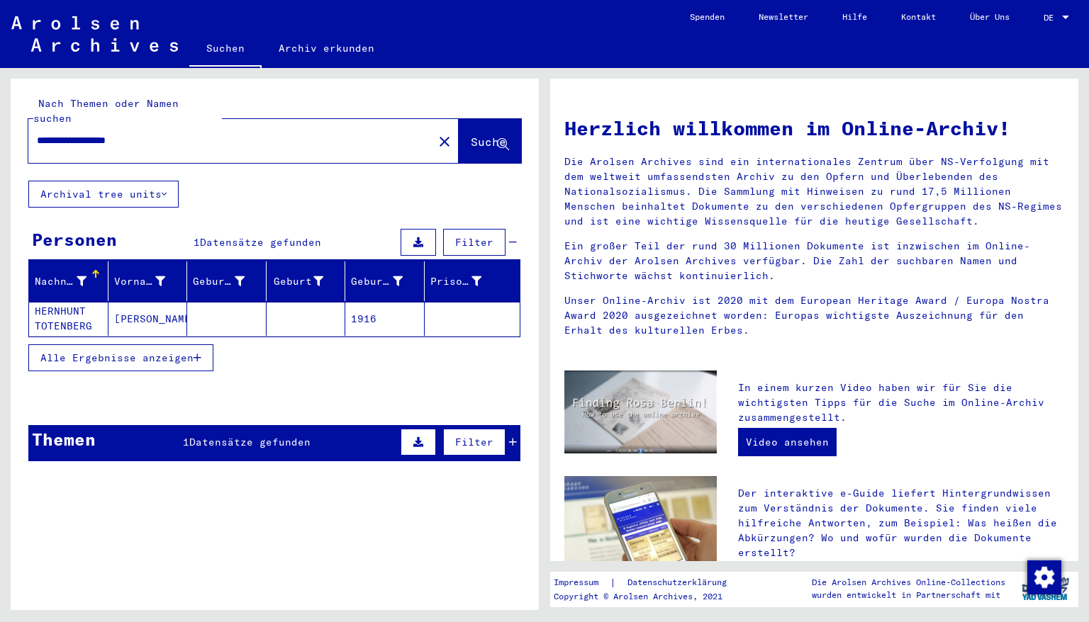
click at [372, 302] on mat-cell "1916" at bounding box center [384, 319] width 79 height 34
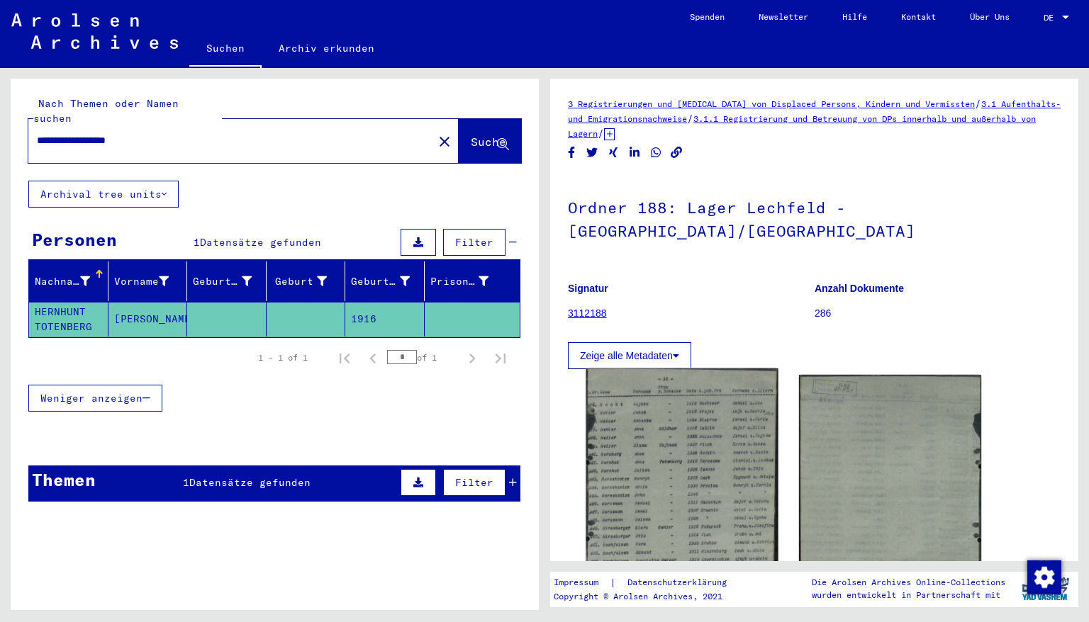
click at [697, 422] on img at bounding box center [681, 496] width 191 height 255
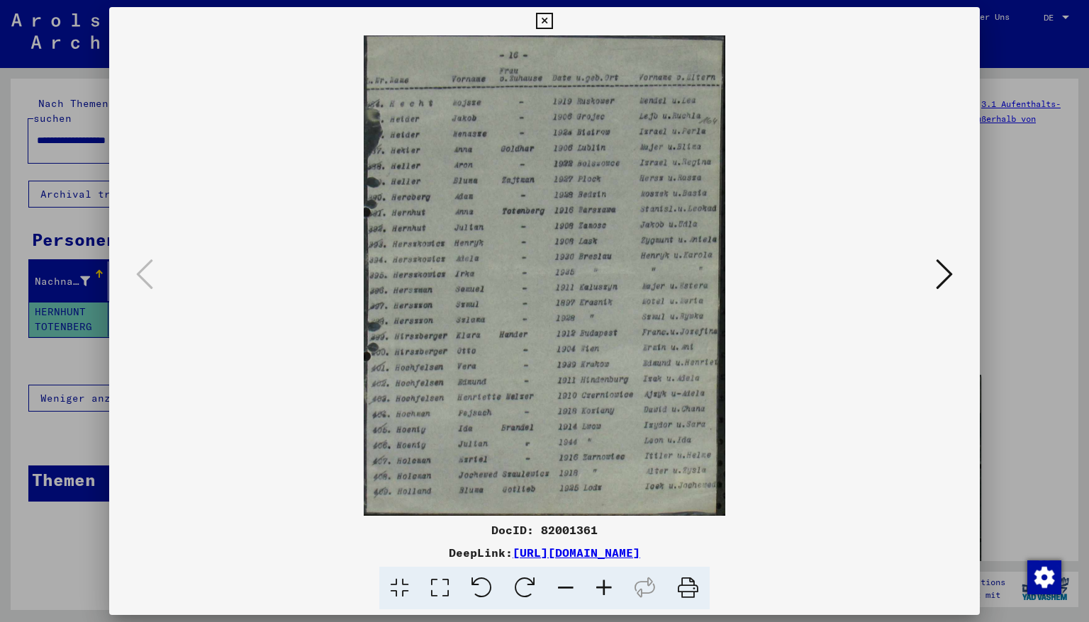
click at [600, 585] on icon at bounding box center [604, 588] width 38 height 43
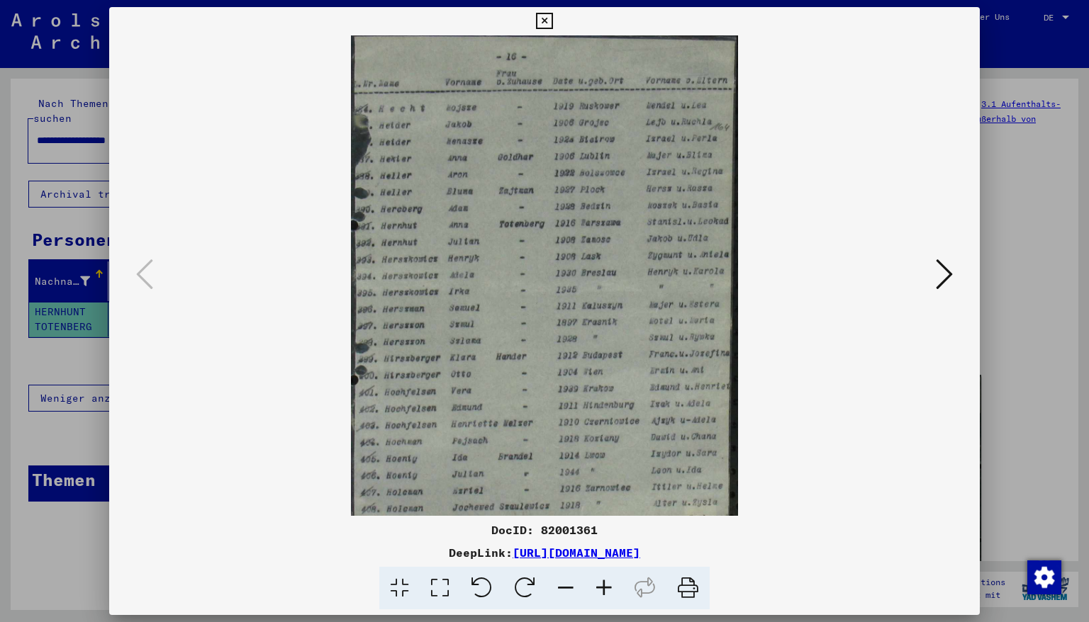
click at [601, 585] on icon at bounding box center [604, 588] width 38 height 43
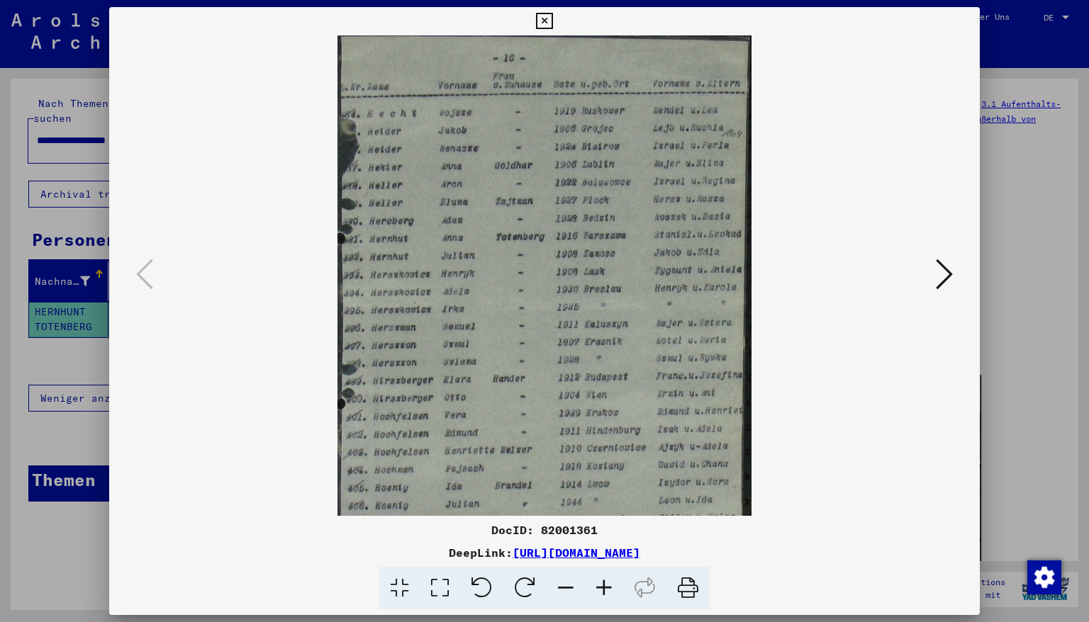
click at [602, 587] on icon at bounding box center [604, 588] width 38 height 43
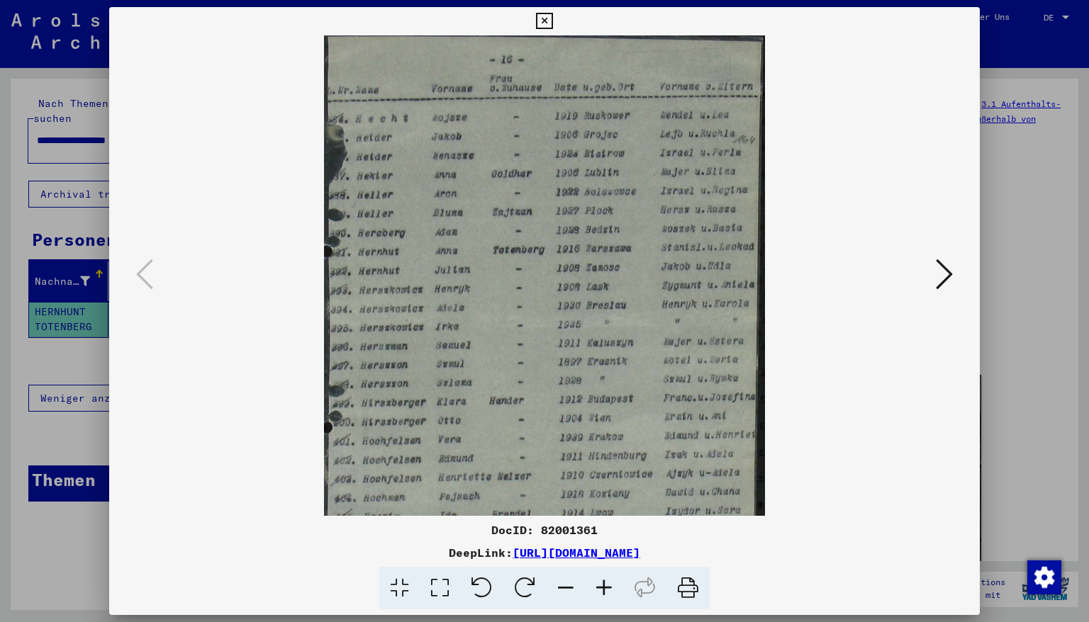
click at [602, 587] on icon at bounding box center [604, 588] width 38 height 43
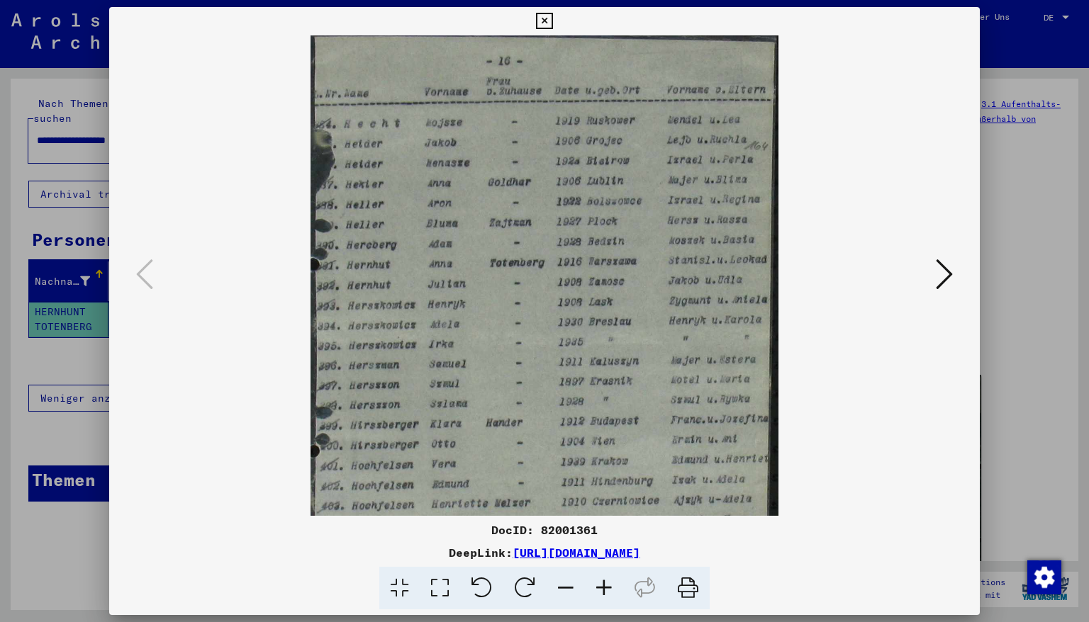
click at [602, 587] on icon at bounding box center [604, 588] width 38 height 43
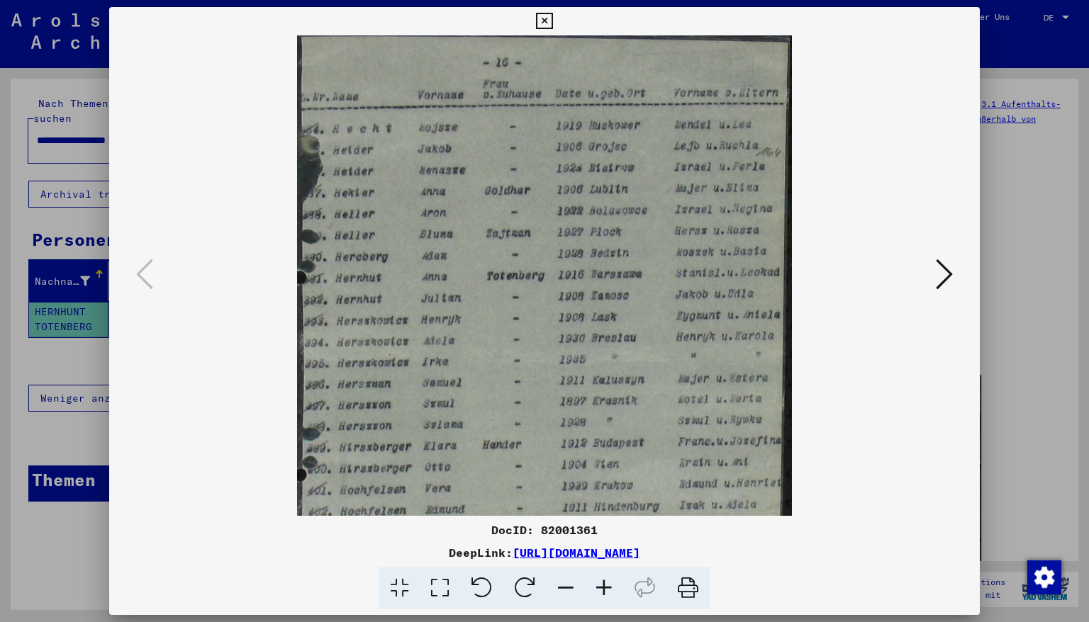
click at [602, 587] on icon at bounding box center [604, 588] width 38 height 43
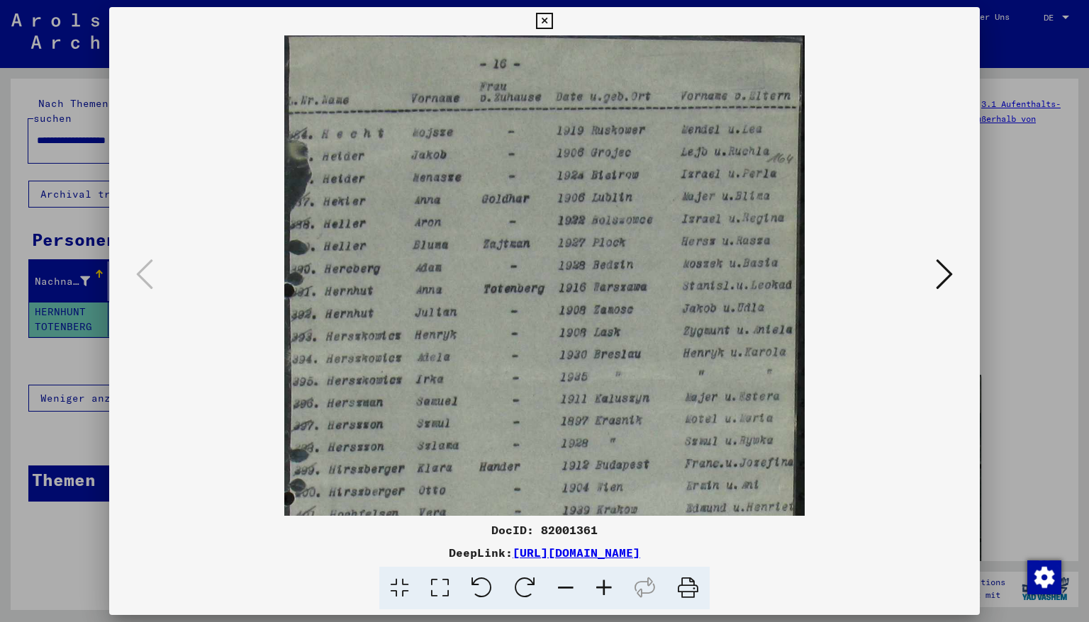
click at [602, 587] on icon at bounding box center [604, 588] width 38 height 43
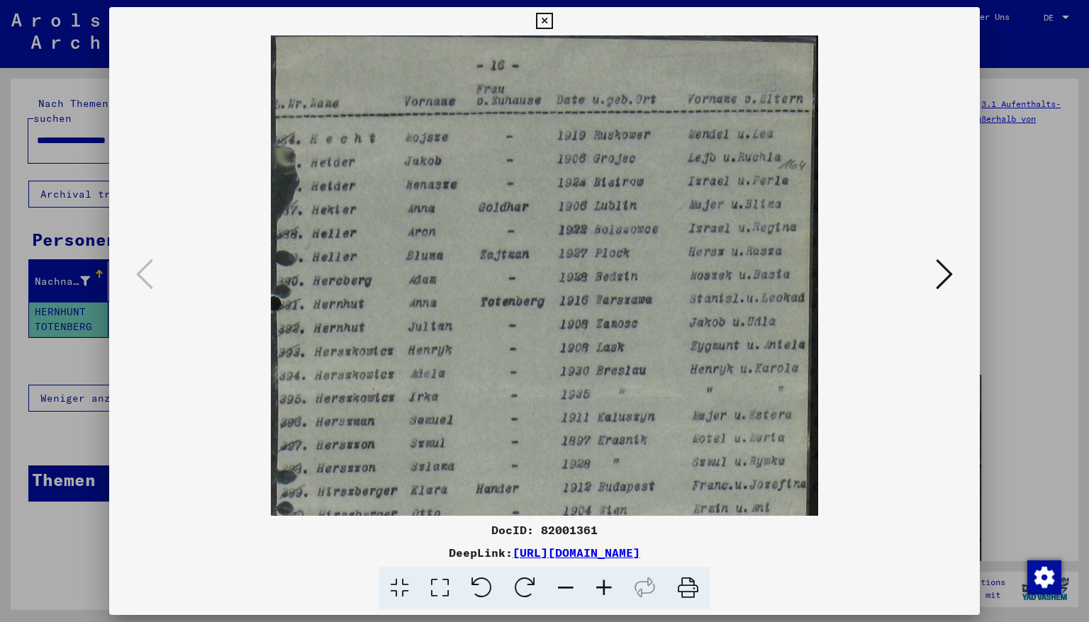
click at [602, 587] on icon at bounding box center [604, 588] width 38 height 43
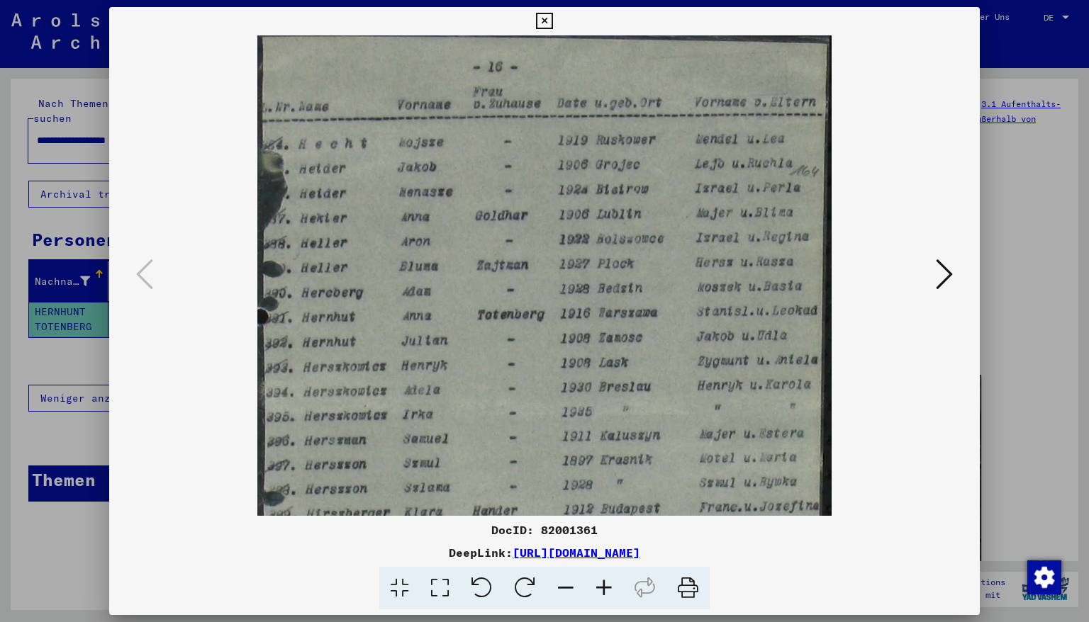
click at [552, 20] on icon at bounding box center [544, 21] width 16 height 17
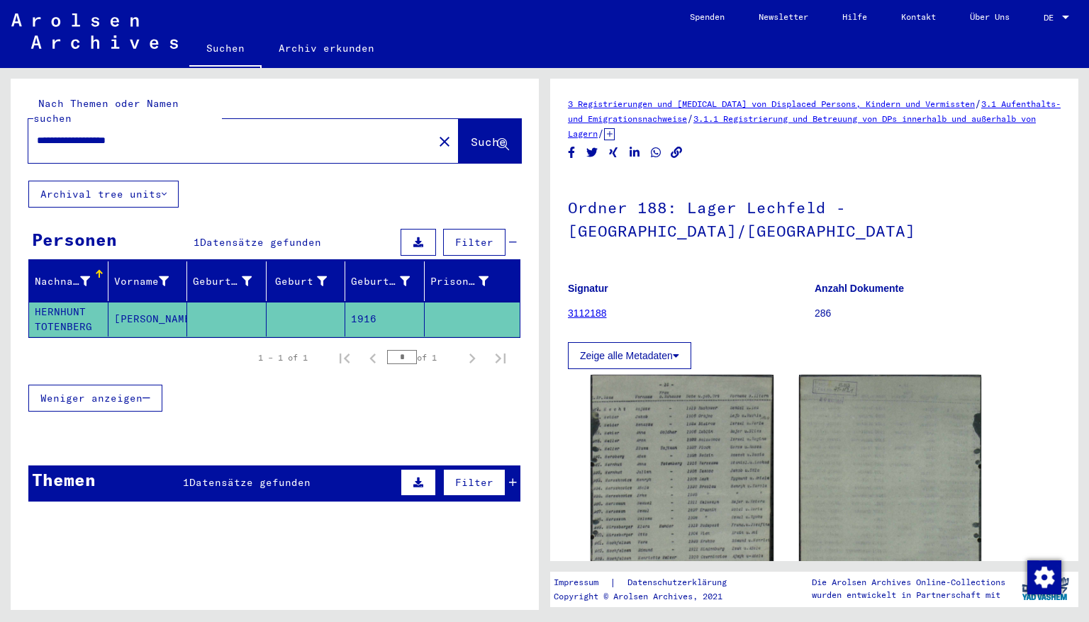
drag, startPoint x: 156, startPoint y: 125, endPoint x: 0, endPoint y: 125, distance: 155.9
click at [0, 125] on div "**********" at bounding box center [272, 339] width 544 height 542
click at [477, 135] on span "Suche" at bounding box center [488, 142] width 35 height 14
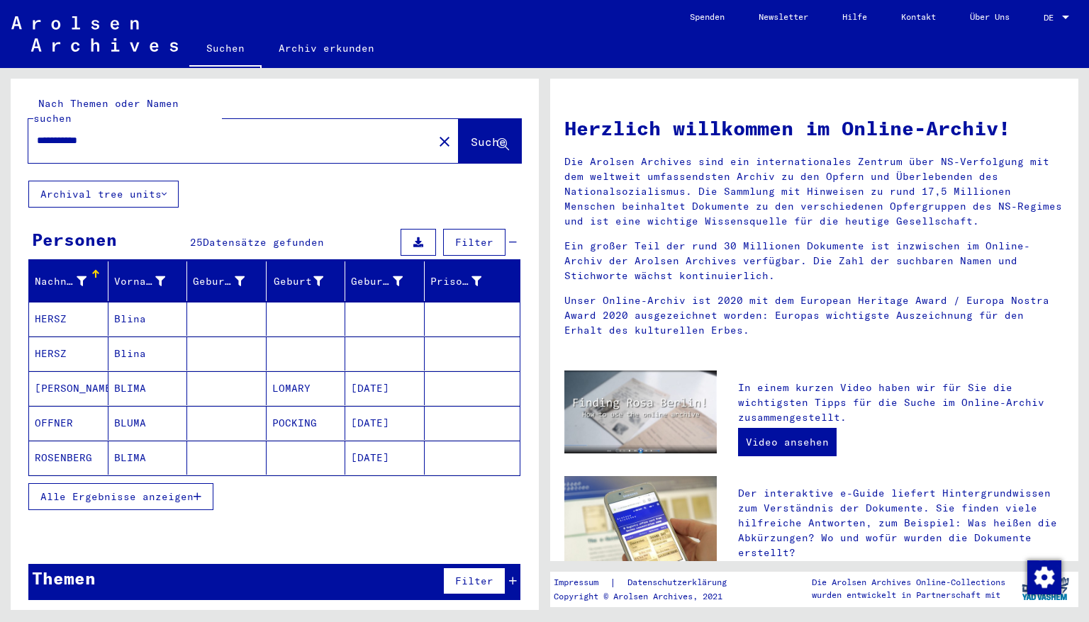
click at [369, 446] on mat-cell "[DATE]" at bounding box center [384, 458] width 79 height 34
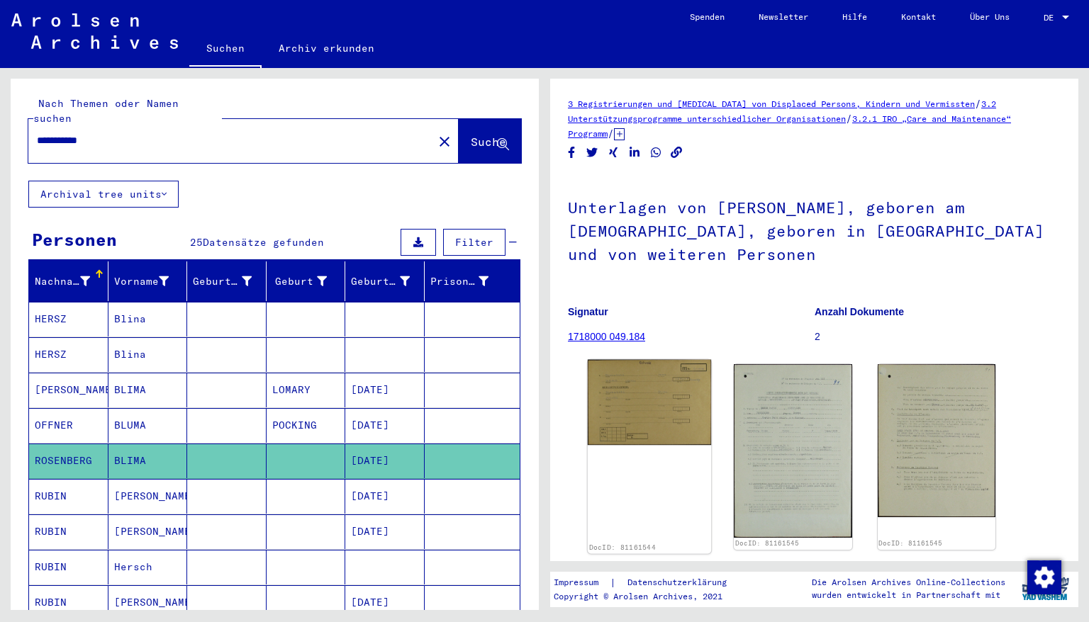
click at [658, 413] on img at bounding box center [650, 403] width 124 height 86
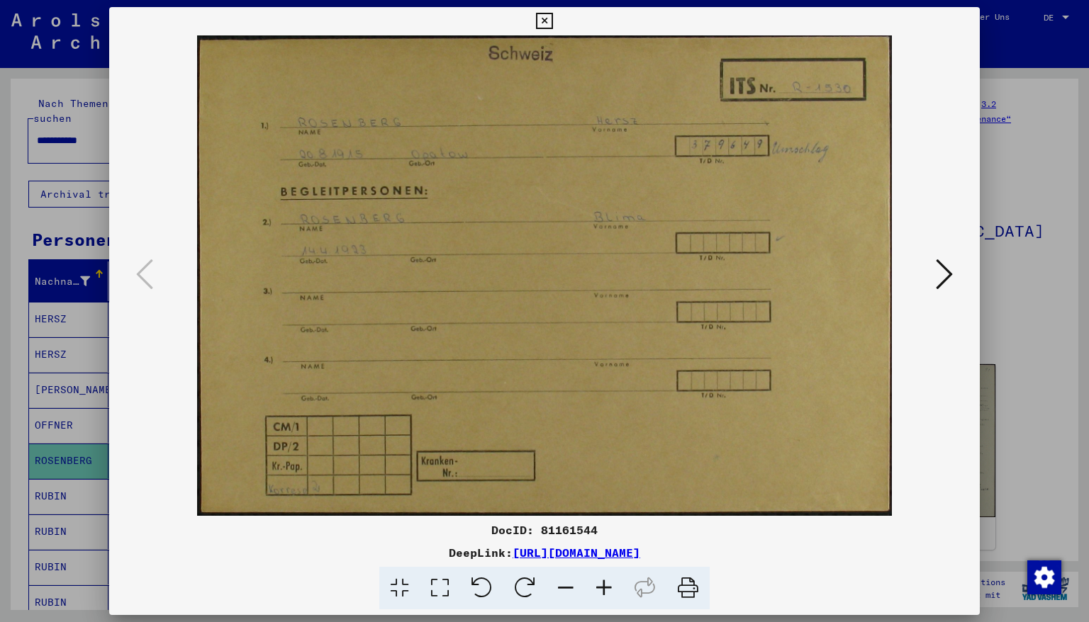
click at [943, 271] on icon at bounding box center [943, 274] width 17 height 34
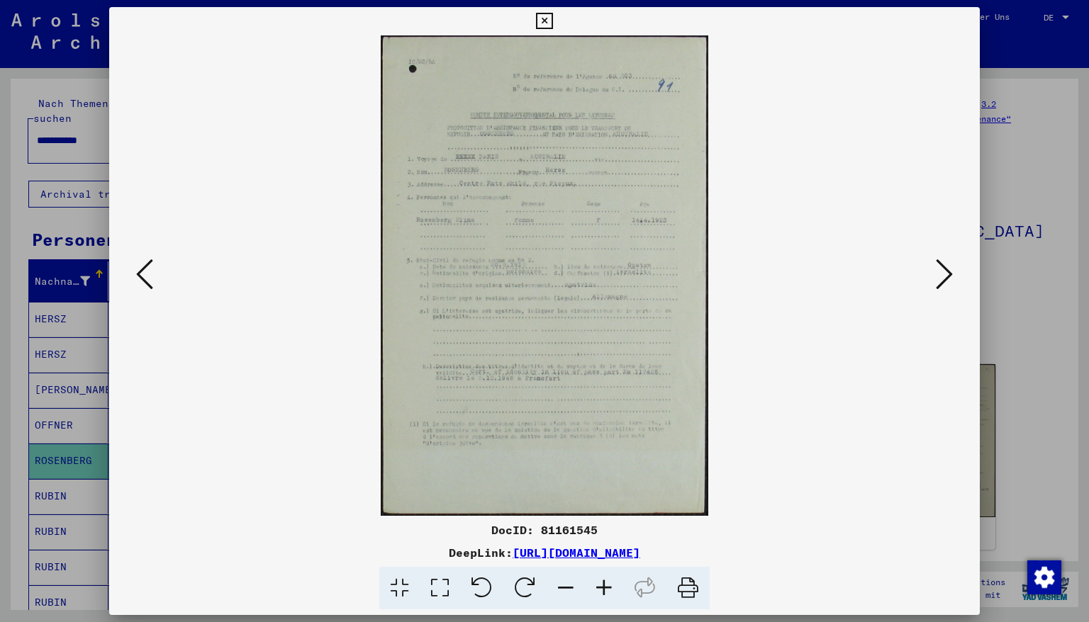
click at [943, 271] on icon at bounding box center [943, 274] width 17 height 34
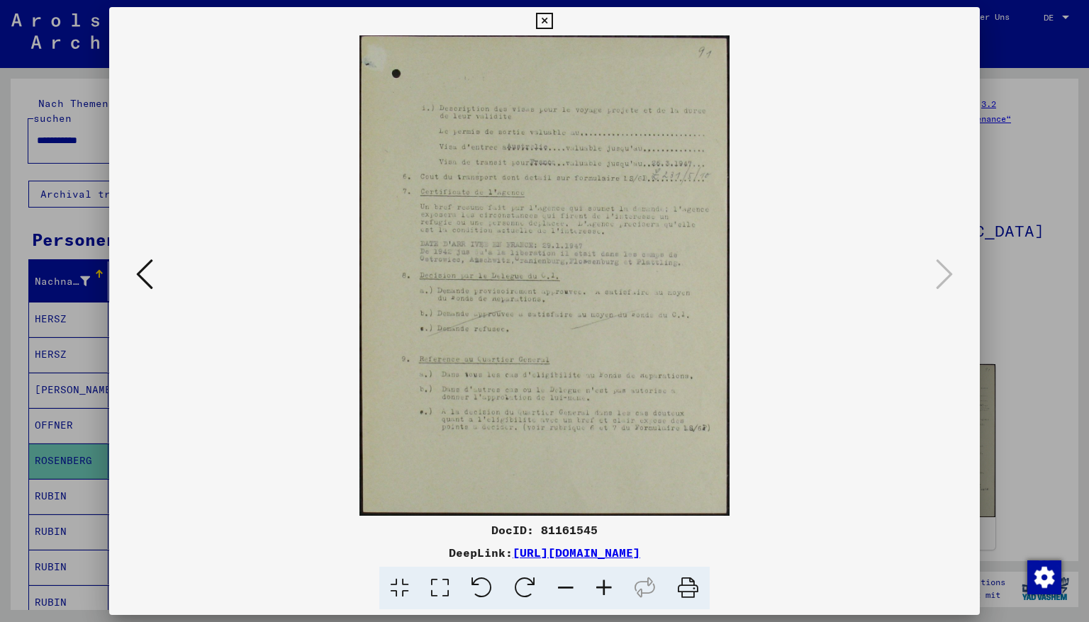
click at [943, 271] on icon at bounding box center [943, 274] width 17 height 34
click at [552, 20] on icon at bounding box center [544, 21] width 16 height 17
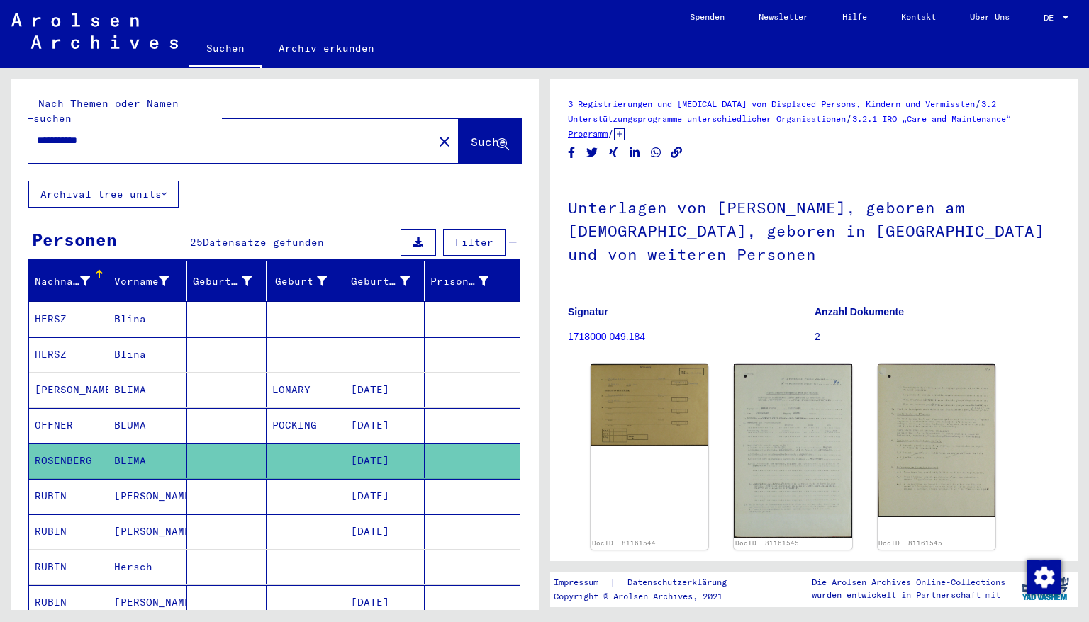
click at [378, 339] on mat-cell at bounding box center [384, 354] width 79 height 35
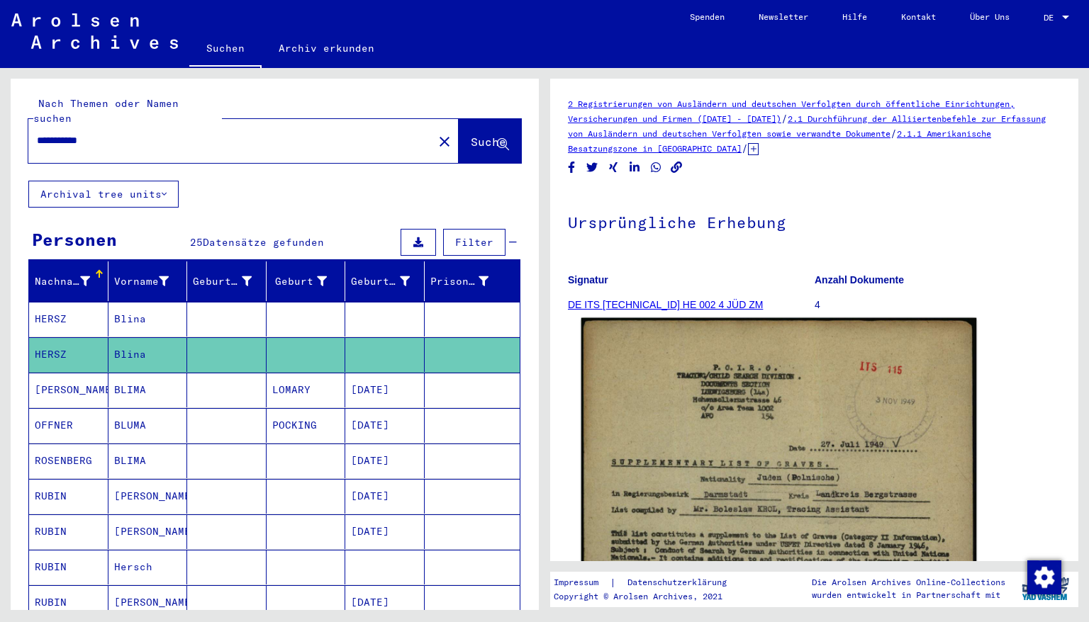
click at [837, 420] on img at bounding box center [778, 616] width 395 height 597
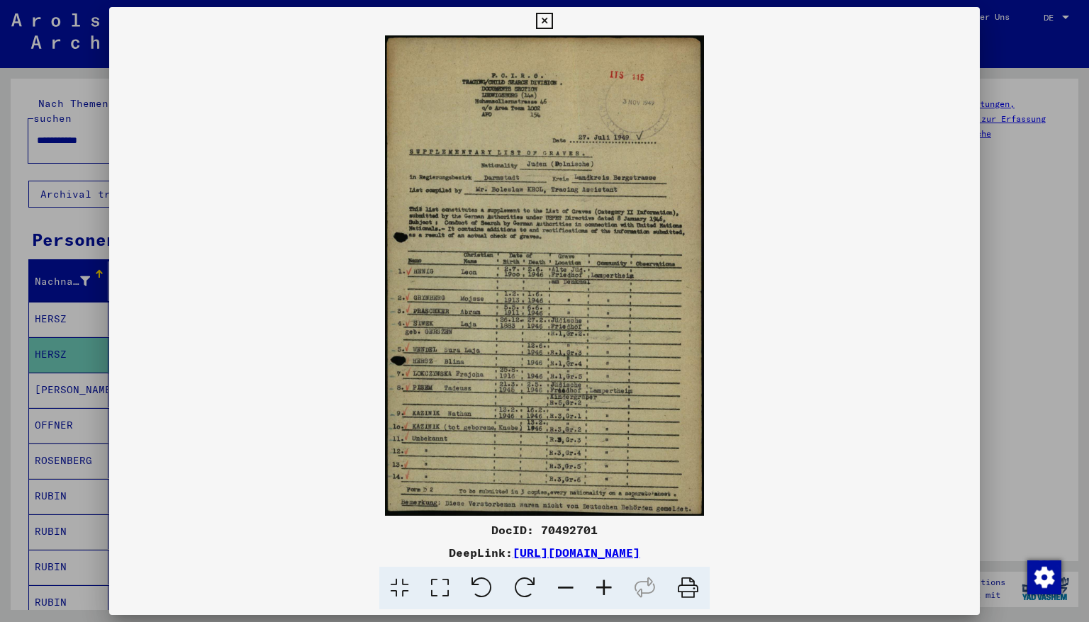
click at [597, 585] on icon at bounding box center [604, 588] width 38 height 43
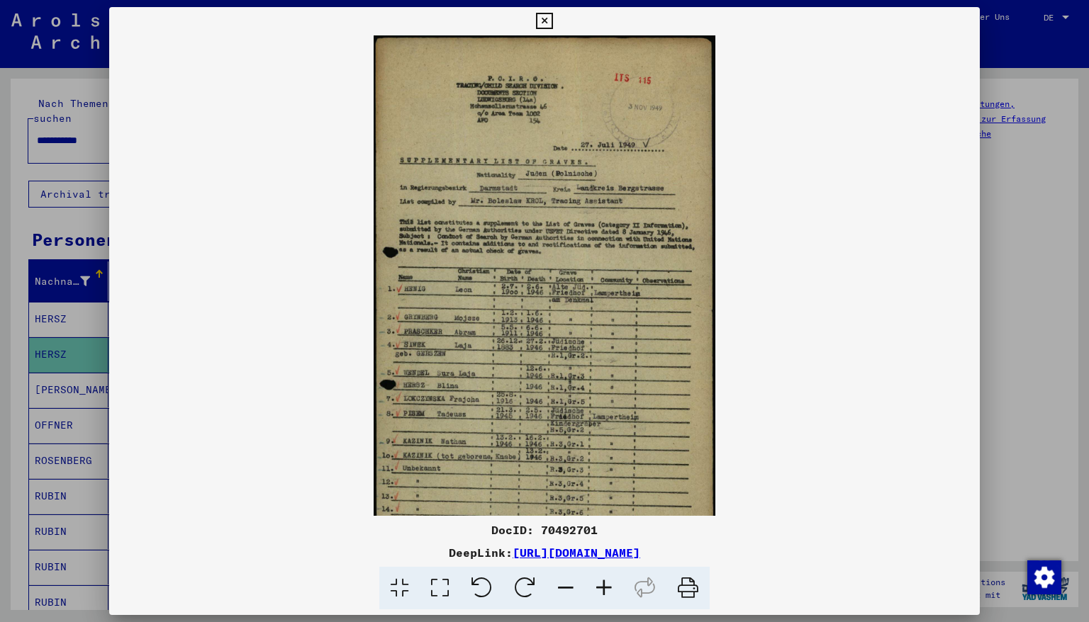
click at [597, 585] on icon at bounding box center [604, 588] width 38 height 43
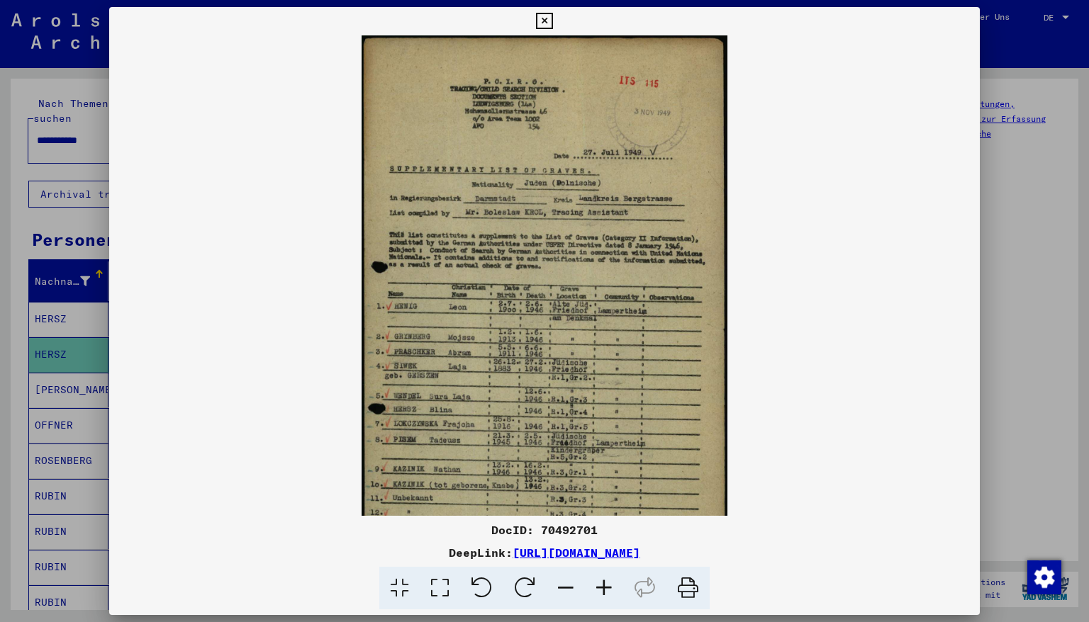
click at [597, 585] on icon at bounding box center [604, 588] width 38 height 43
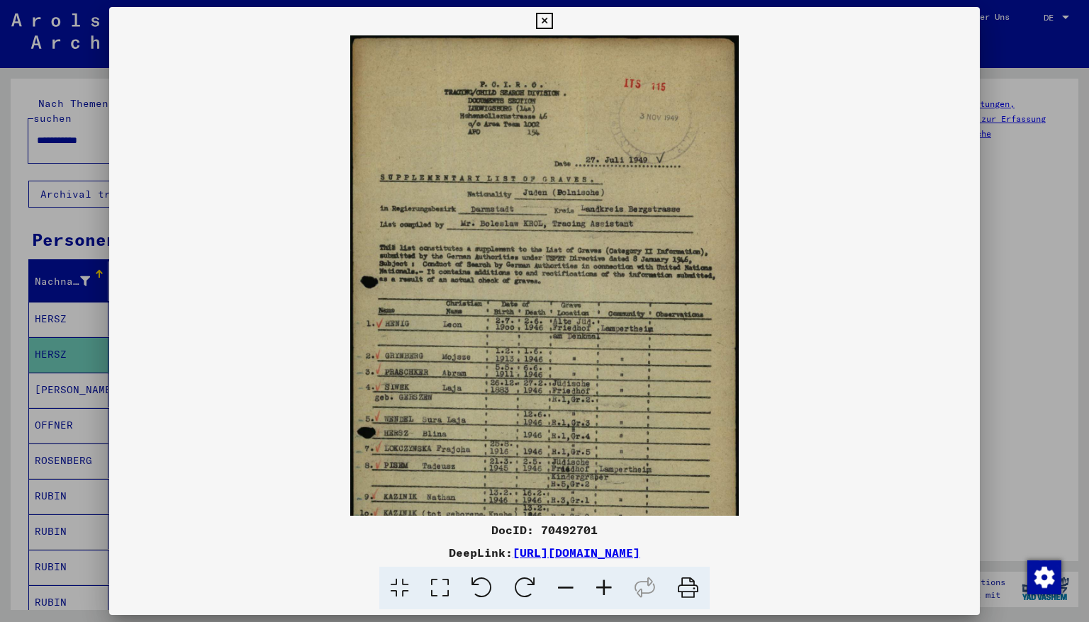
click at [597, 585] on icon at bounding box center [604, 588] width 38 height 43
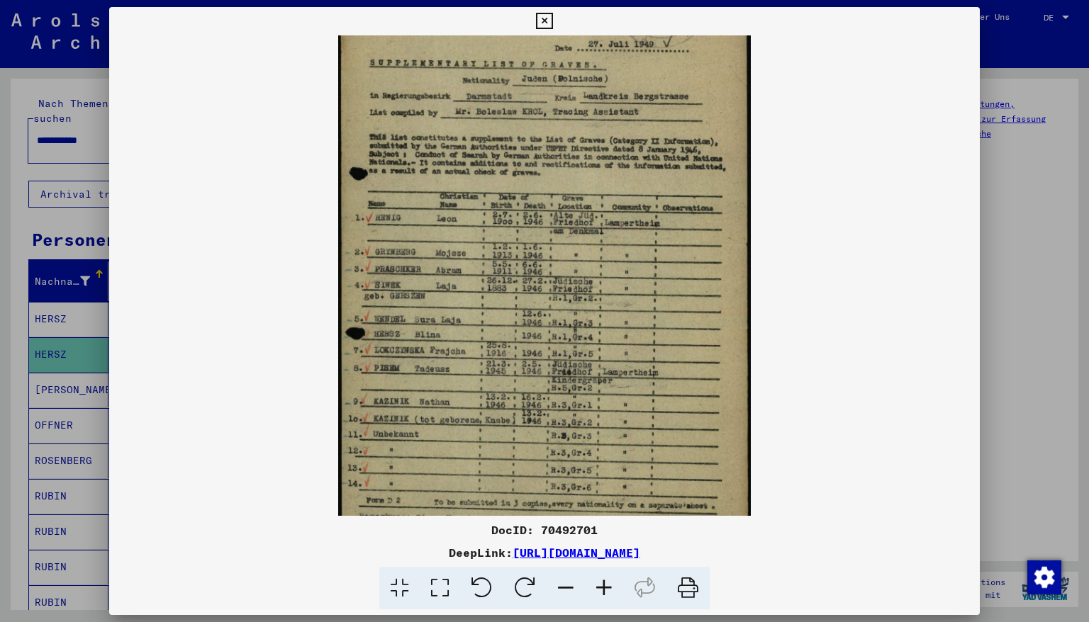
scroll to position [125, 0]
drag, startPoint x: 428, startPoint y: 366, endPoint x: 433, endPoint y: 237, distance: 129.1
click at [433, 237] on img at bounding box center [544, 222] width 412 height 622
click at [552, 23] on icon at bounding box center [544, 21] width 16 height 17
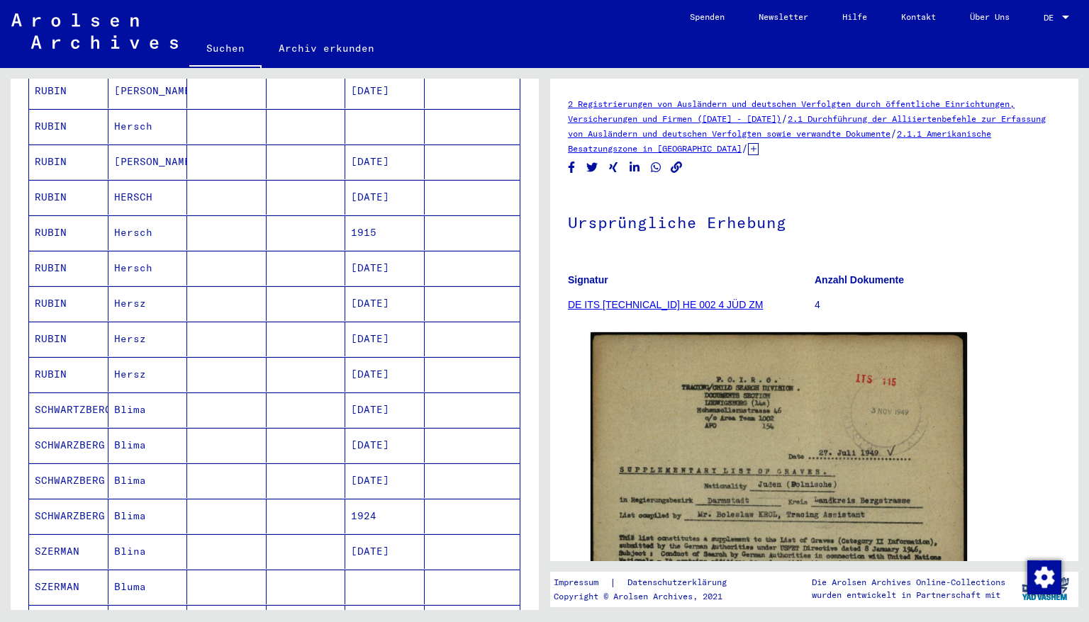
scroll to position [0, 0]
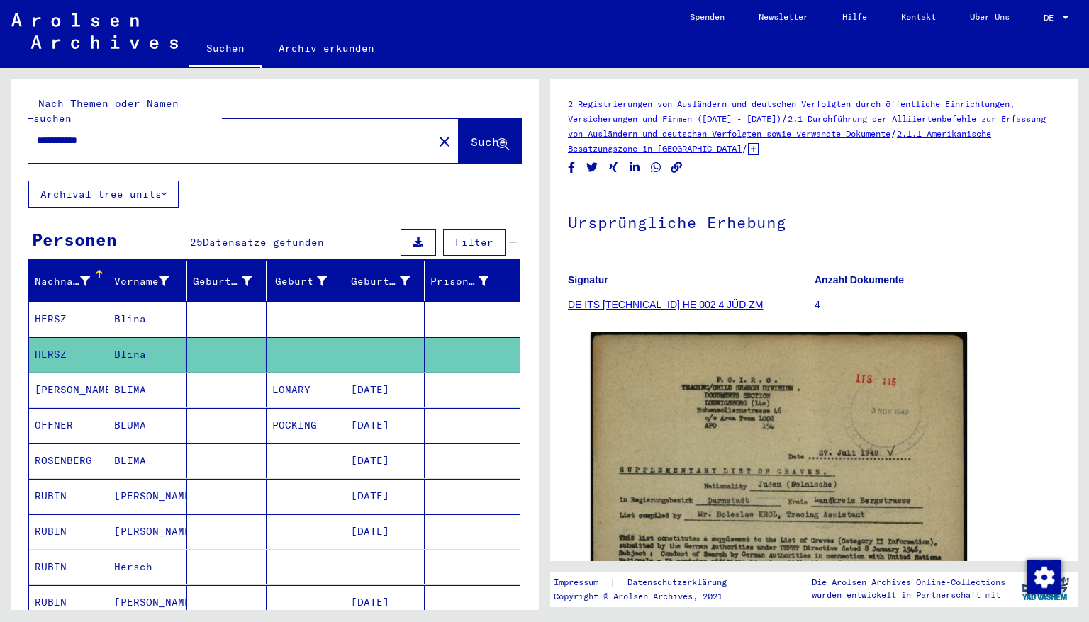
drag, startPoint x: 110, startPoint y: 125, endPoint x: 0, endPoint y: 133, distance: 110.2
click at [0, 133] on div "**********" at bounding box center [272, 339] width 544 height 542
type input "**********"
click at [471, 135] on span "Suche" at bounding box center [488, 142] width 35 height 14
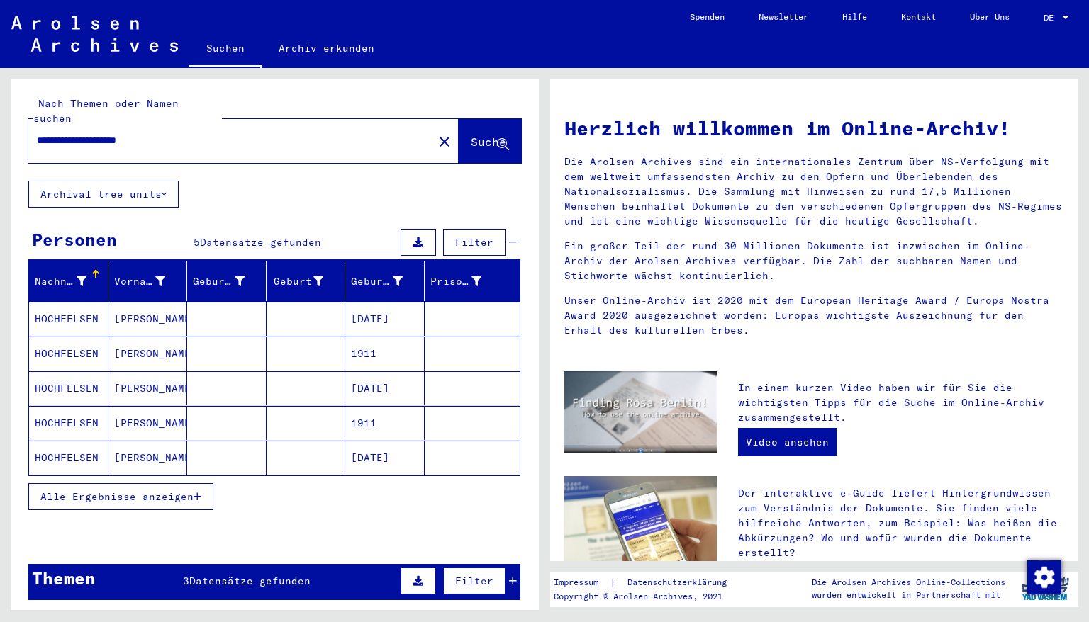
click at [370, 308] on mat-cell "[DATE]" at bounding box center [384, 319] width 79 height 34
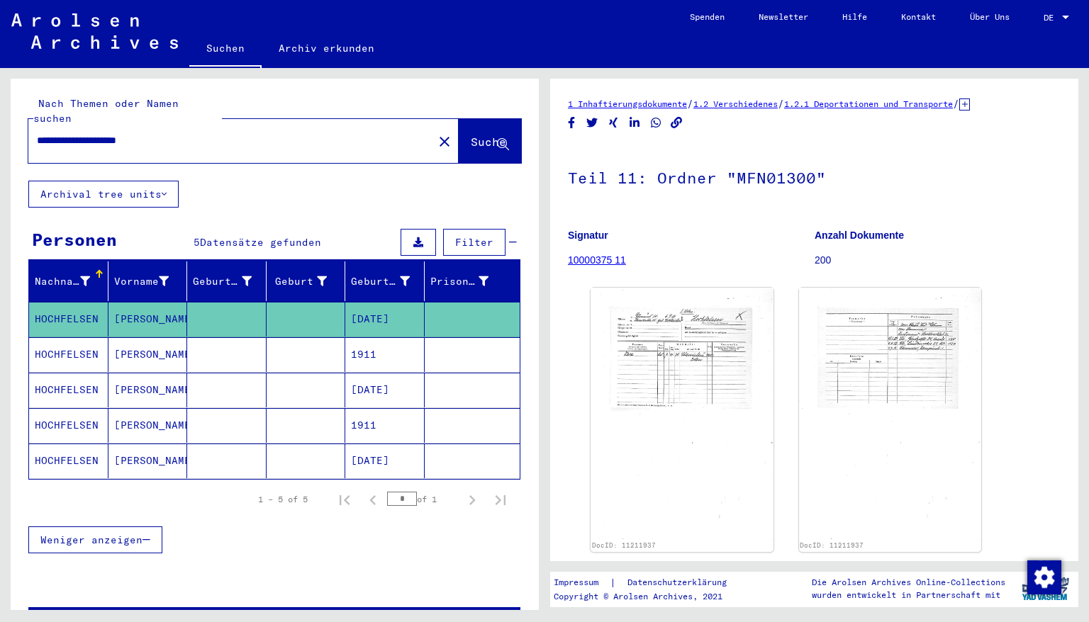
click at [371, 337] on mat-cell "1911" at bounding box center [384, 354] width 79 height 35
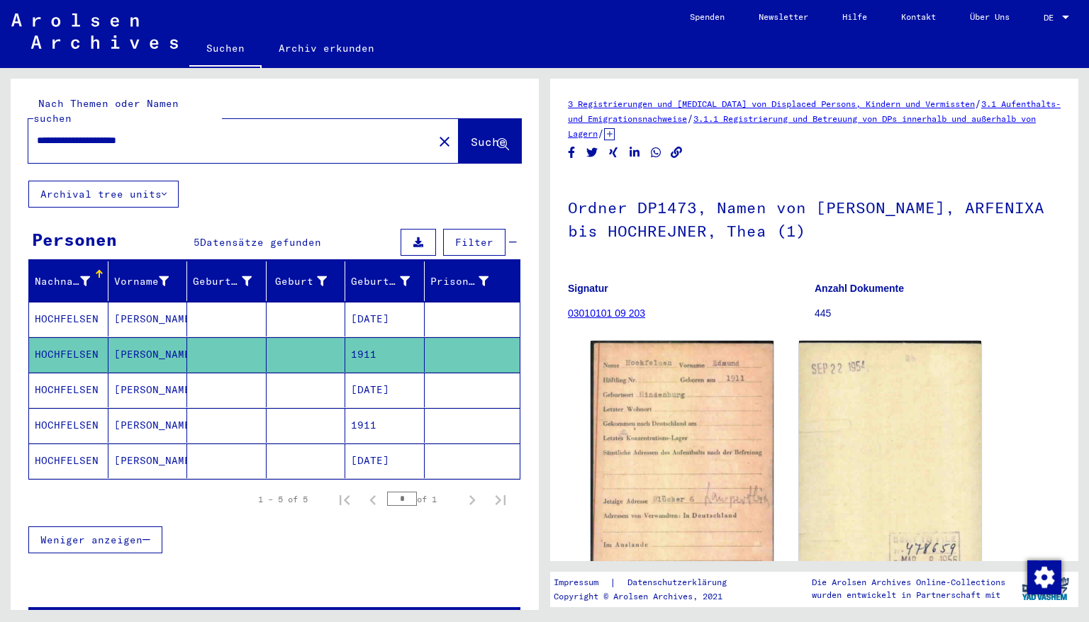
click at [358, 379] on mat-cell "[DATE]" at bounding box center [384, 390] width 79 height 35
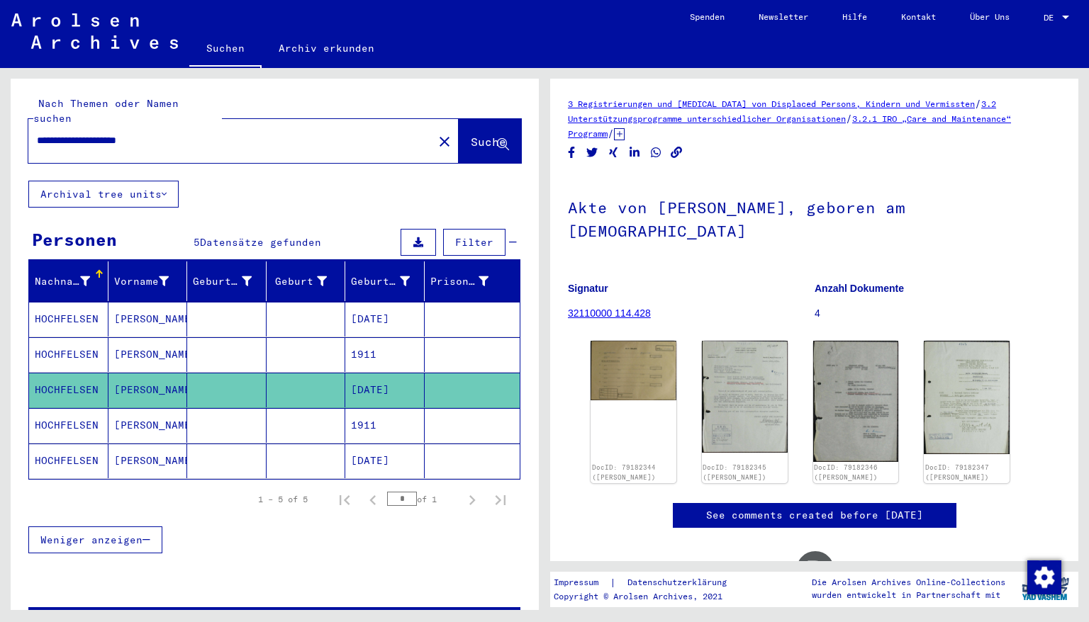
click at [372, 411] on mat-cell "1911" at bounding box center [384, 425] width 79 height 35
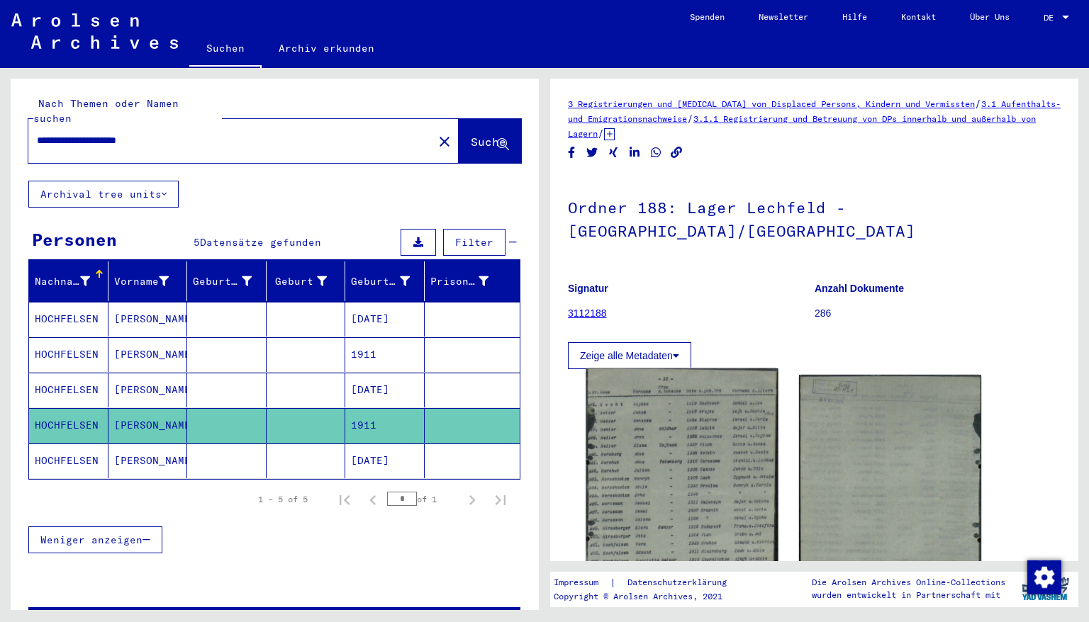
click at [648, 421] on img at bounding box center [681, 496] width 191 height 255
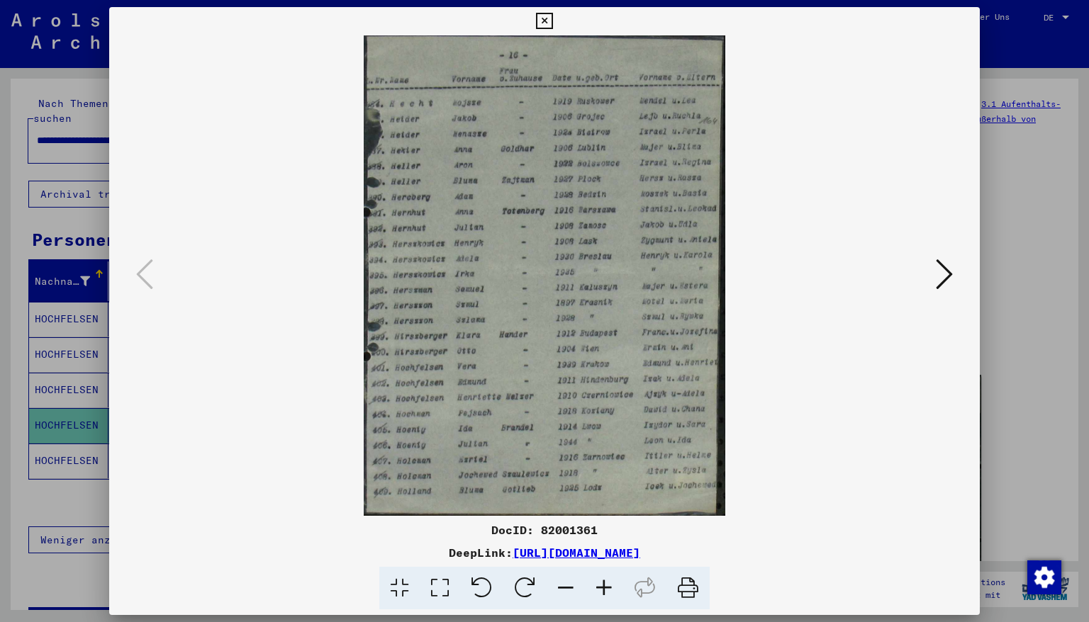
click at [601, 592] on icon at bounding box center [604, 588] width 38 height 43
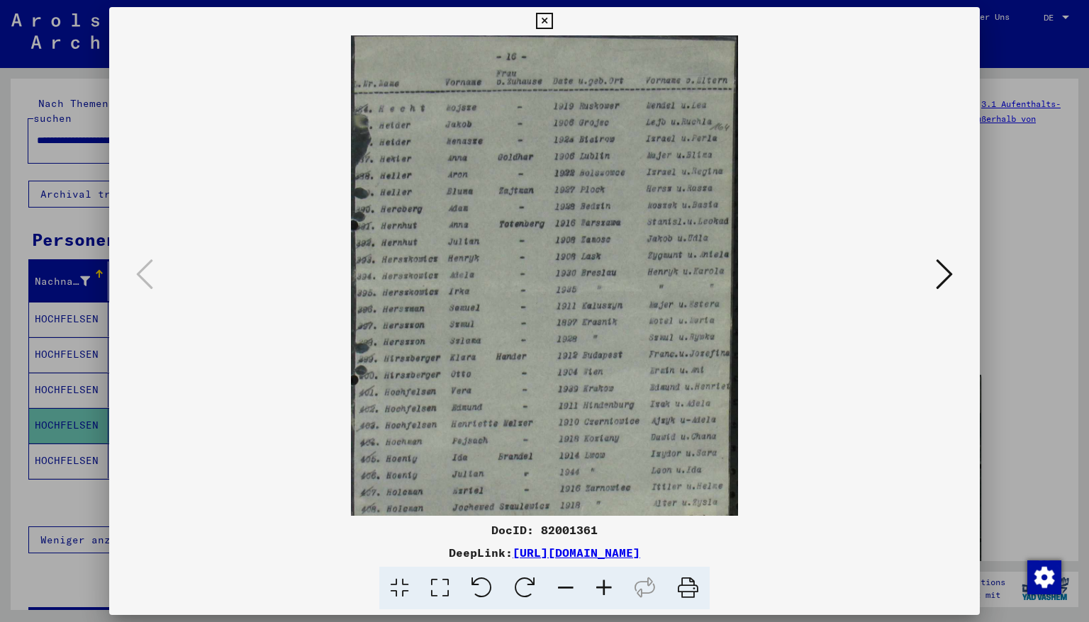
click at [601, 592] on icon at bounding box center [604, 588] width 38 height 43
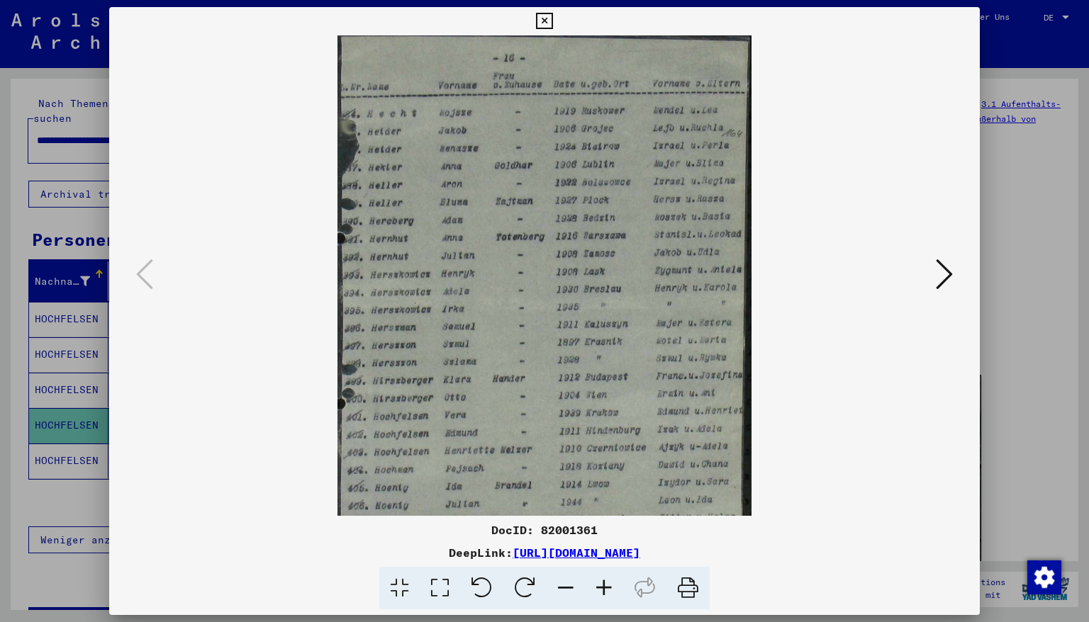
click at [601, 592] on icon at bounding box center [604, 588] width 38 height 43
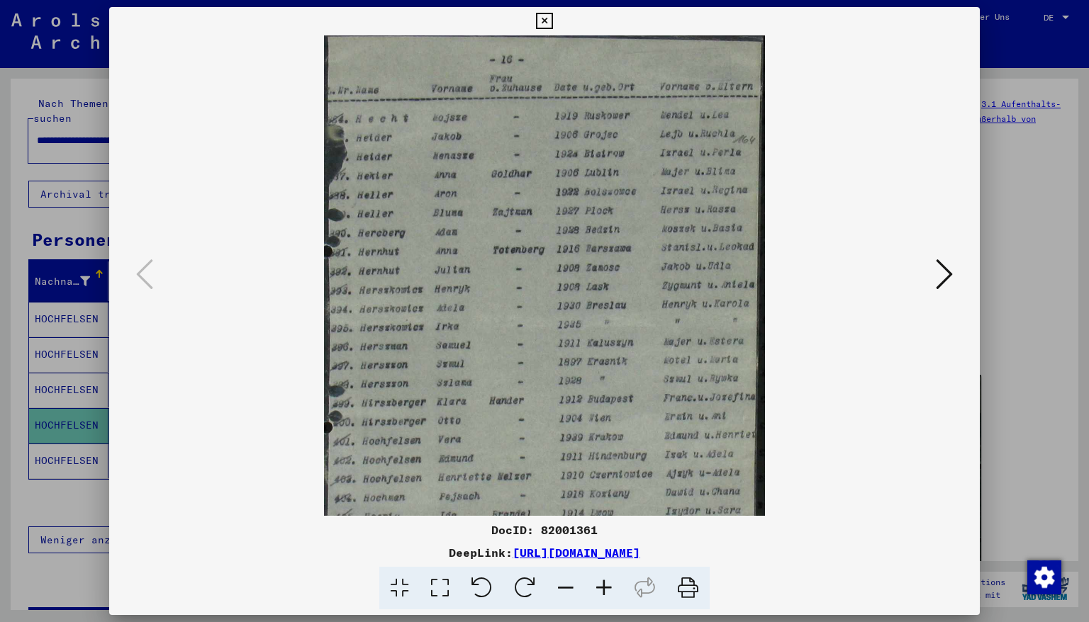
click at [601, 592] on icon at bounding box center [604, 588] width 38 height 43
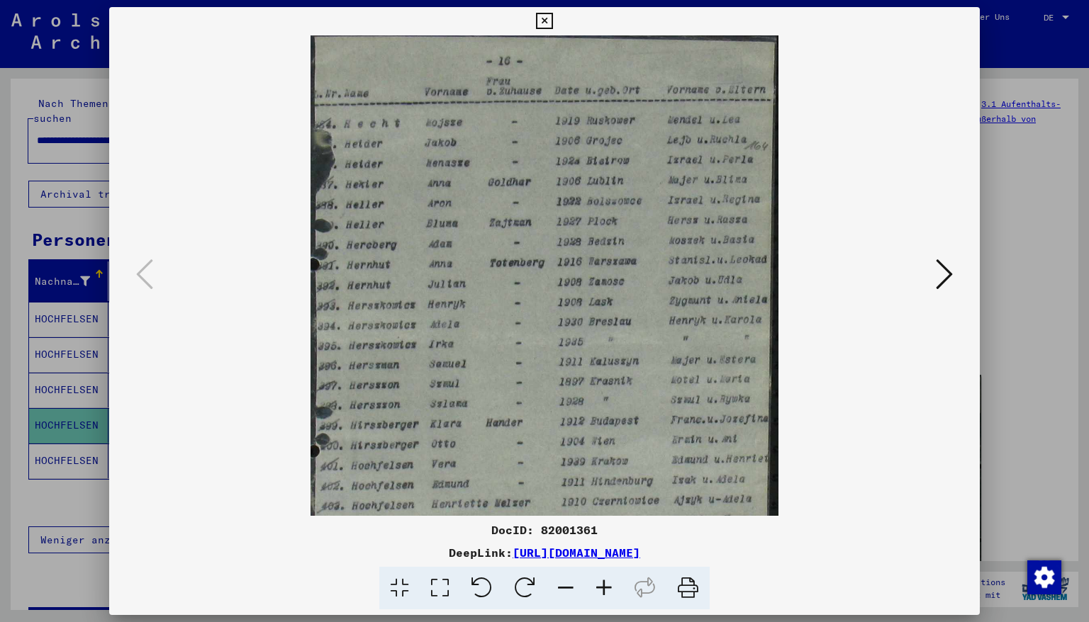
click at [601, 592] on icon at bounding box center [604, 588] width 38 height 43
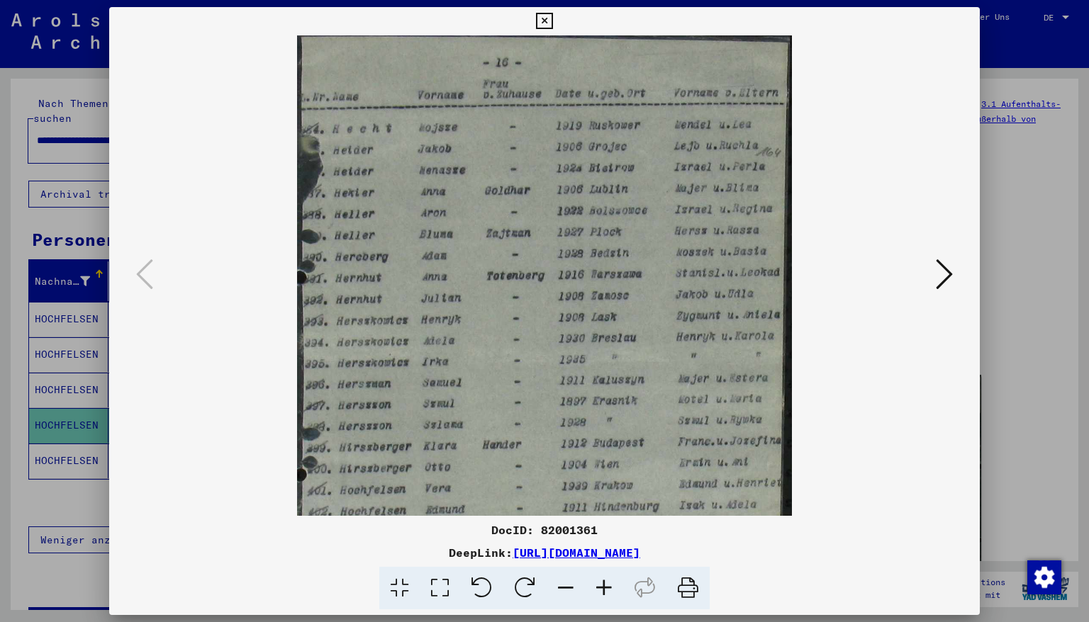
click at [601, 592] on icon at bounding box center [604, 588] width 38 height 43
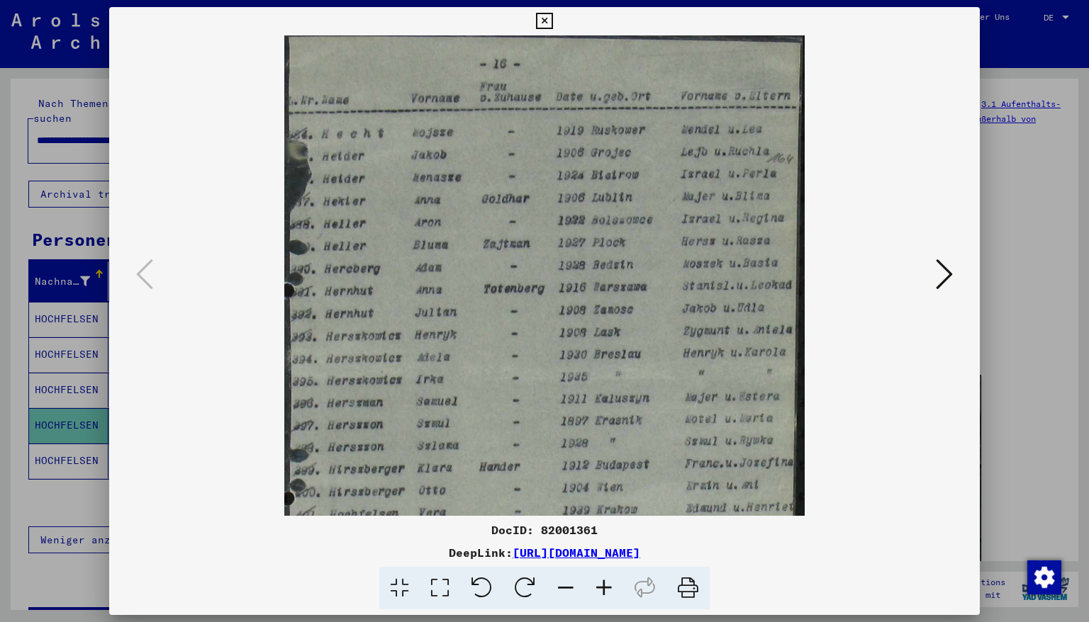
click at [601, 592] on icon at bounding box center [604, 588] width 38 height 43
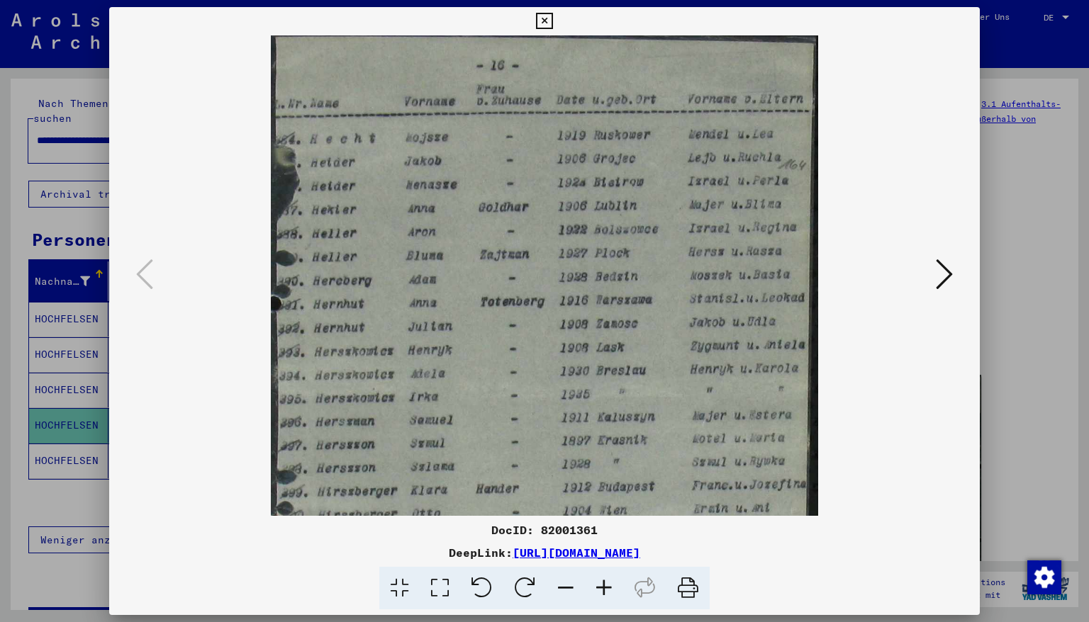
click at [601, 592] on icon at bounding box center [604, 588] width 38 height 43
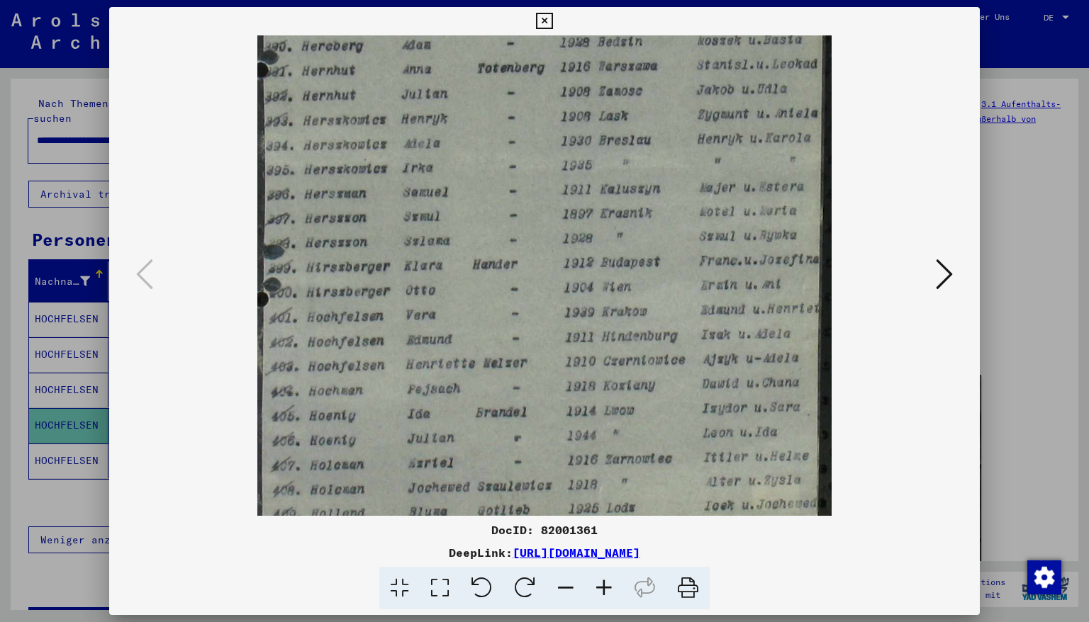
scroll to position [249, 0]
drag, startPoint x: 361, startPoint y: 354, endPoint x: 476, endPoint y: 101, distance: 277.8
click at [476, 101] on img at bounding box center [544, 169] width 574 height 764
click at [552, 20] on icon at bounding box center [544, 21] width 16 height 17
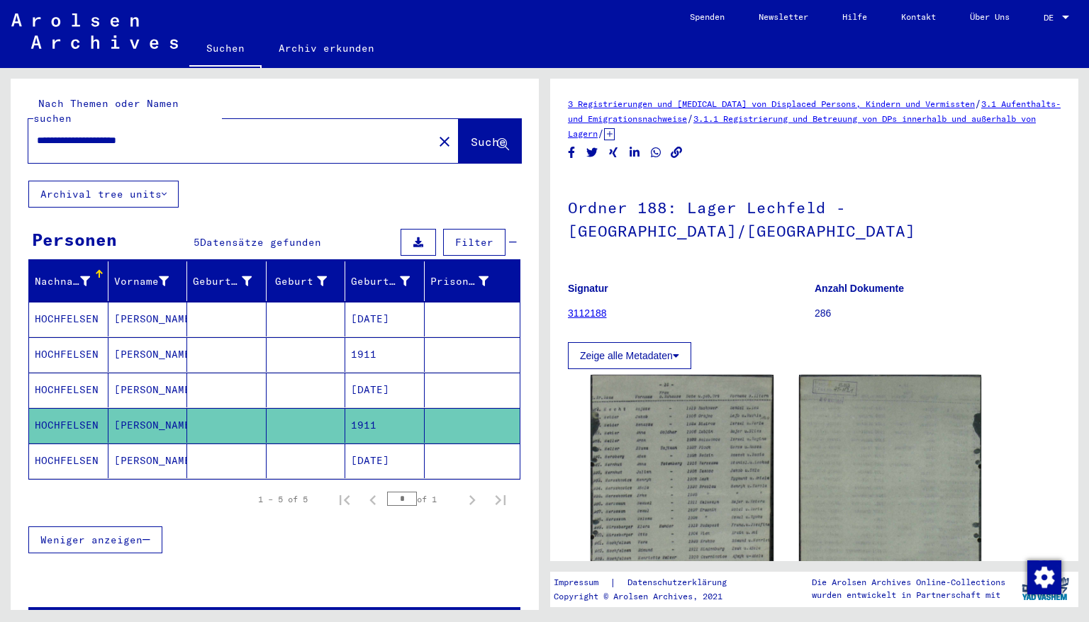
click at [386, 449] on mat-cell "[DATE]" at bounding box center [384, 461] width 79 height 35
